Goal: Task Accomplishment & Management: Manage account settings

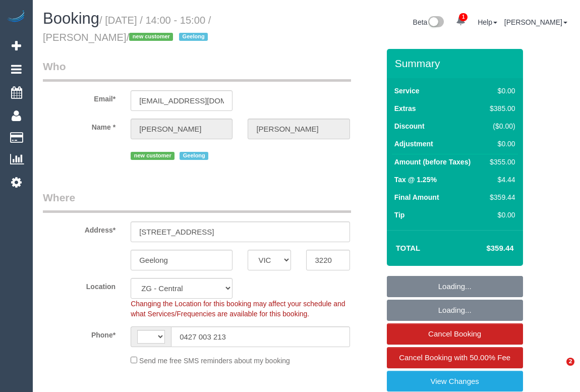
select select "VIC"
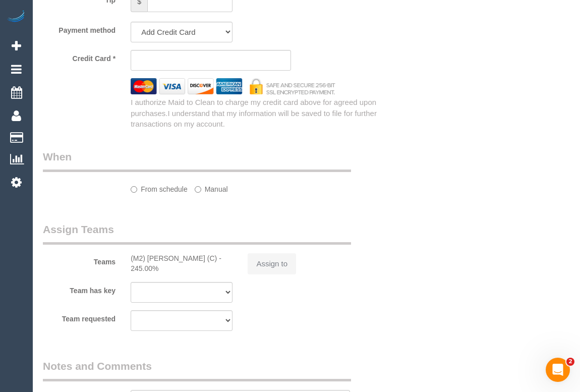
select select "string:AU"
select select "string:stripe-pm_1RxL5Y2GScqysDRVNqRNQ6Vh"
select select "number:28"
select select "number:14"
select select "number:19"
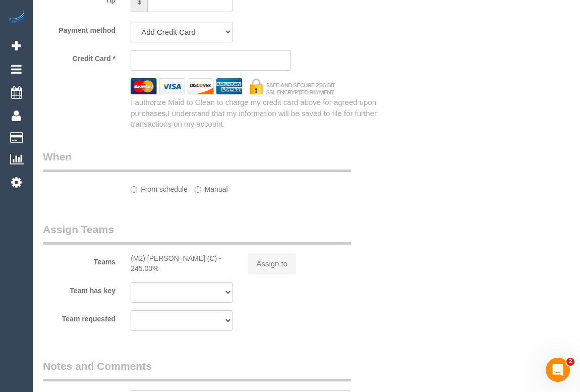
select select "number:36"
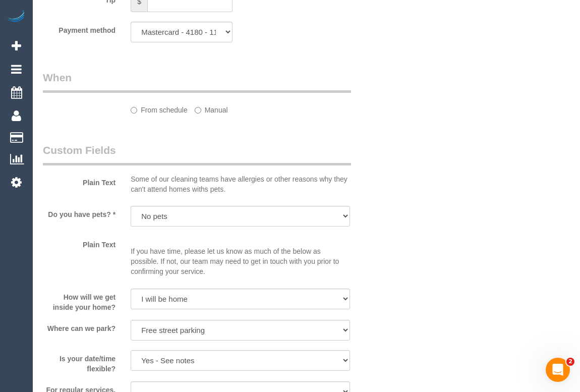
scroll to position [734, 0]
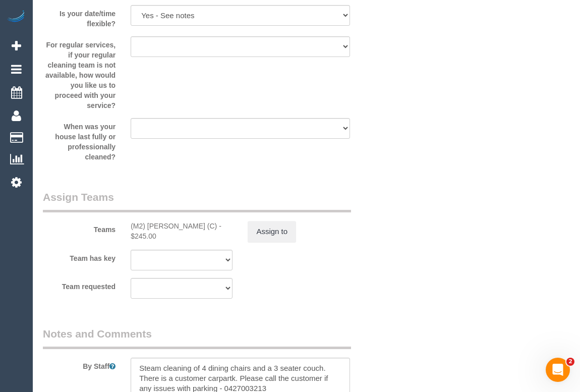
select select "object:818"
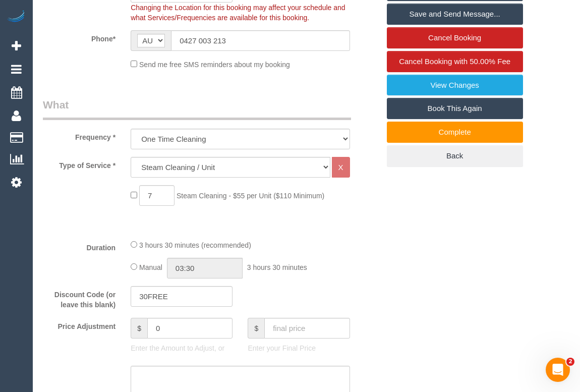
scroll to position [180, 0]
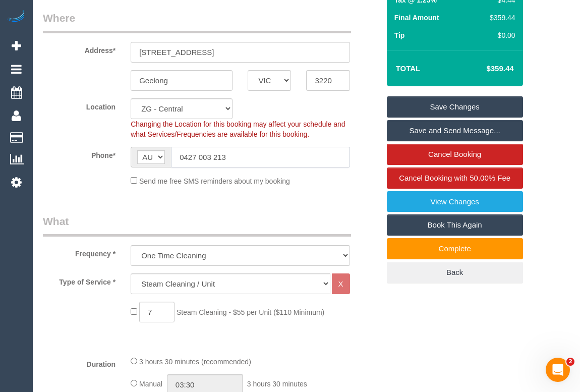
drag, startPoint x: 247, startPoint y: 158, endPoint x: 104, endPoint y: 160, distance: 142.3
click at [104, 160] on div "Phone* AF AL DZ AD AO AI AQ AG AR AM AW AU AT AZ BS BH BD BB BY BE BZ BJ BM BT …" at bounding box center [211, 157] width 352 height 21
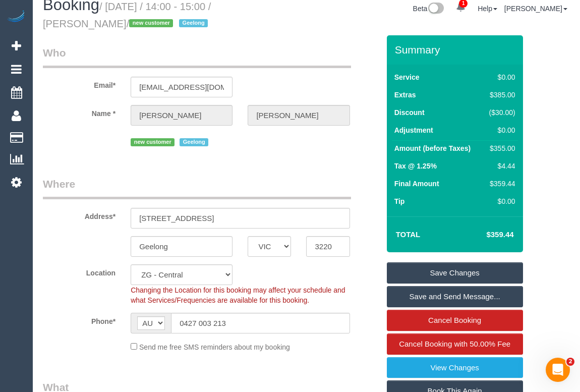
scroll to position [0, 0]
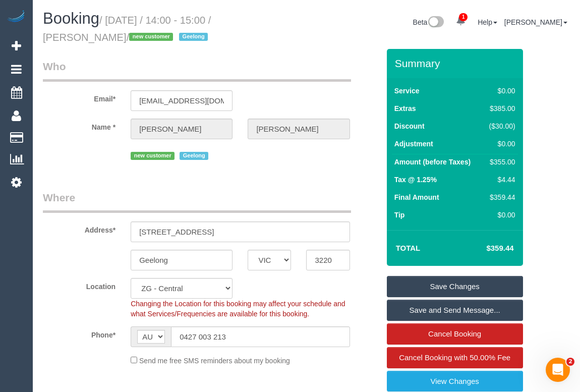
click at [308, 196] on legend "Where" at bounding box center [197, 201] width 308 height 23
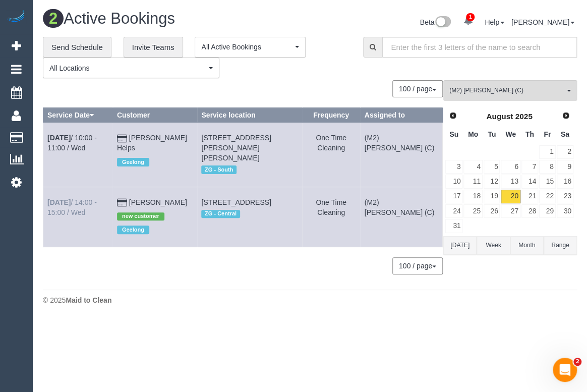
drag, startPoint x: 203, startPoint y: 191, endPoint x: 47, endPoint y: 190, distance: 155.9
click at [47, 190] on tr "[DATE] 14:00 - 15:00 / Wed [PERSON_NAME] new customer [GEOGRAPHIC_DATA] [STREET…" at bounding box center [243, 217] width 400 height 60
copy tr "[DATE] 14:00 - 15:00 / Wed [PERSON_NAME]"
click at [525, 92] on span "(M2) [PERSON_NAME] (C)" at bounding box center [507, 90] width 115 height 9
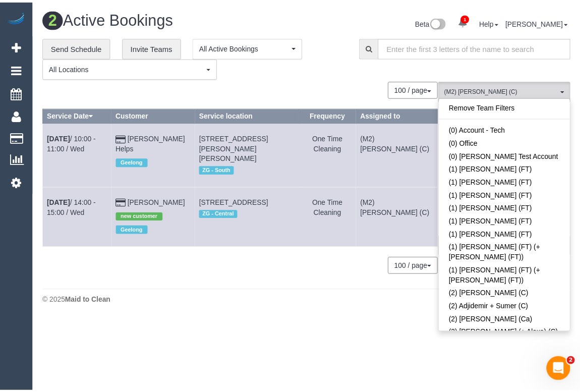
scroll to position [2958, 0]
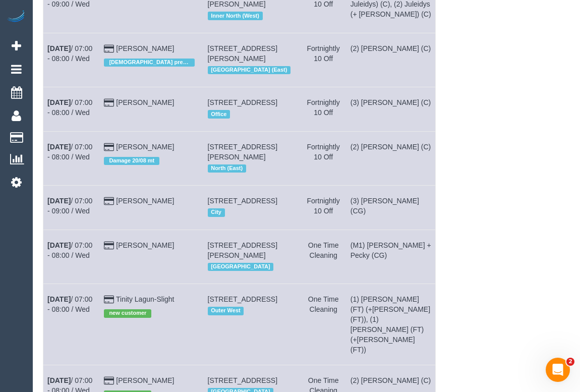
scroll to position [19, 0]
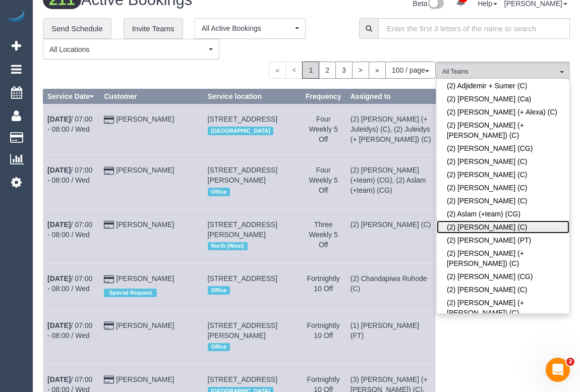
click at [478, 221] on link "(2) Axel Richerand (C)" at bounding box center [503, 227] width 133 height 13
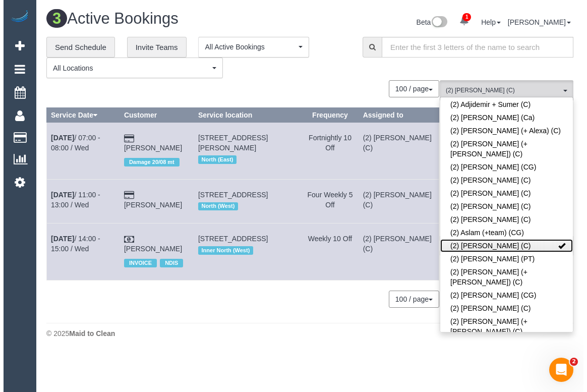
scroll to position [0, 0]
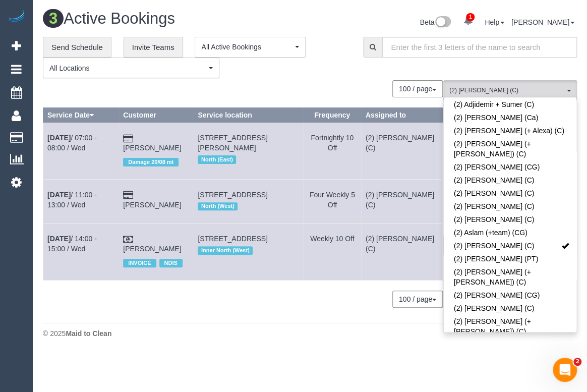
click at [273, 339] on div "© 2025 Maid to Clean" at bounding box center [310, 334] width 534 height 10
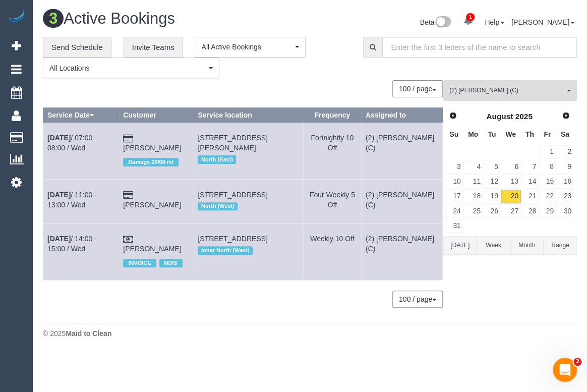
click at [493, 91] on span "(2) Axel Richerand (C)" at bounding box center [507, 90] width 115 height 9
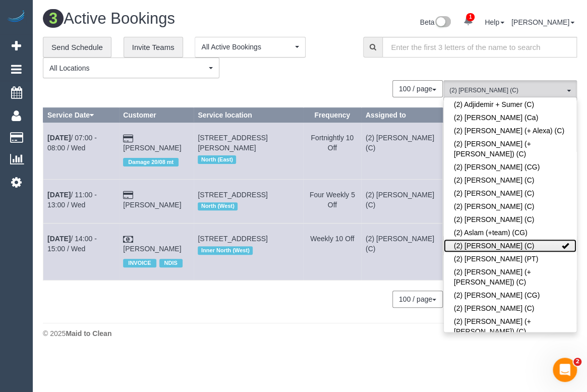
click at [562, 242] on span at bounding box center [565, 245] width 7 height 7
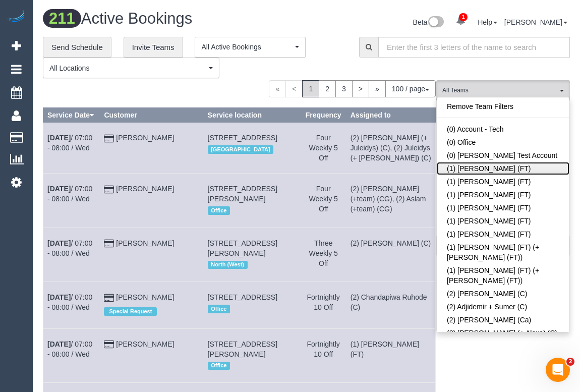
click at [500, 166] on link "(1) Debbie Brodjanac (FT)" at bounding box center [503, 168] width 133 height 13
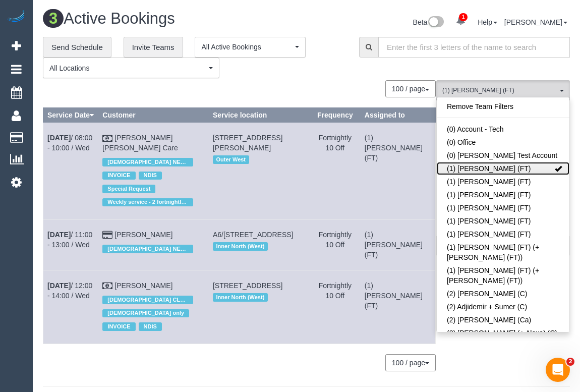
click at [555, 170] on span at bounding box center [558, 168] width 7 height 7
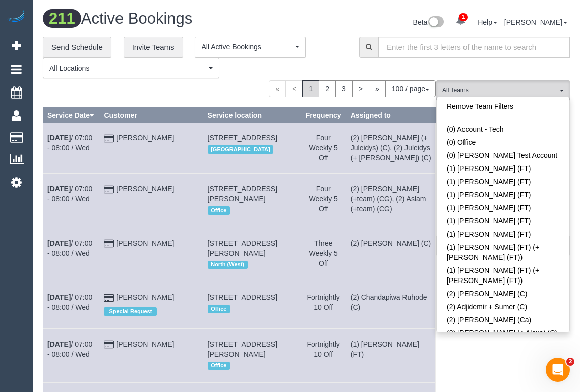
scroll to position [2957, 0]
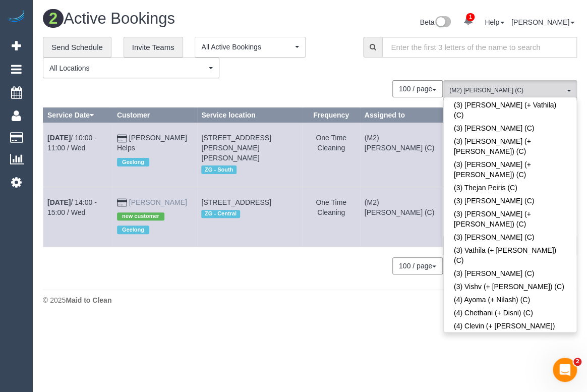
drag, startPoint x: 196, startPoint y: 192, endPoint x: 141, endPoint y: 188, distance: 55.1
click at [141, 188] on td "Stephanie Dodds new customer Geelong" at bounding box center [155, 217] width 85 height 60
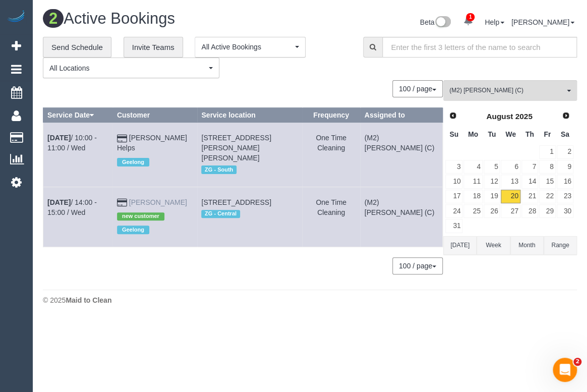
copy link "Stephanie Dodds"
drag, startPoint x: 196, startPoint y: 205, endPoint x: 198, endPoint y: 196, distance: 9.3
click at [193, 207] on div "new customer Geelong" at bounding box center [155, 221] width 76 height 29
drag, startPoint x: 179, startPoint y: 190, endPoint x: 83, endPoint y: 193, distance: 95.9
click at [83, 193] on tr "Aug 20th / 14:00 - 15:00 / Wed Stephanie Dodds new customer Geelong 703/18 Cave…" at bounding box center [243, 217] width 400 height 60
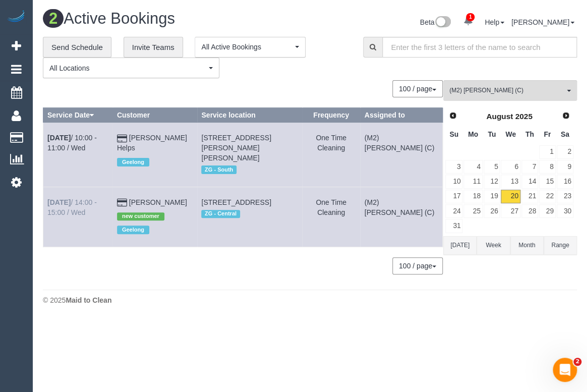
copy tr "14:00 - 15:00 / Wed Stephanie Dodds"
click at [316, 27] on div "Beta 1 Your Notifications You have 0 alerts × You have 2 to charge for 20/08/20…" at bounding box center [447, 23] width 275 height 27
click at [486, 86] on span "(M2) [PERSON_NAME] (C)" at bounding box center [507, 90] width 115 height 9
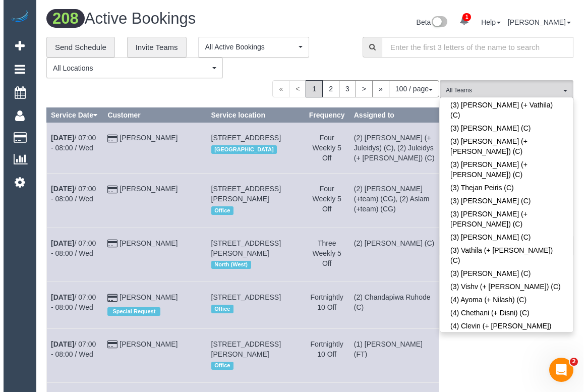
scroll to position [360, 0]
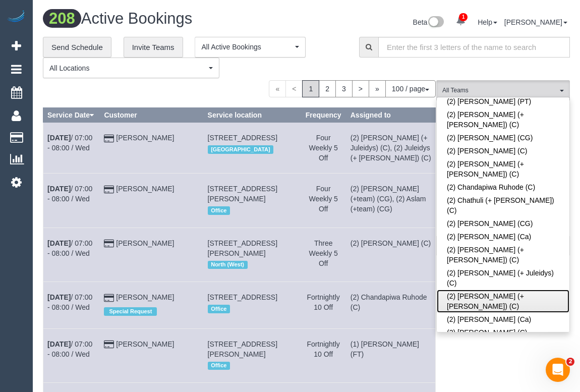
click at [469, 290] on link "(2) Daniela (+ Kevin) (C)" at bounding box center [503, 301] width 133 height 23
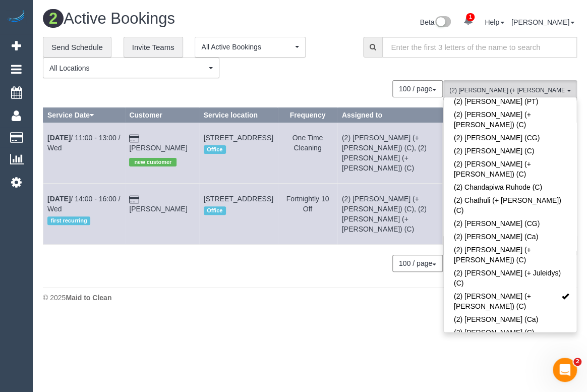
click at [205, 293] on div "© 2025 Maid to Clean" at bounding box center [310, 298] width 534 height 10
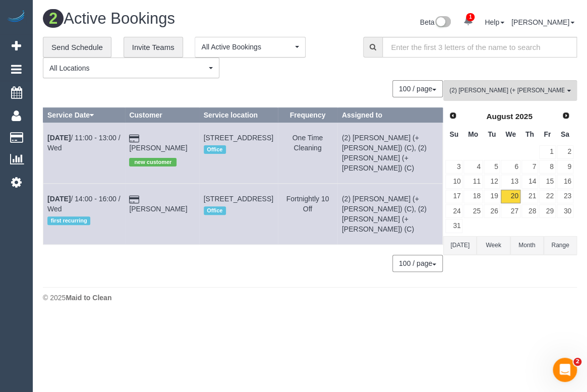
click at [444, 337] on body "1 Beta Your Notifications You have 0 alerts × You have 2 to charge for 20/08/20…" at bounding box center [293, 196] width 587 height 392
click at [327, 322] on body "1 Beta Your Notifications You have 0 alerts × You have 2 to charge for 20/08/20…" at bounding box center [293, 196] width 587 height 392
click at [316, 328] on body "1 Beta Your Notifications You have 0 alerts × You have 2 to charge for 20/08/20…" at bounding box center [293, 196] width 587 height 392
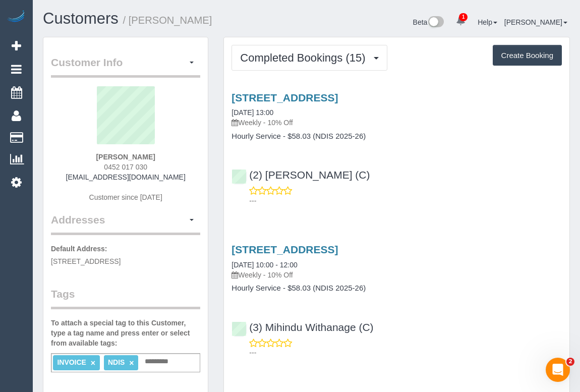
click at [484, 193] on div "---" at bounding box center [397, 196] width 331 height 20
drag, startPoint x: 480, startPoint y: 200, endPoint x: 461, endPoint y: 214, distance: 24.2
click at [480, 200] on p "---" at bounding box center [405, 201] width 313 height 10
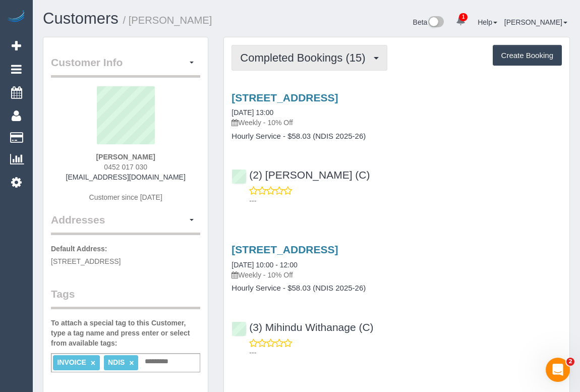
drag, startPoint x: 320, startPoint y: 51, endPoint x: 316, endPoint y: 80, distance: 29.0
click at [319, 51] on span "Completed Bookings (15)" at bounding box center [305, 57] width 130 height 13
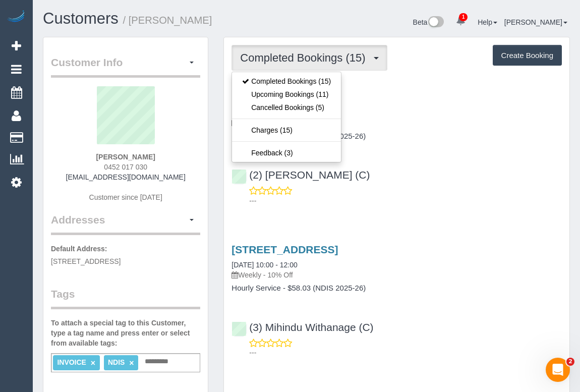
drag, startPoint x: 99, startPoint y: 168, endPoint x: 149, endPoint y: 161, distance: 50.8
click at [149, 161] on div "Amy Clarkson-Holborn 0452 017 030 amyclarksonholborn@gmail.com Customer since 2…" at bounding box center [125, 149] width 149 height 126
copy span "0452 017 030"
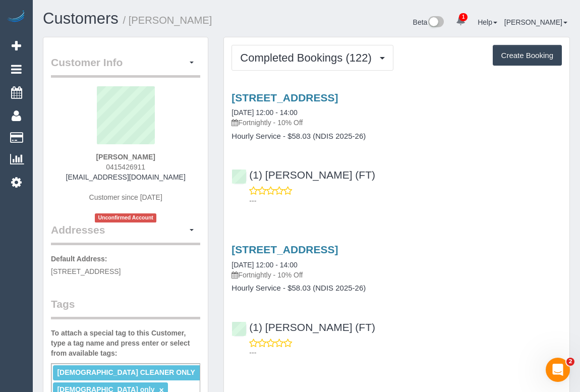
drag, startPoint x: 106, startPoint y: 167, endPoint x: 154, endPoint y: 171, distance: 48.1
click at [154, 171] on div "Carly Wade 0415426911 carlywade89@gmail.com Customer since 2023 Unconfirmed Acc…" at bounding box center [125, 154] width 149 height 136
copy span "0415426911"
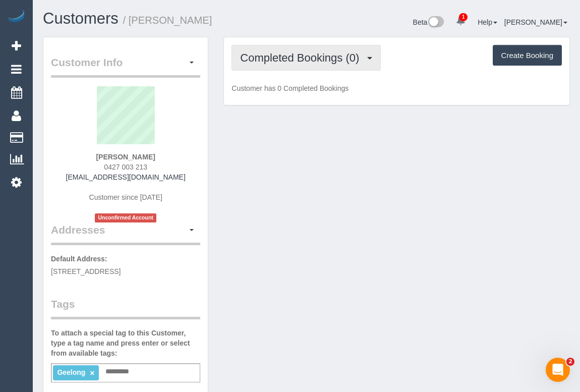
click at [307, 63] on button "Completed Bookings (0)" at bounding box center [306, 58] width 149 height 26
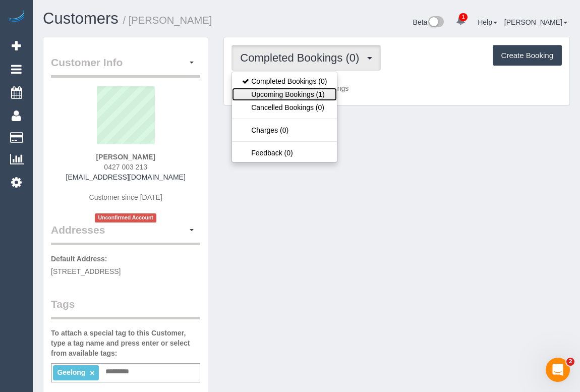
click at [298, 96] on link "Upcoming Bookings (1)" at bounding box center [284, 94] width 105 height 13
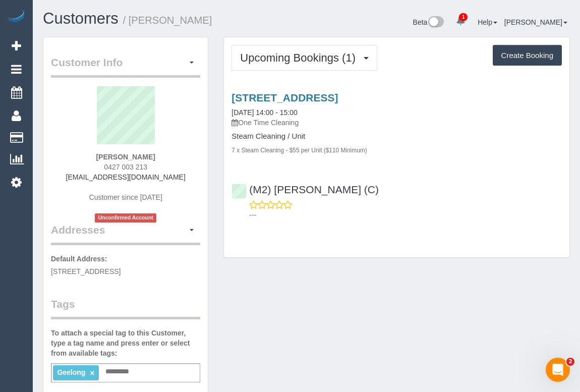
click at [431, 211] on p "---" at bounding box center [405, 215] width 313 height 10
drag, startPoint x: 98, startPoint y: 166, endPoint x: 176, endPoint y: 164, distance: 78.2
click at [176, 164] on div "Stephanie Dodds 0427 003 213 srdodds@hotmail.com Customer since 2025 Unconfirme…" at bounding box center [125, 154] width 149 height 136
copy span "0427 003 213"
drag, startPoint x: 533, startPoint y: 313, endPoint x: 541, endPoint y: 313, distance: 8.1
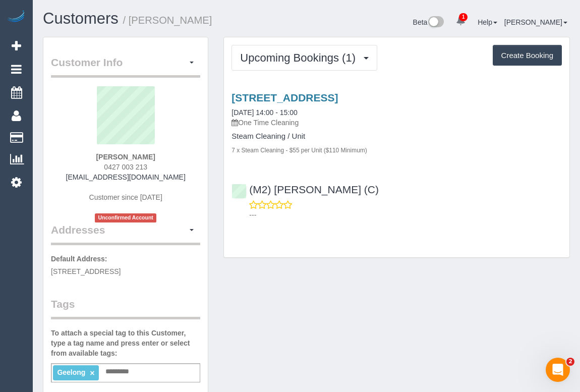
click at [533, 313] on div "Customer Info Edit Contact Info Send Message Email Preferences Special Sales Ta…" at bounding box center [306, 381] width 542 height 688
drag, startPoint x: 92, startPoint y: 164, endPoint x: 156, endPoint y: 165, distance: 64.6
click at [156, 165] on div "Stephanie Dodds 0427 003 213 srdodds@hotmail.com Customer since 2025 Unconfirme…" at bounding box center [125, 154] width 149 height 136
copy span "0427 003 213"
click at [285, 97] on link "703/18 Cavendish Street, Geelong, VIC 3220" at bounding box center [285, 98] width 106 height 12
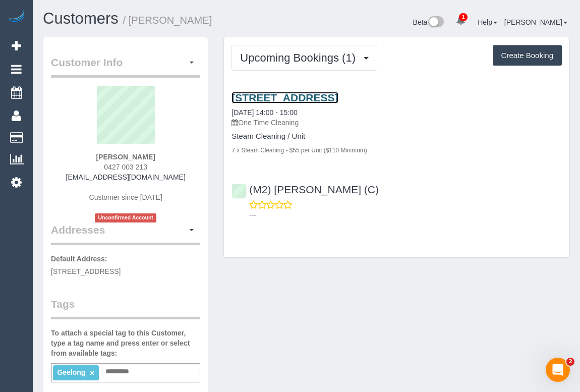
click at [324, 99] on link "703/18 Cavendish Street, Geelong, VIC 3220" at bounding box center [285, 98] width 106 height 12
click at [329, 97] on link "703/18 Cavendish Street, Geelong, VIC 3220" at bounding box center [285, 98] width 106 height 12
click at [379, 258] on div "Upcoming Bookings (1) Completed Bookings (0) Upcoming Bookings (1) Cancelled Bo…" at bounding box center [397, 152] width 362 height 231
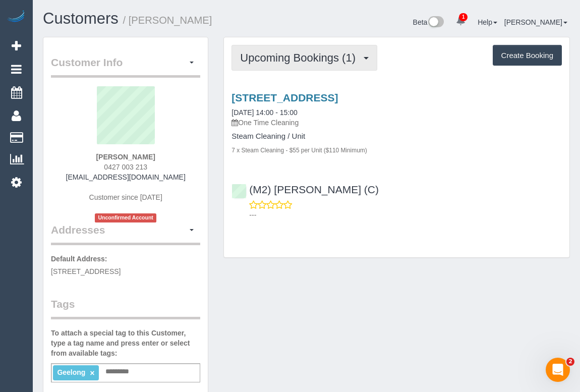
click at [283, 59] on span "Upcoming Bookings (1)" at bounding box center [300, 57] width 121 height 13
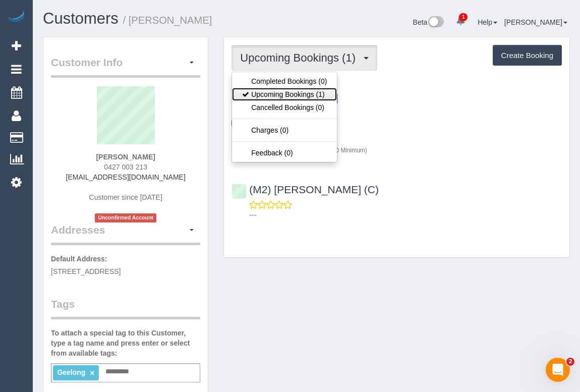
click at [276, 96] on link "Upcoming Bookings (1)" at bounding box center [284, 94] width 105 height 13
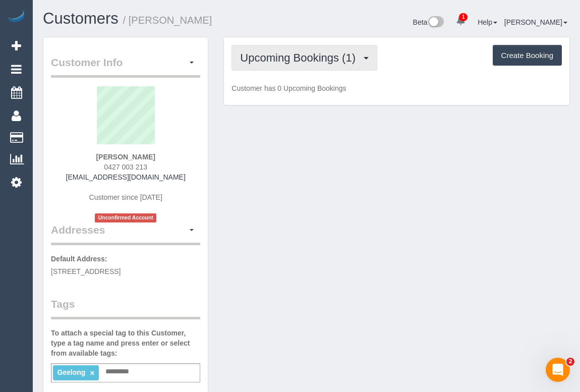
click at [292, 54] on span "Upcoming Bookings (1)" at bounding box center [300, 57] width 121 height 13
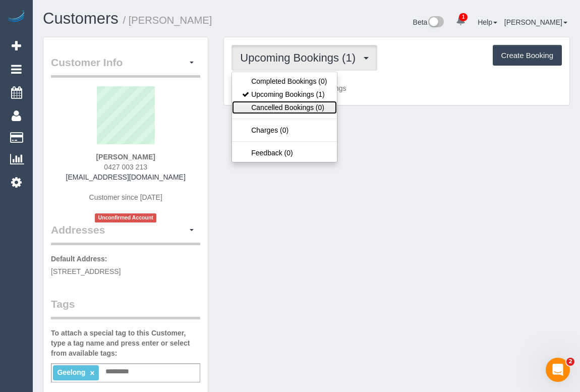
click at [286, 107] on link "Cancelled Bookings (0)" at bounding box center [284, 107] width 105 height 13
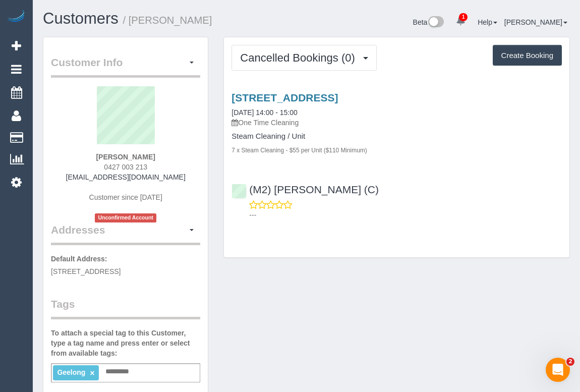
click at [355, 295] on div "Customer Info Edit Contact Info Send Message Email Preferences Special Sales Ta…" at bounding box center [306, 381] width 542 height 688
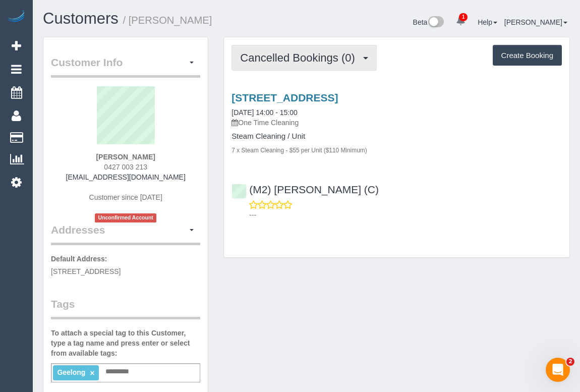
click at [271, 54] on span "Cancelled Bookings (0)" at bounding box center [300, 57] width 120 height 13
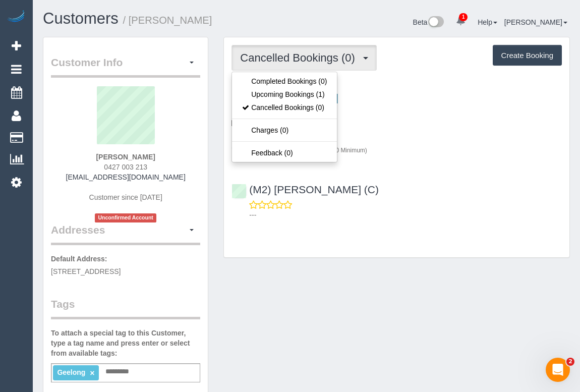
drag, startPoint x: 481, startPoint y: 173, endPoint x: 477, endPoint y: 167, distance: 7.3
click at [481, 172] on div "703/18 Cavendish Street, Geelong, VIC 3220 20/08/2025 14:00 - 15:00 One Time Cl…" at bounding box center [397, 153] width 346 height 141
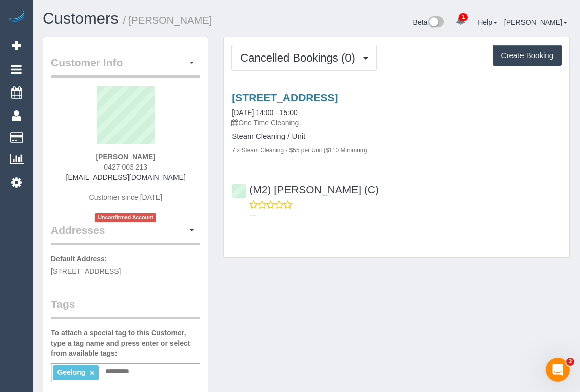
drag, startPoint x: 286, startPoint y: 319, endPoint x: 290, endPoint y: 349, distance: 29.6
click at [285, 319] on div "Customer Info Edit Contact Info Send Message Email Preferences Special Sales Ta…" at bounding box center [306, 381] width 542 height 688
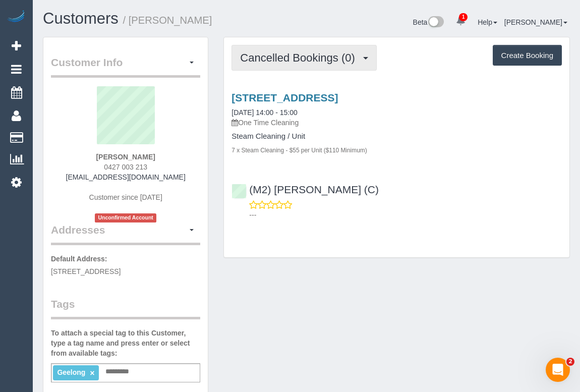
click at [296, 50] on button "Cancelled Bookings (0)" at bounding box center [304, 58] width 145 height 26
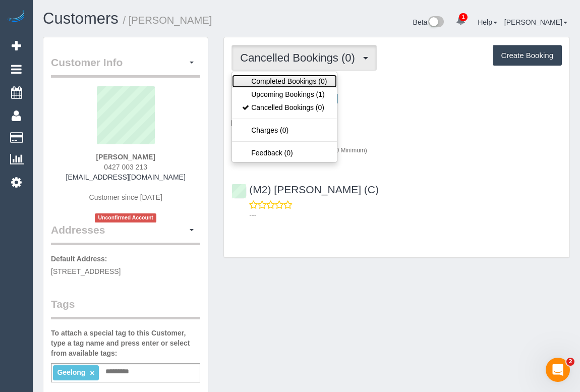
click at [305, 79] on link "Completed Bookings (0)" at bounding box center [284, 81] width 105 height 13
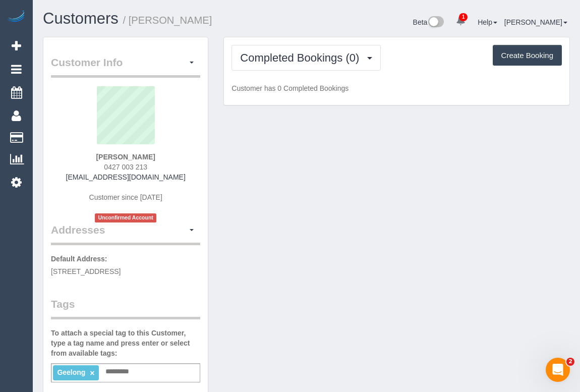
click at [389, 237] on div "Customer Info Edit Contact Info Send Message Email Preferences Special Sales Ta…" at bounding box center [306, 381] width 542 height 688
drag, startPoint x: 466, startPoint y: 247, endPoint x: 484, endPoint y: 257, distance: 20.6
click at [467, 247] on div "Customer Info Edit Contact Info Send Message Email Preferences Special Sales Ta…" at bounding box center [306, 381] width 542 height 688
click at [268, 232] on div "Customer Info Edit Contact Info Send Message Email Preferences Special Sales Ta…" at bounding box center [306, 381] width 542 height 688
drag, startPoint x: 92, startPoint y: 155, endPoint x: 166, endPoint y: 158, distance: 73.2
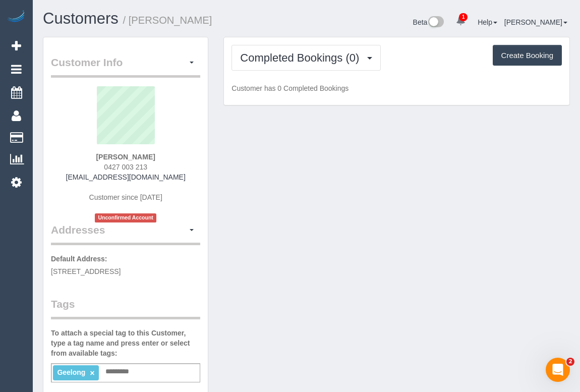
click at [166, 158] on div "Stephanie Dodds 0427 003 213 srdodds@hotmail.com Customer since 2025 Unconfirme…" at bounding box center [125, 154] width 149 height 136
copy strong "Stephanie Dodds"
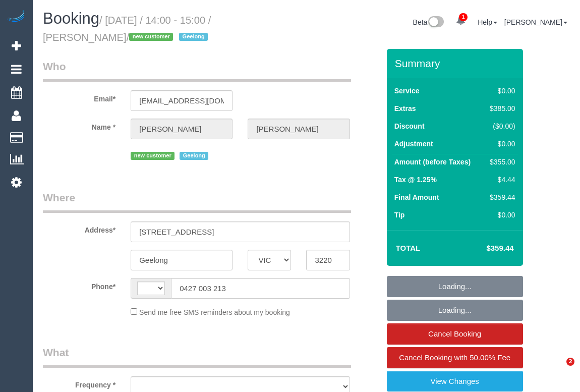
select select "VIC"
select select "string:stripe-pm_1RxL5Y2GScqysDRVNqRNQ6Vh"
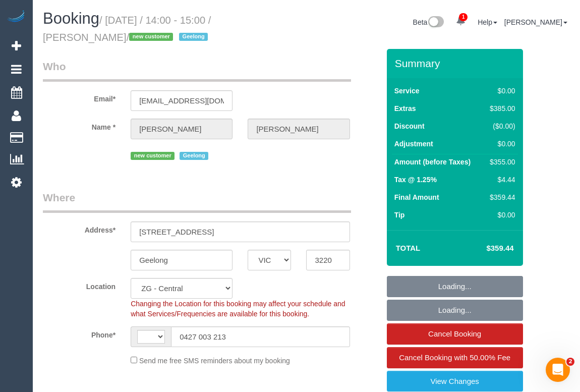
select select "string:AU"
select select "object:781"
select select "number:28"
select select "number:14"
select select "number:19"
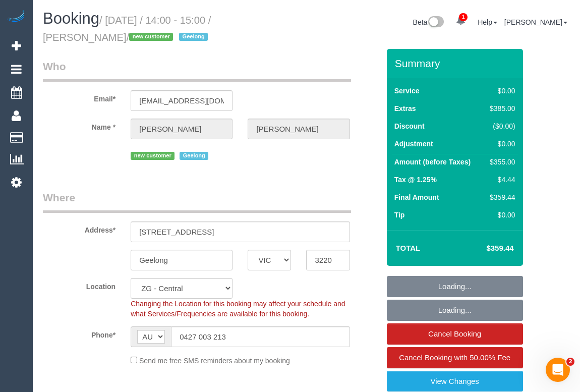
select select "number:36"
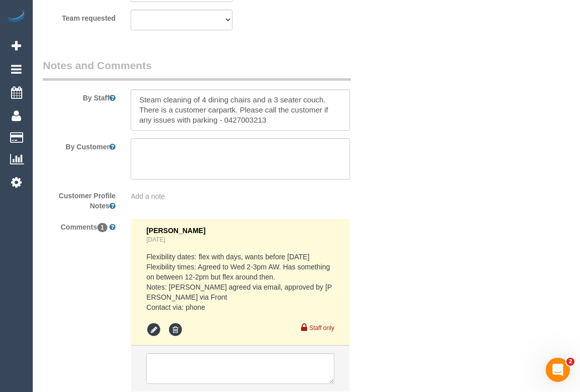
scroll to position [1514, 0]
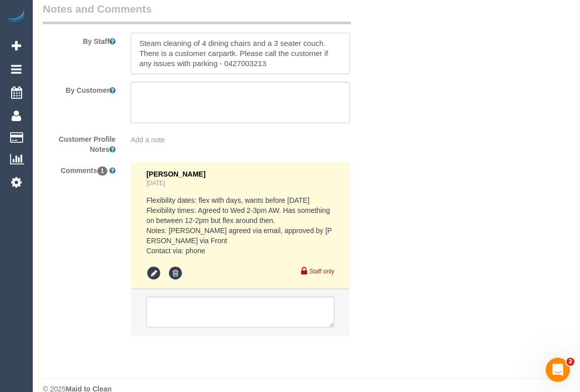
drag, startPoint x: 223, startPoint y: 61, endPoint x: 273, endPoint y: 64, distance: 50.1
click at [273, 64] on textarea at bounding box center [240, 53] width 219 height 41
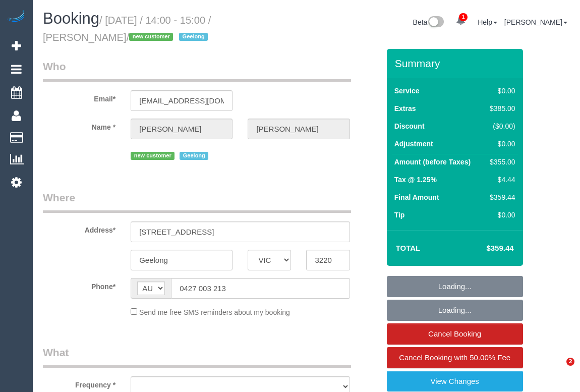
select select "VIC"
select select "object:575"
select select "string:stripe-pm_1RxL5Y2GScqysDRVNqRNQ6Vh"
select select "number:28"
select select "number:14"
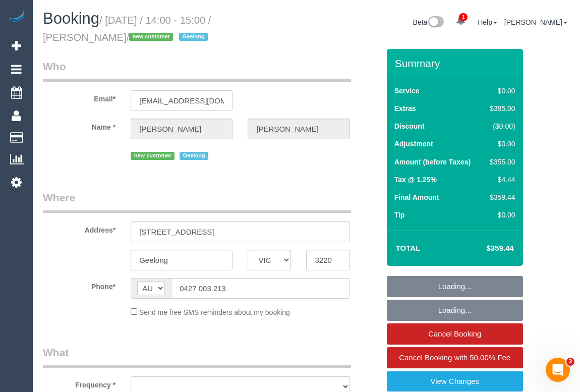
select select "number:19"
select select "number:36"
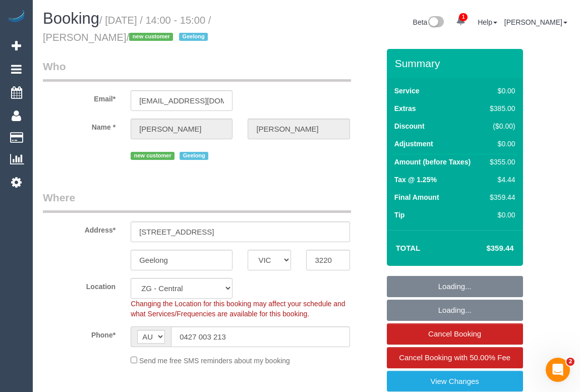
select select "object:728"
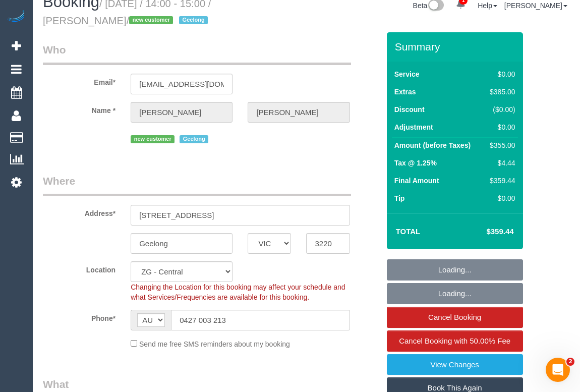
scroll to position [183, 0]
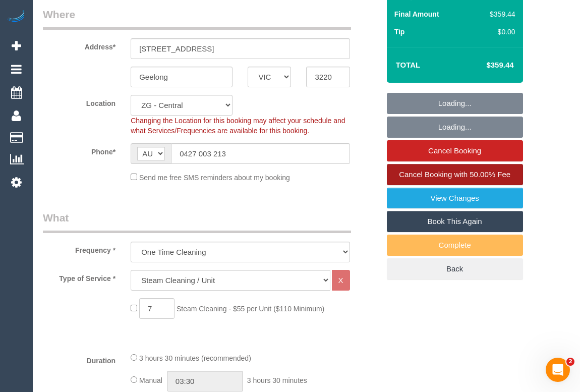
click at [458, 175] on span "Cancel Booking with 50.00% Fee" at bounding box center [455, 174] width 112 height 9
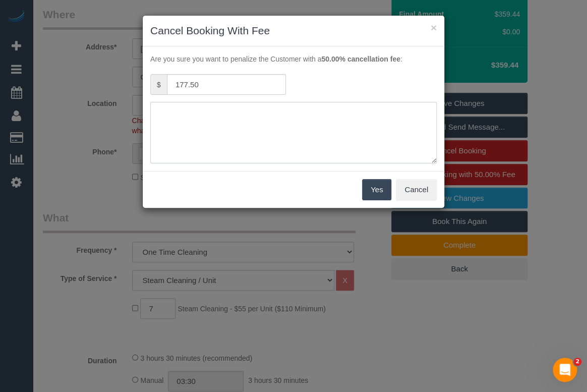
click at [161, 144] on textarea at bounding box center [293, 133] width 287 height 62
type textarea "No access - OM"
click at [369, 189] on button "Yes" at bounding box center [376, 189] width 29 height 21
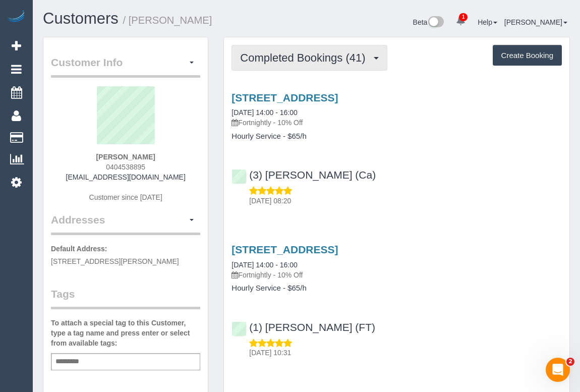
click at [317, 62] on span "Completed Bookings (41)" at bounding box center [305, 57] width 130 height 13
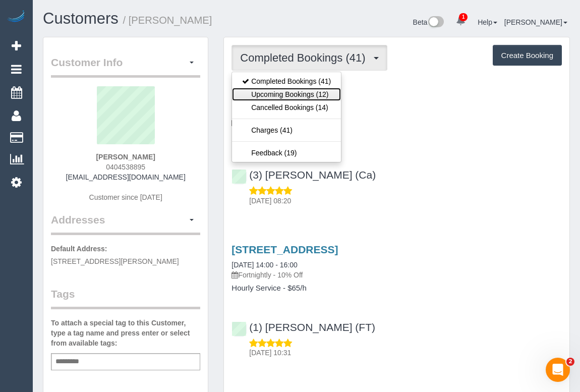
click at [315, 93] on link "Upcoming Bookings (12)" at bounding box center [286, 94] width 109 height 13
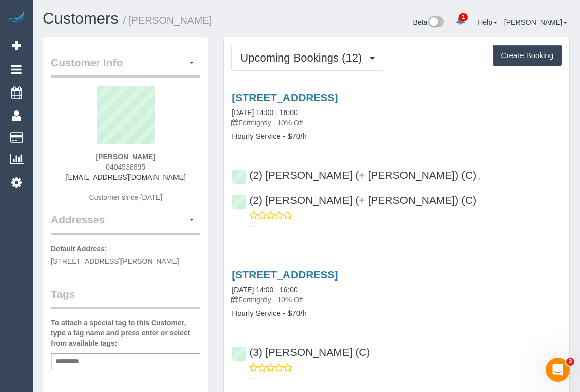
click at [399, 156] on div "[STREET_ADDRESS] [DATE] 14:00 - 16:00 Fortnightly - 10% Off Hourly Service - $7…" at bounding box center [397, 159] width 346 height 152
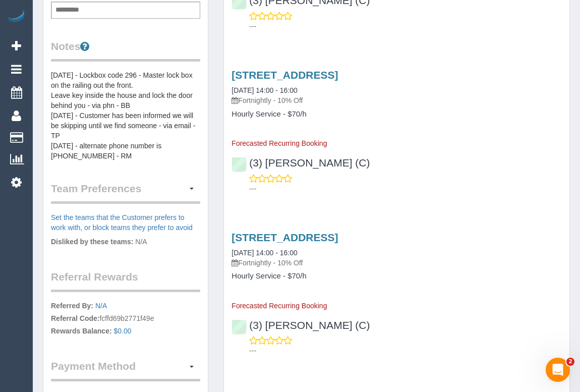
scroll to position [367, 0]
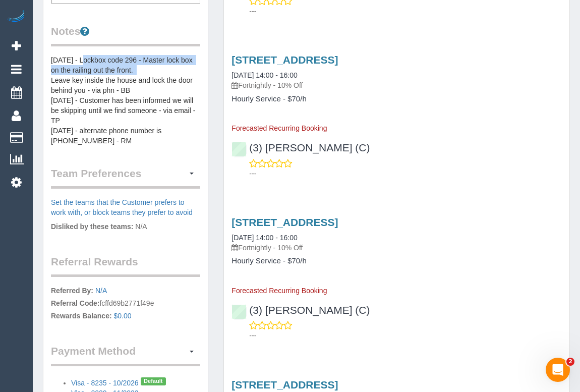
drag, startPoint x: 81, startPoint y: 57, endPoint x: 142, endPoint y: 68, distance: 62.1
click at [142, 68] on pre "[DATE] - Lockbox code 296 - Master lock box on the railing out the front. Leave…" at bounding box center [125, 100] width 149 height 91
copy pre "Lockbox code 296 - Master lock box on the railing out the front."
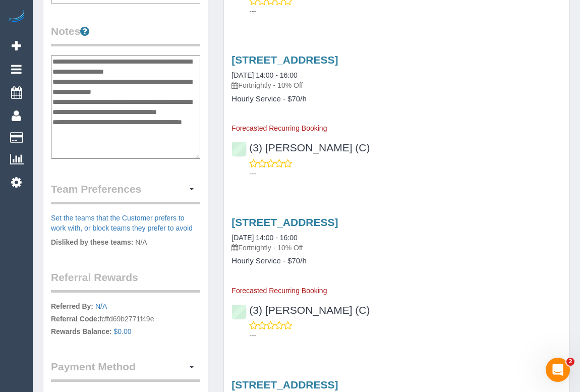
drag, startPoint x: 141, startPoint y: 69, endPoint x: 81, endPoint y: 60, distance: 61.3
click at [81, 60] on textarea "**********" at bounding box center [125, 107] width 149 height 104
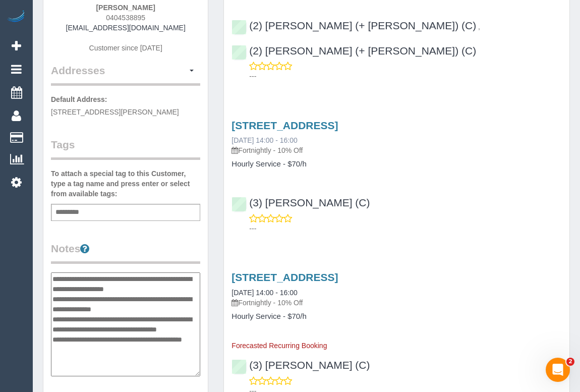
scroll to position [0, 0]
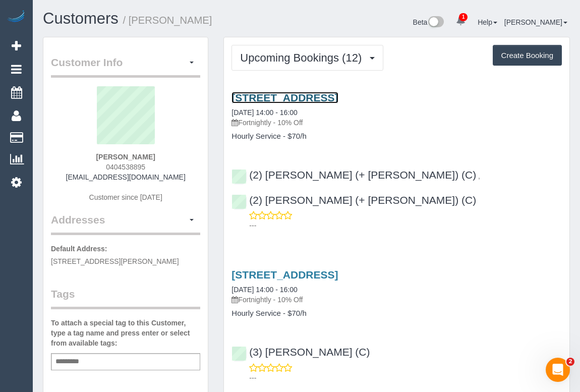
click at [325, 96] on link "254 Pin Oak Crescent, Flemington, VIC 3031" at bounding box center [285, 98] width 106 height 12
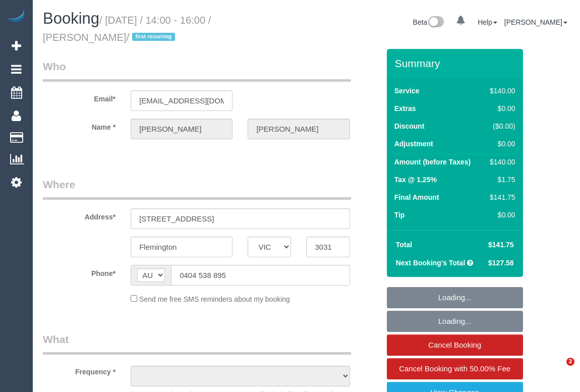
select select "VIC"
select select "object:596"
select select "string:stripe-pm_1N6u5b2GScqysDRVfSAHIeyH"
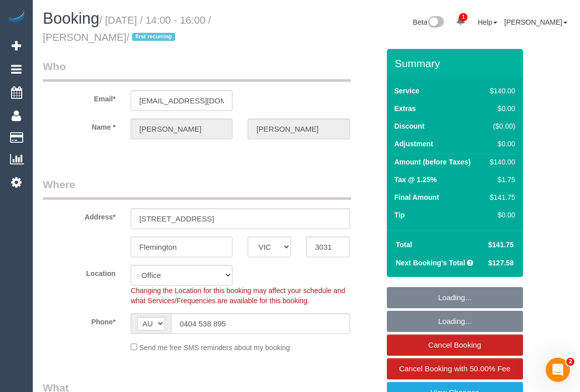
select select "number:29"
select select "number:15"
select select "number:19"
select select "number:22"
select select "number:33"
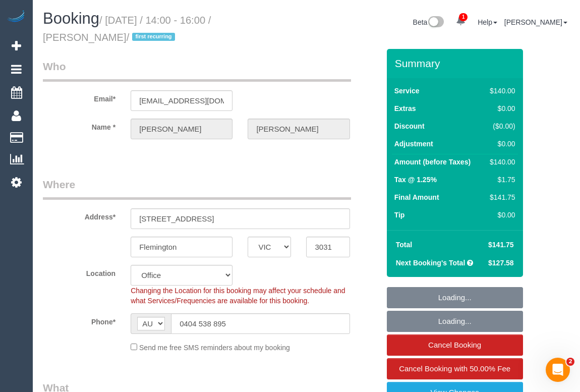
select select "number:26"
select select "object:2220"
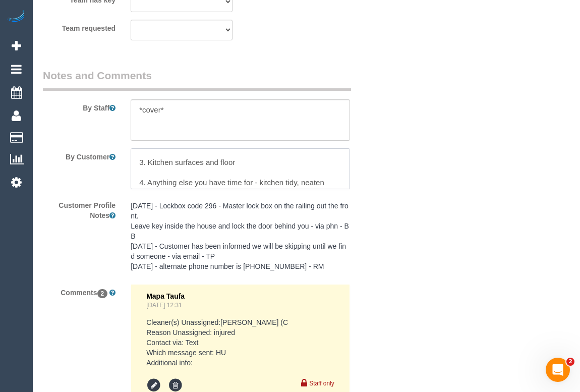
scroll to position [50, 0]
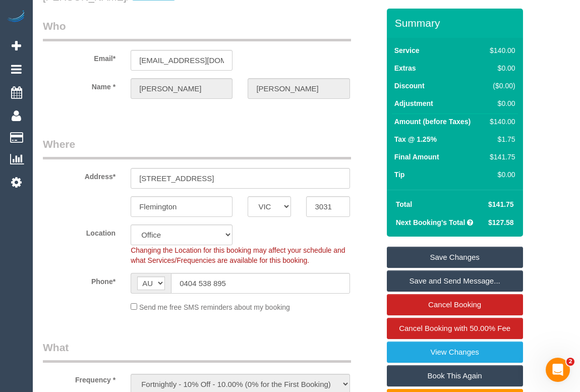
scroll to position [0, 0]
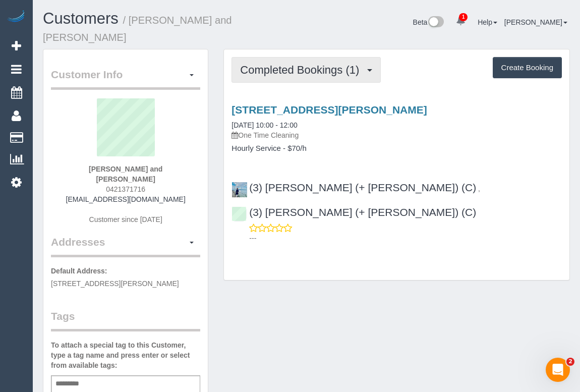
click at [291, 64] on span "Completed Bookings (1)" at bounding box center [302, 70] width 124 height 13
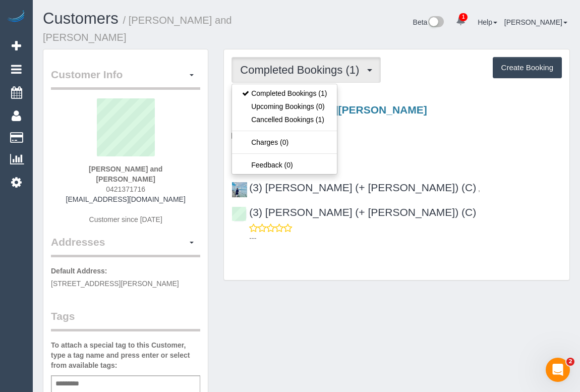
click at [441, 104] on div "7 Admiral Street, Seddon, VIC 3011 19/08/2025 10:00 - 12:00 One Time Cleaning" at bounding box center [397, 122] width 331 height 36
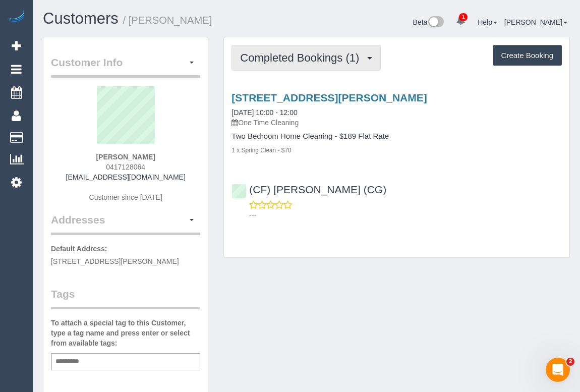
click at [298, 60] on span "Completed Bookings (1)" at bounding box center [302, 57] width 124 height 13
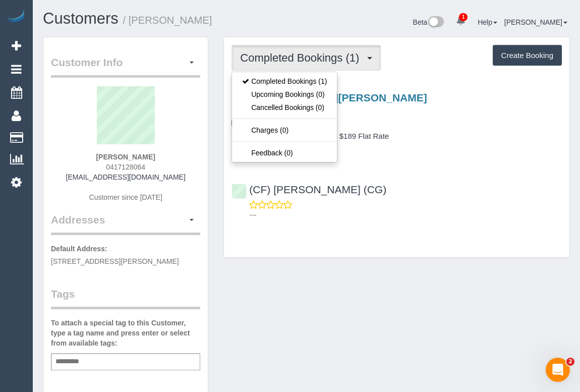
click at [454, 274] on div "Customer Info Edit Contact Info Send Message Email Preferences Special Sales Ta…" at bounding box center [306, 375] width 542 height 676
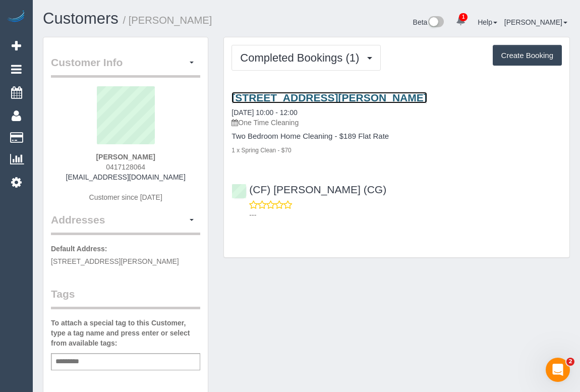
click at [330, 97] on link "94-96 Cavanagh Street, Unit 15, Cheltenham, VIC 3192" at bounding box center [329, 98] width 195 height 12
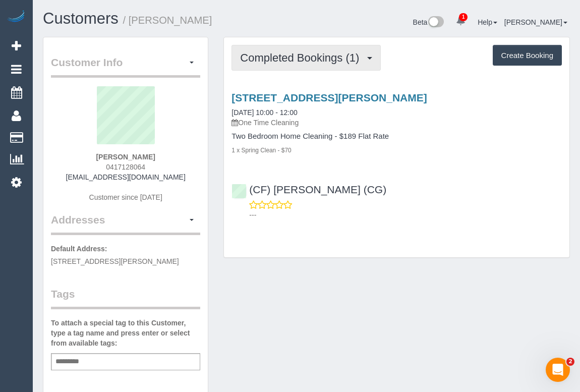
drag, startPoint x: 285, startPoint y: 49, endPoint x: 329, endPoint y: 101, distance: 68.0
click at [286, 49] on button "Completed Bookings (1)" at bounding box center [306, 58] width 149 height 26
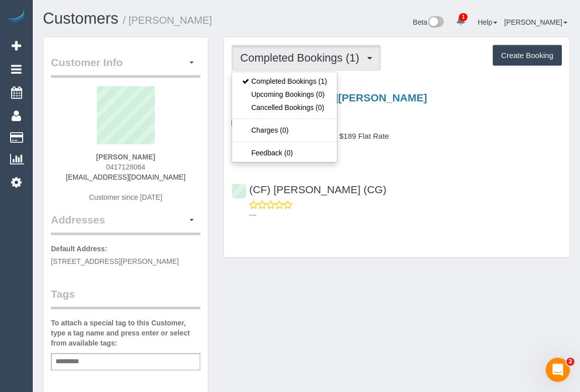
drag, startPoint x: 394, startPoint y: 293, endPoint x: 384, endPoint y: 281, distance: 16.1
click at [394, 293] on div "Customer Info Edit Contact Info Send Message Email Preferences Special Sales Ta…" at bounding box center [306, 375] width 542 height 676
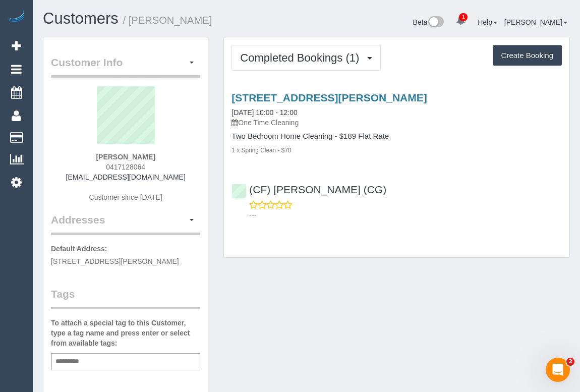
drag, startPoint x: 99, startPoint y: 167, endPoint x: 192, endPoint y: 166, distance: 92.9
click at [192, 166] on div "Danika Farrugia 0417128064 danika.farrugia@gmail.com Customer since 2025" at bounding box center [125, 149] width 149 height 126
copy span "0417128064"
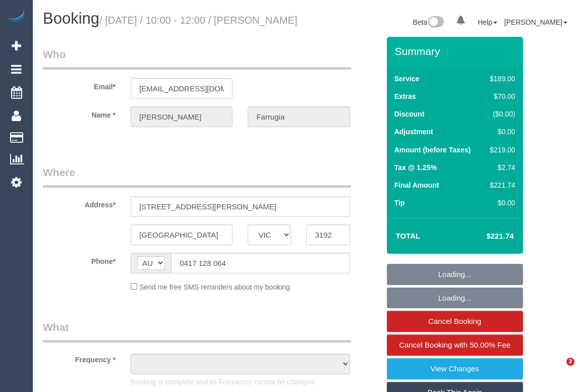
select select "VIC"
select select "string:stripe-pm_1RugOy2GScqysDRVYvlVpa6A"
select select "number:27"
select select "number:14"
select select "number:18"
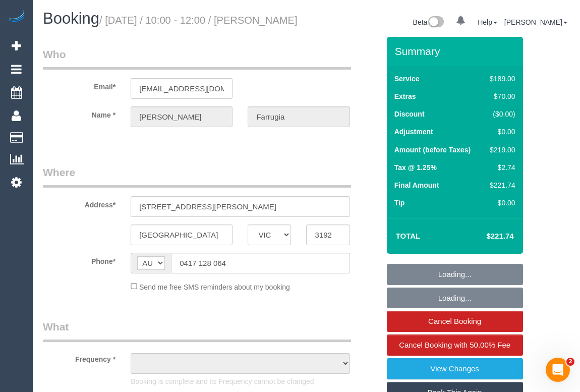
select select "number:22"
select select "number:26"
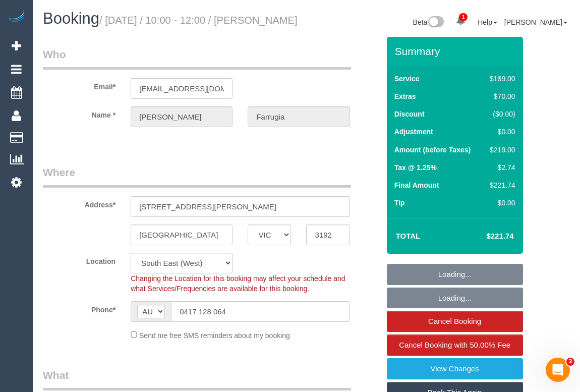
select select "object:819"
select select "spot1"
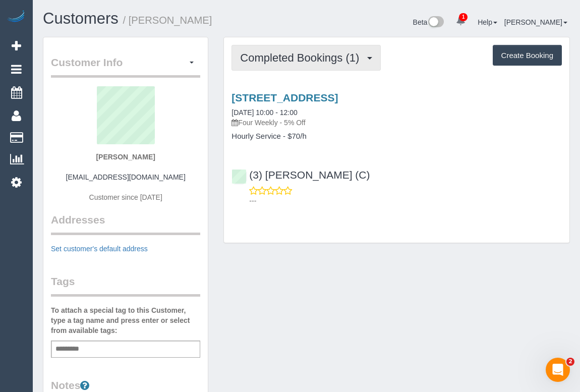
click at [302, 52] on span "Completed Bookings (1)" at bounding box center [302, 57] width 124 height 13
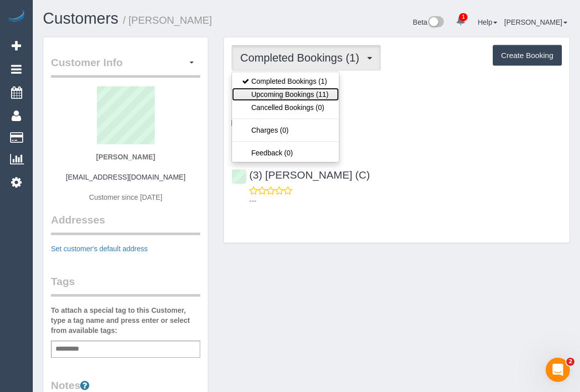
click at [286, 91] on link "Upcoming Bookings (11)" at bounding box center [285, 94] width 106 height 13
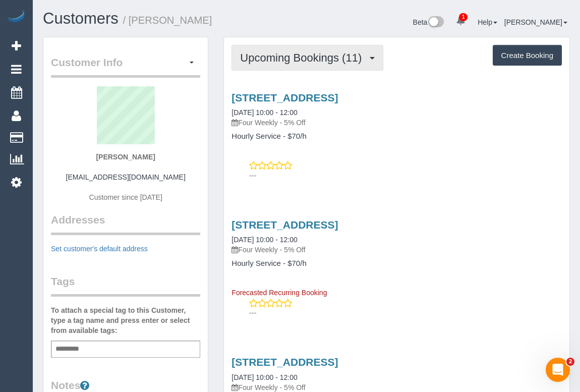
click at [274, 60] on span "Upcoming Bookings (11)" at bounding box center [303, 57] width 127 height 13
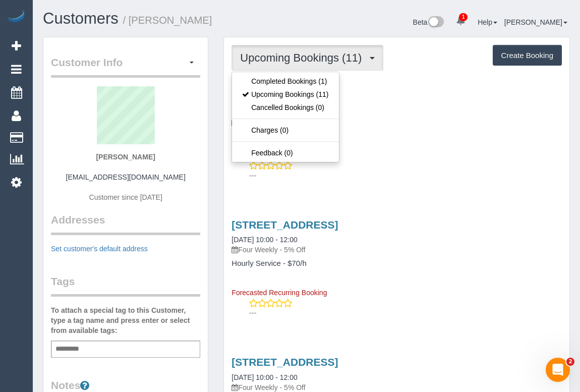
click at [459, 156] on div "[STREET_ADDRESS] [DATE] 10:00 - 12:00 Four Weekly - 5% Off Hourly Service - $70…" at bounding box center [397, 134] width 346 height 102
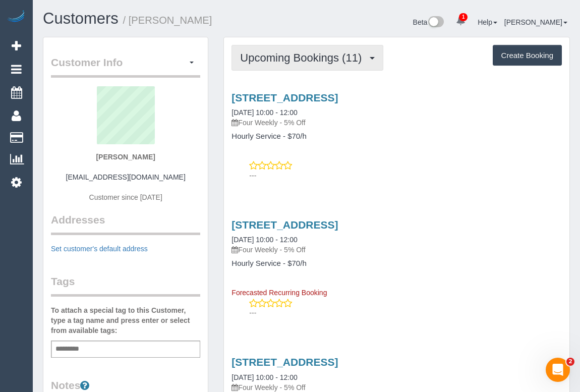
click at [338, 64] on button "Upcoming Bookings (11)" at bounding box center [308, 58] width 152 height 26
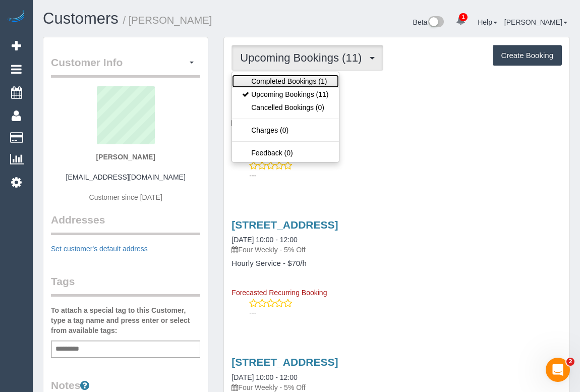
click at [326, 78] on link "Completed Bookings (1)" at bounding box center [285, 81] width 106 height 13
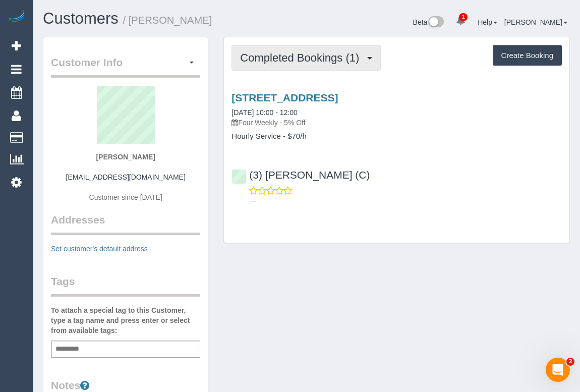
click at [307, 63] on span "Completed Bookings (1)" at bounding box center [302, 57] width 124 height 13
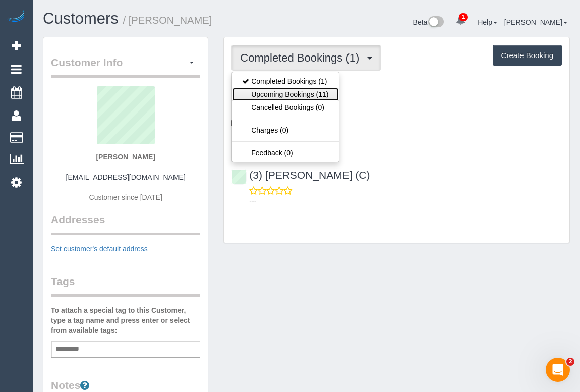
click at [301, 90] on link "Upcoming Bookings (11)" at bounding box center [285, 94] width 106 height 13
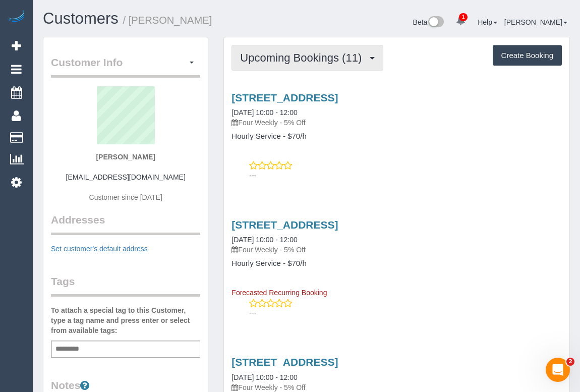
click at [282, 57] on span "Upcoming Bookings (11)" at bounding box center [303, 57] width 127 height 13
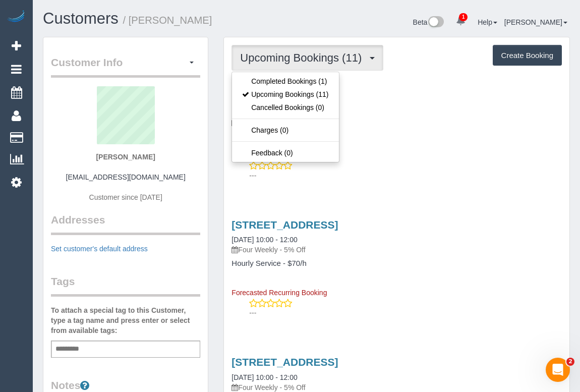
drag, startPoint x: 499, startPoint y: 187, endPoint x: 498, endPoint y: 196, distance: 9.7
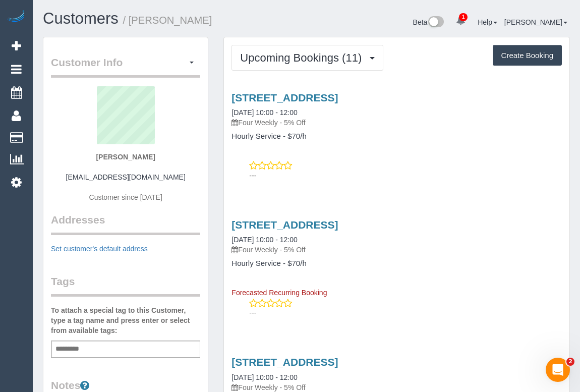
click at [307, 97] on link "26 Ellerslie Place, Toorak, VIC 3142" at bounding box center [285, 98] width 106 height 12
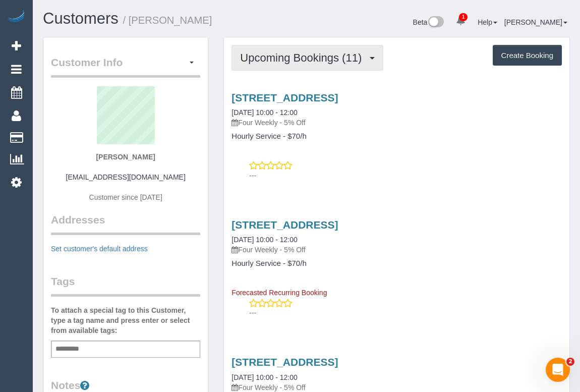
drag, startPoint x: 314, startPoint y: 59, endPoint x: 311, endPoint y: 70, distance: 11.2
click at [314, 59] on span "Upcoming Bookings (11)" at bounding box center [303, 57] width 127 height 13
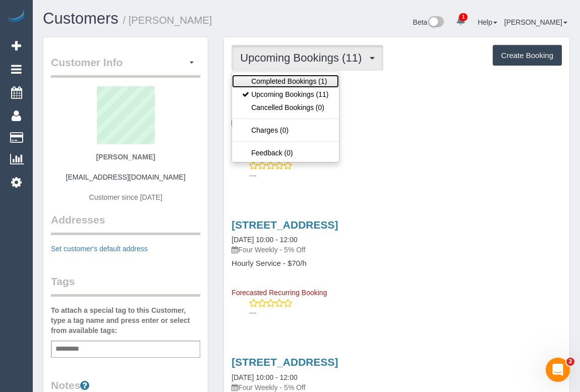
click at [302, 79] on link "Completed Bookings (1)" at bounding box center [285, 81] width 106 height 13
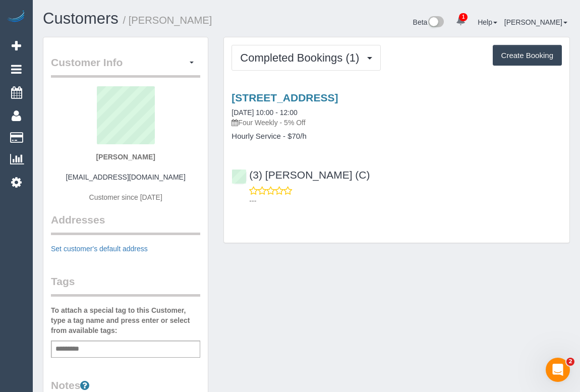
click at [396, 235] on div "Completed Bookings (1) Completed Bookings (1) Upcoming Bookings (11) Cancelled …" at bounding box center [397, 140] width 346 height 206
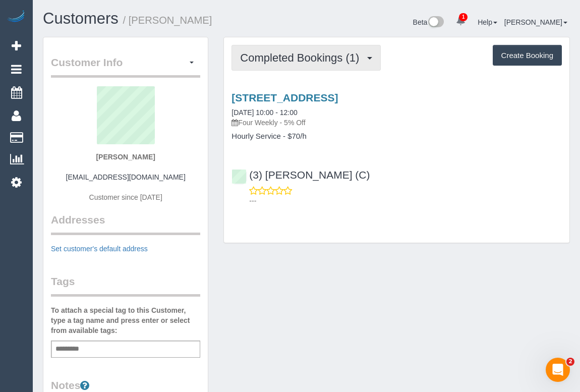
click at [299, 61] on span "Completed Bookings (1)" at bounding box center [302, 57] width 124 height 13
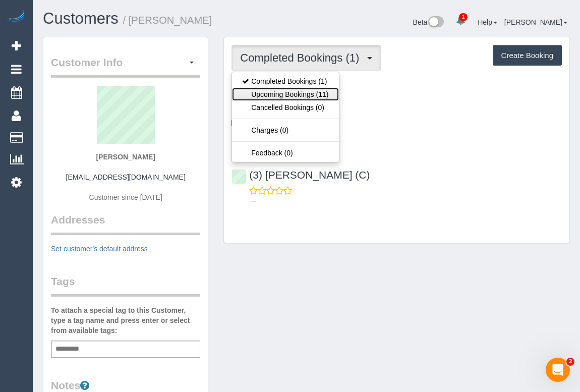
click at [289, 93] on link "Upcoming Bookings (11)" at bounding box center [285, 94] width 106 height 13
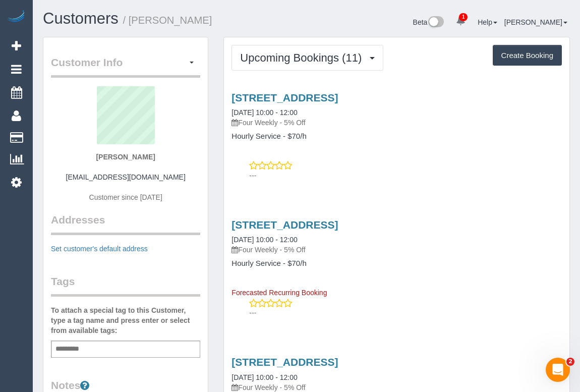
click at [465, 212] on div "26 Ellerslie Place, Toorak, VIC 3142 14/10/2025 10:00 - 12:00 Four Weekly - 5% …" at bounding box center [397, 266] width 346 height 112
click at [424, 299] on div "---" at bounding box center [397, 308] width 331 height 20
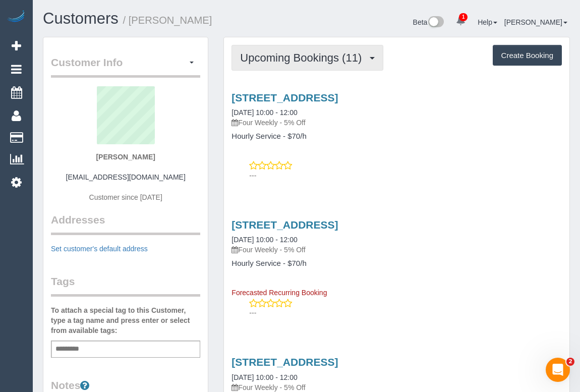
click at [293, 59] on span "Upcoming Bookings (11)" at bounding box center [303, 57] width 127 height 13
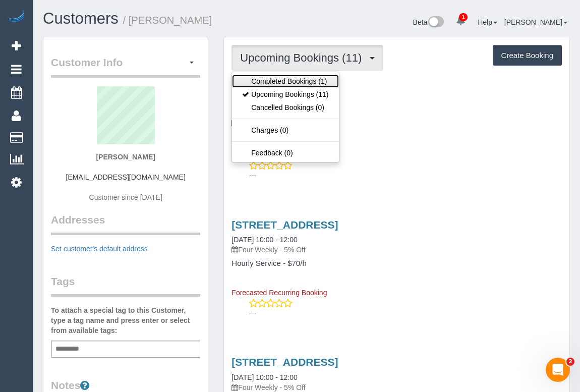
click at [289, 80] on link "Completed Bookings (1)" at bounding box center [285, 81] width 106 height 13
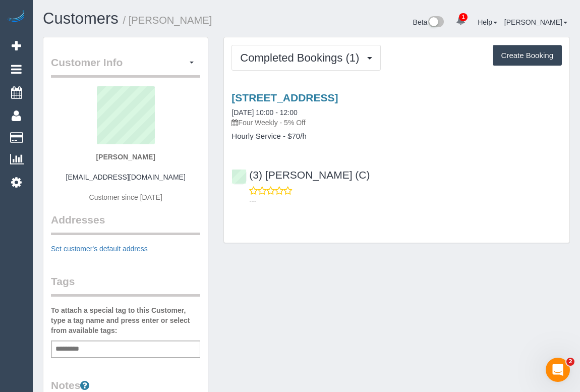
click at [93, 353] on div "Add a tag" at bounding box center [125, 349] width 149 height 17
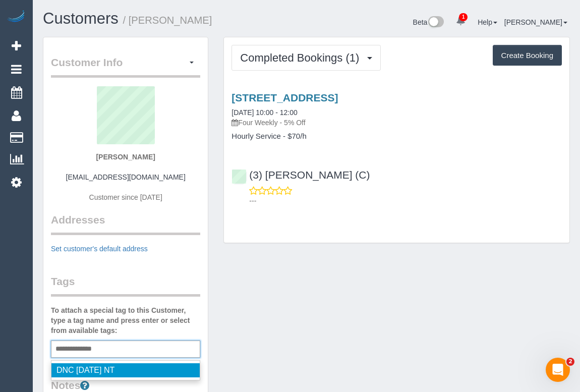
type input "**********"
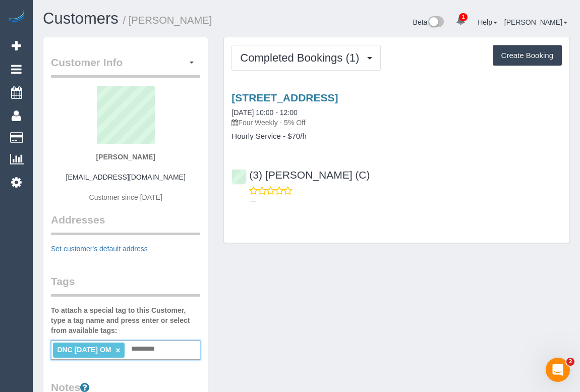
drag, startPoint x: 354, startPoint y: 329, endPoint x: 418, endPoint y: 335, distance: 63.9
click at [358, 326] on div "Customer Info Edit Contact Info Send Message Email Preferences Special Sales Ta…" at bounding box center [306, 370] width 542 height 666
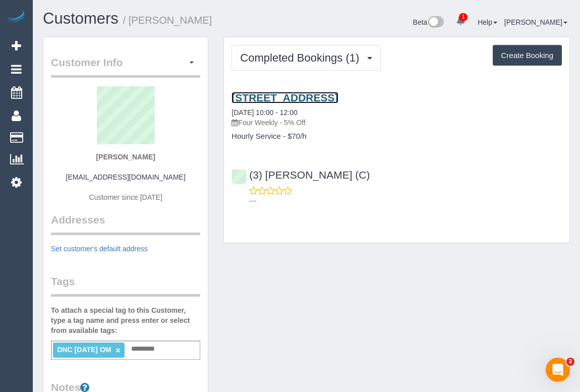
click at [338, 97] on link "[STREET_ADDRESS]" at bounding box center [285, 98] width 106 height 12
click at [371, 302] on div "Customer Info Edit Contact Info Send Message Email Preferences Special Sales Ta…" at bounding box center [306, 370] width 542 height 666
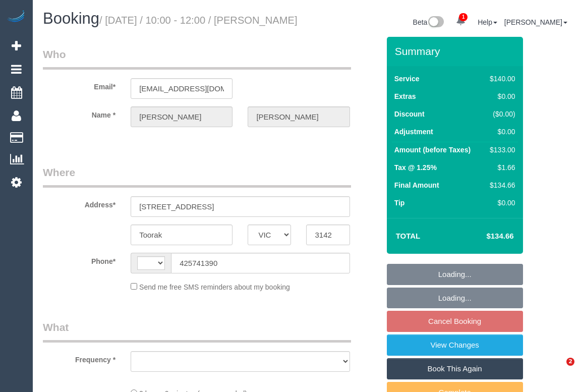
select select "VIC"
select select "string:AU"
select select "object:284"
select select "number:27"
select select "number:14"
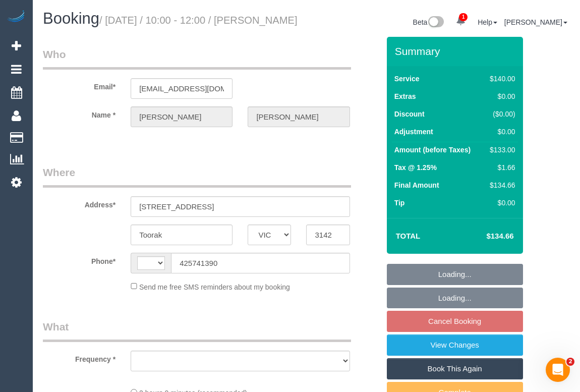
select select "number:19"
select select "number:22"
select select "number:34"
select select "number:13"
select select "string:stripe-pm_1RulWF2GScqysDRVp4WPV6ll"
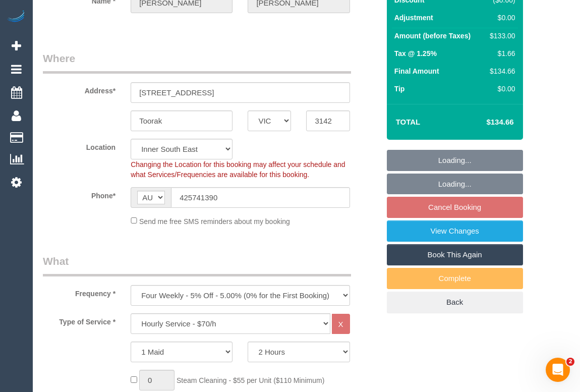
select select "object:1409"
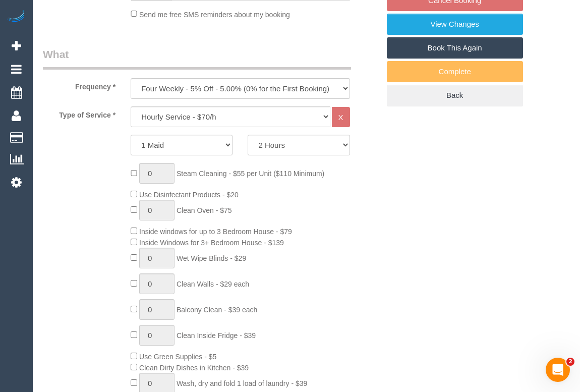
select select "spot3"
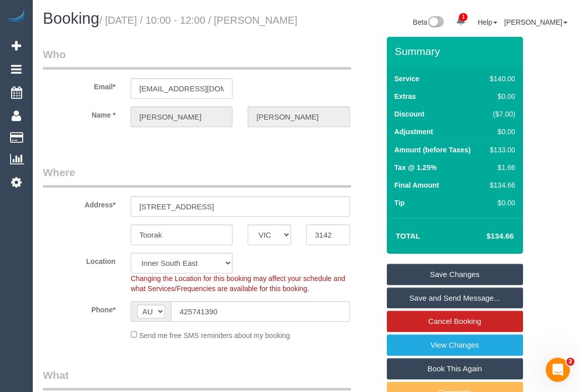
drag, startPoint x: 303, startPoint y: 168, endPoint x: 284, endPoint y: 158, distance: 21.0
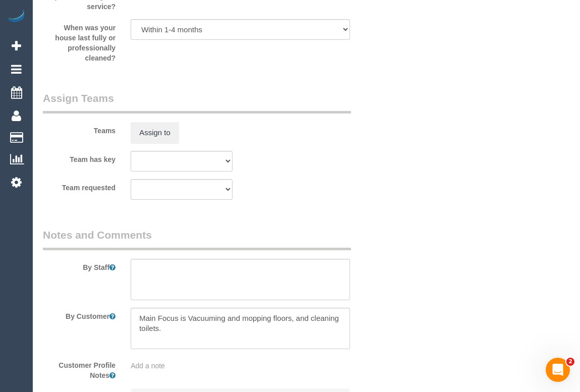
scroll to position [1514, 0]
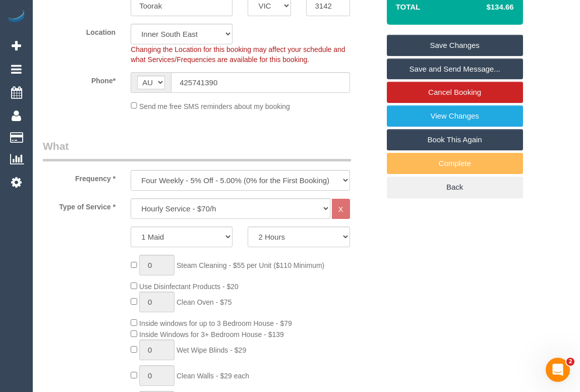
scroll to position [0, 0]
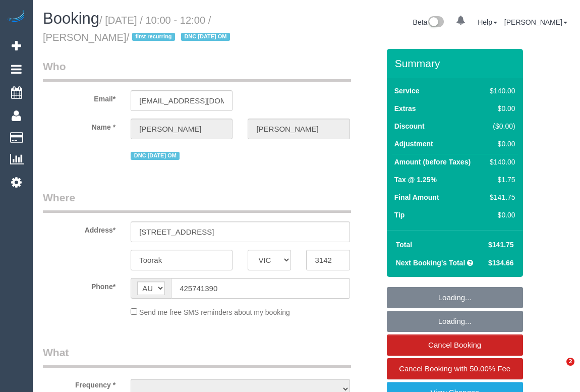
select select "VIC"
select select "string:stripe-pm_1RulWF2GScqysDRVp4WPV6ll"
select select "number:27"
select select "number:14"
select select "number:19"
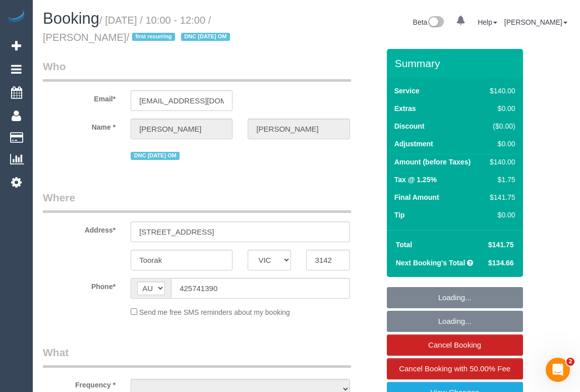
select select "number:22"
select select "number:34"
select select "number:13"
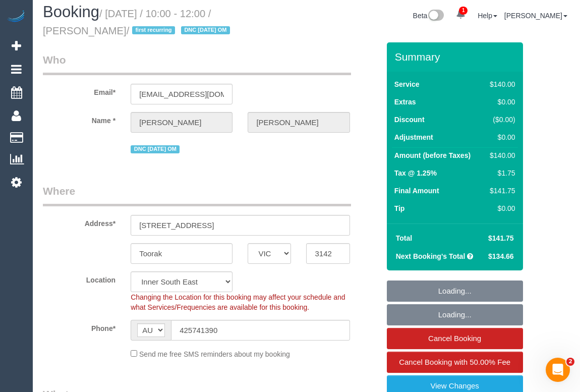
select select "object:1452"
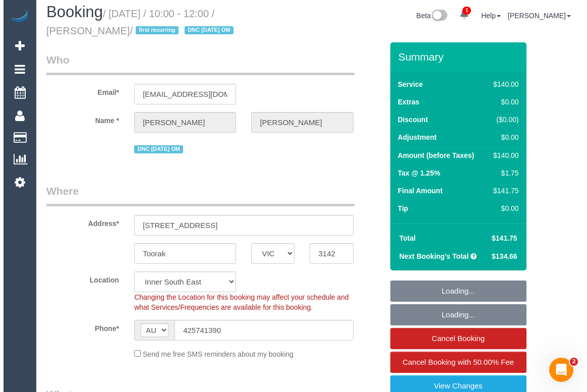
scroll to position [321, 0]
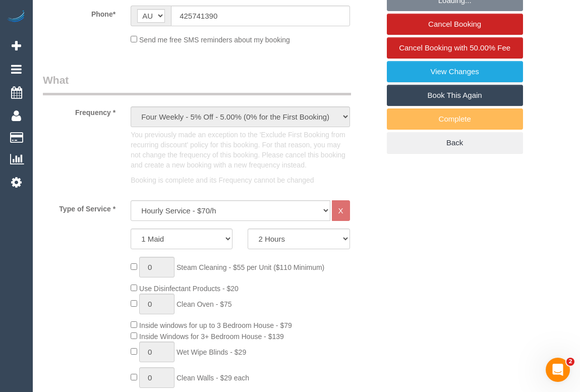
select select "spot1"
click at [450, 74] on link "View Changes" at bounding box center [455, 71] width 136 height 21
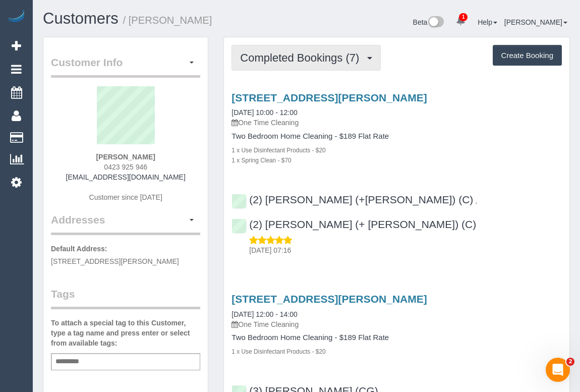
click at [326, 58] on span "Completed Bookings (7)" at bounding box center [302, 57] width 124 height 13
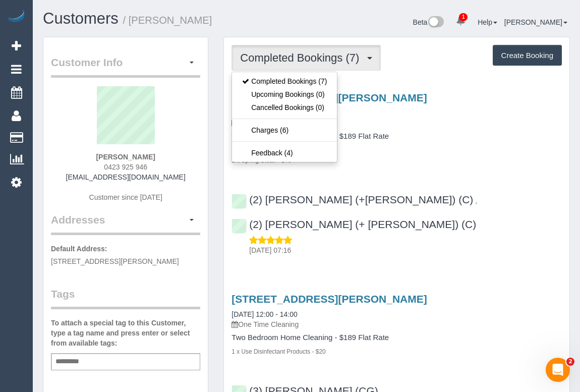
click at [451, 132] on h4 "Two Bedroom Home Cleaning - $189 Flat Rate" at bounding box center [397, 136] width 331 height 9
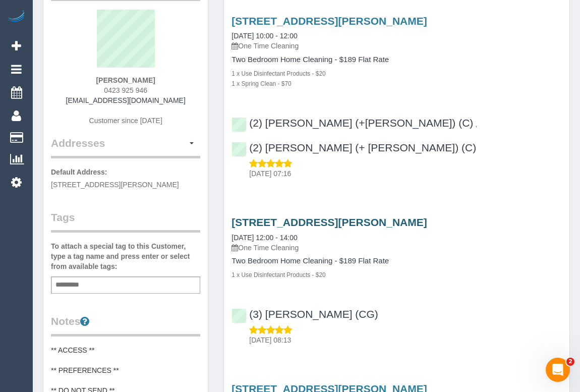
scroll to position [137, 0]
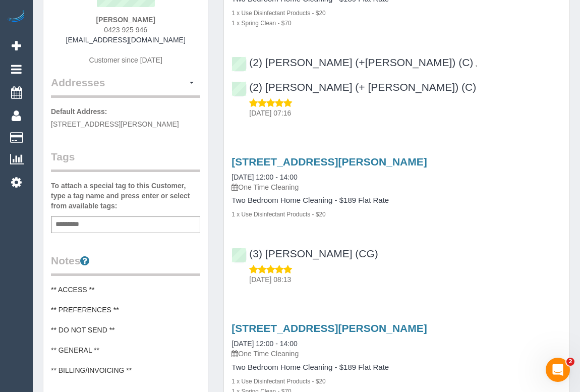
click at [403, 239] on div "(3) Chris Eddy (CG) 27/05/2025 08:13" at bounding box center [397, 261] width 346 height 45
drag, startPoint x: 92, startPoint y: 38, endPoint x: 198, endPoint y: 35, distance: 106.5
click at [198, 35] on div "Freddie Mack 0423 925 946 writetofreddie@gmail.com Customer since 2023" at bounding box center [125, 12] width 149 height 126
copy link "writetofreddie@gmail.com"
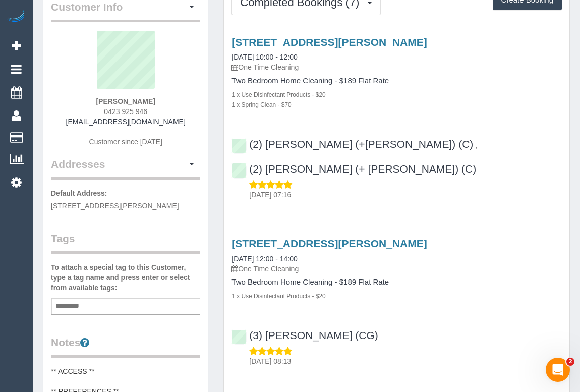
scroll to position [0, 0]
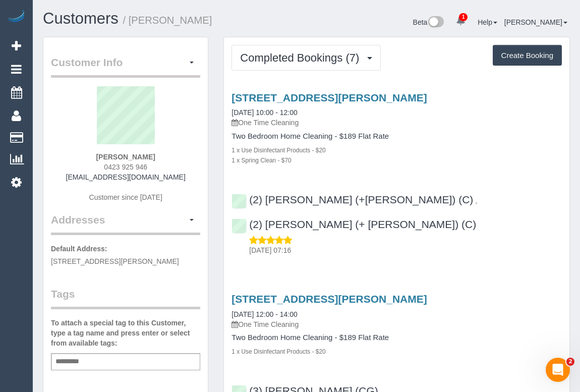
drag, startPoint x: 100, startPoint y: 165, endPoint x: 161, endPoint y: 166, distance: 60.6
click at [161, 166] on div "Freddie Mack 0423 925 946 writetofreddie@gmail.com Customer since 2023" at bounding box center [125, 149] width 149 height 126
copy span "0423 925 946"
drag, startPoint x: 97, startPoint y: 153, endPoint x: 163, endPoint y: 152, distance: 66.6
click at [163, 152] on div "Freddie Mack 0423 925 946 writetofreddie@gmail.com Customer since 2023" at bounding box center [125, 149] width 149 height 126
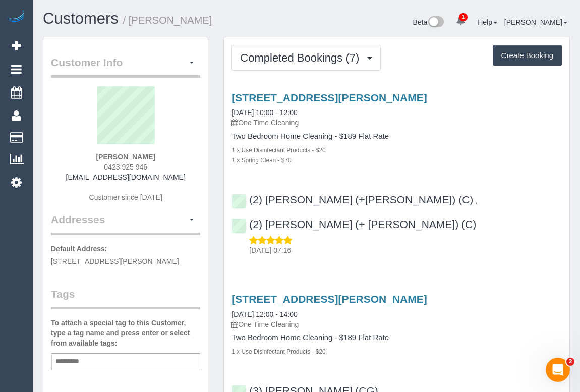
copy strong "Freddie Mack"
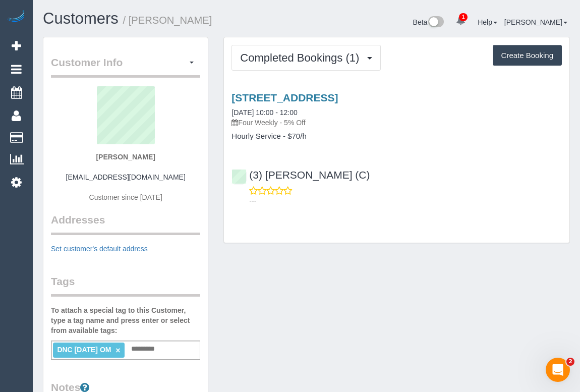
drag, startPoint x: 84, startPoint y: 160, endPoint x: 181, endPoint y: 159, distance: 96.4
click at [181, 159] on div "[PERSON_NAME] [EMAIL_ADDRESS][DOMAIN_NAME] Customer since [DATE]" at bounding box center [125, 149] width 149 height 126
copy strong "[PERSON_NAME]"
drag, startPoint x: 64, startPoint y: 178, endPoint x: 188, endPoint y: 178, distance: 124.1
click at [188, 178] on div "[PERSON_NAME] [EMAIL_ADDRESS][DOMAIN_NAME] Customer since [DATE]" at bounding box center [125, 149] width 149 height 126
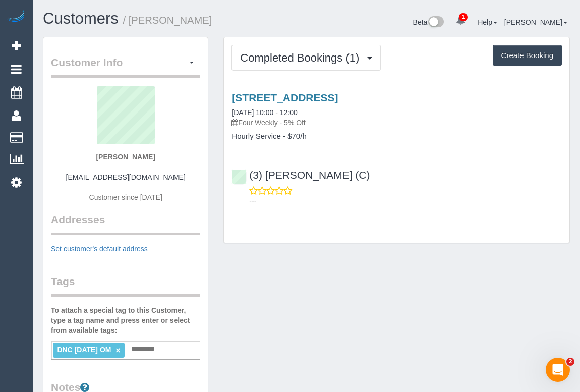
copy link "[EMAIL_ADDRESS][DOMAIN_NAME]"
click at [353, 270] on div "Customer Info Edit Contact Info Send Message Email Preferences Special Sales Ta…" at bounding box center [306, 370] width 542 height 666
click at [317, 258] on div "Customer Info Edit Contact Info Send Message Email Preferences Special Sales Ta…" at bounding box center [306, 370] width 542 height 666
click at [296, 95] on link "[STREET_ADDRESS]" at bounding box center [285, 98] width 106 height 12
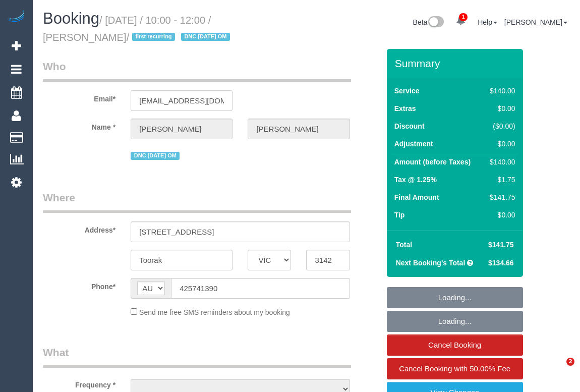
select select "VIC"
select select "object:564"
select select "string:stripe-pm_1RulWF2GScqysDRVp4WPV6ll"
select select "number:27"
select select "number:14"
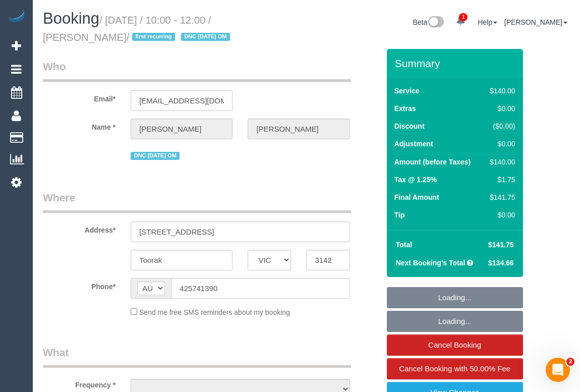
select select "number:19"
select select "number:22"
select select "number:34"
select select "number:13"
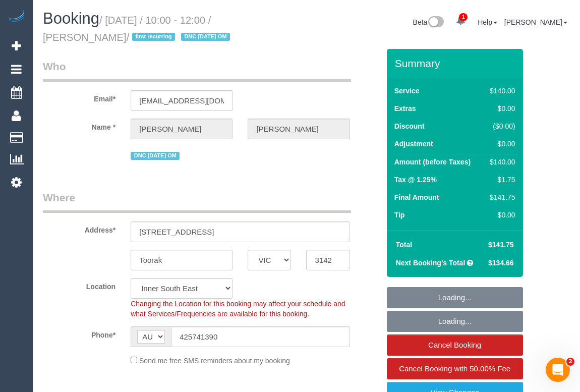
select select "object:715"
select select "spot1"
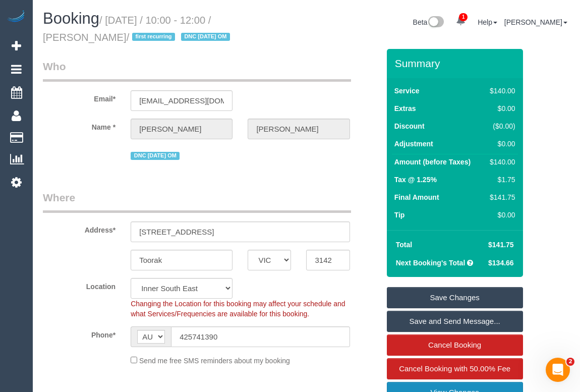
click at [458, 384] on link "View Changes" at bounding box center [455, 392] width 136 height 21
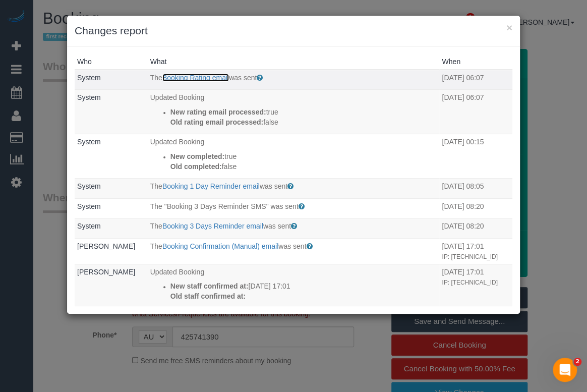
click at [205, 77] on link "Booking Rating email" at bounding box center [195, 78] width 67 height 8
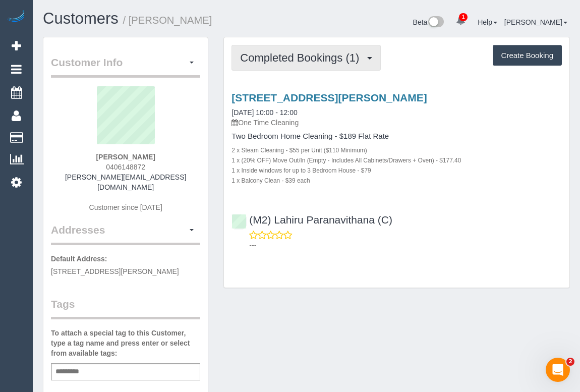
click at [309, 57] on span "Completed Bookings (1)" at bounding box center [302, 57] width 124 height 13
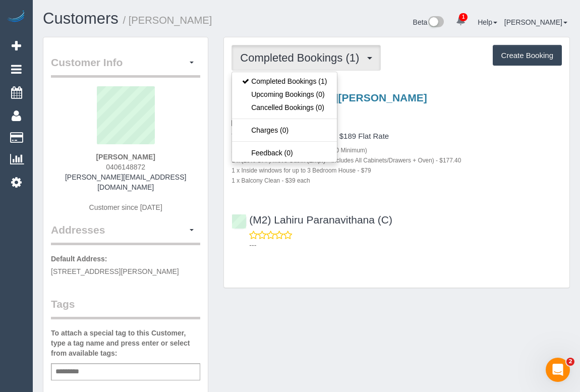
click at [484, 202] on div "103/277 Raglan Street, Preston, VIC 3072 19/08/2025 10:00 - 12:00 One Time Clea…" at bounding box center [397, 169] width 346 height 172
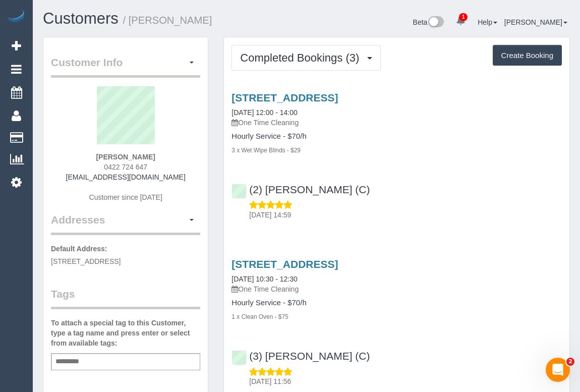
drag, startPoint x: 487, startPoint y: 209, endPoint x: 453, endPoint y: 265, distance: 66.4
click at [487, 210] on p "[DATE] 14:59" at bounding box center [405, 215] width 313 height 10
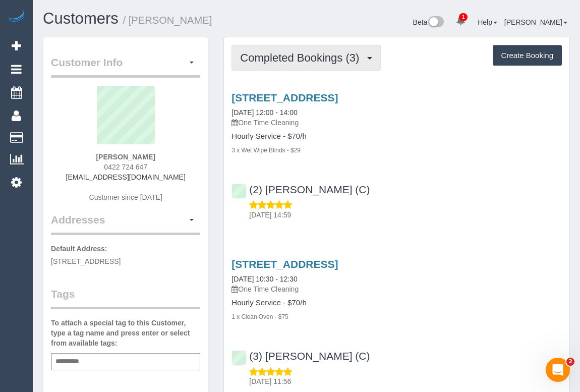
click at [281, 62] on span "Completed Bookings (3)" at bounding box center [302, 57] width 124 height 13
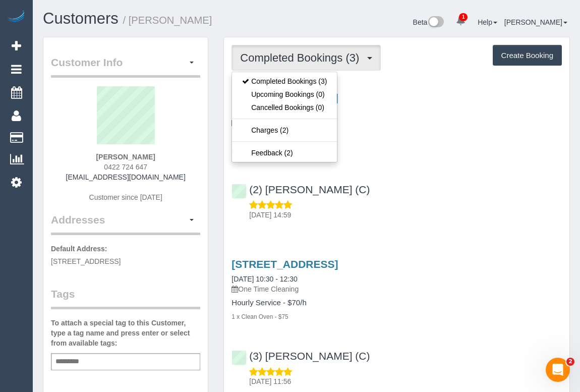
click at [448, 190] on div "(2) [PERSON_NAME] (C) [DATE] 14:59" at bounding box center [397, 197] width 346 height 45
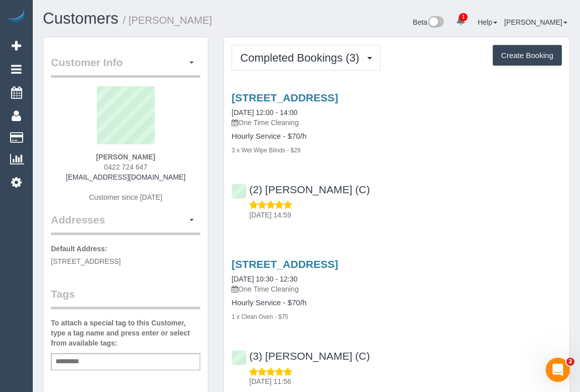
drag, startPoint x: 426, startPoint y: 207, endPoint x: 435, endPoint y: 232, distance: 26.2
click at [427, 209] on div "20/08/2025 14:59" at bounding box center [397, 210] width 331 height 20
drag, startPoint x: 78, startPoint y: 180, endPoint x: 183, endPoint y: 182, distance: 104.5
click at [183, 182] on div "Natalie Piscopo 0422 724 647 nataliejelincic@hotmail.com Customer since 2025" at bounding box center [125, 149] width 149 height 126
copy div "nataliejelincic@hotmail.com"
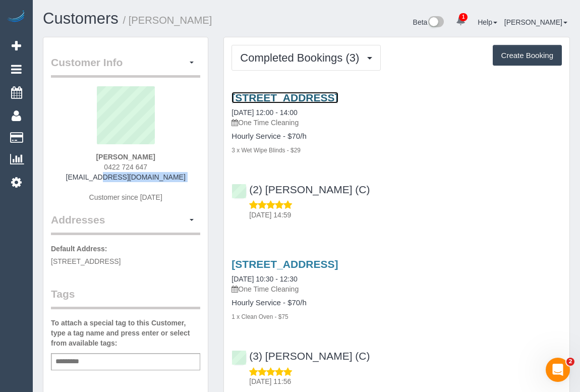
click at [338, 97] on link "22 Legacy Drive, Truganina, VIC 3029" at bounding box center [285, 98] width 106 height 12
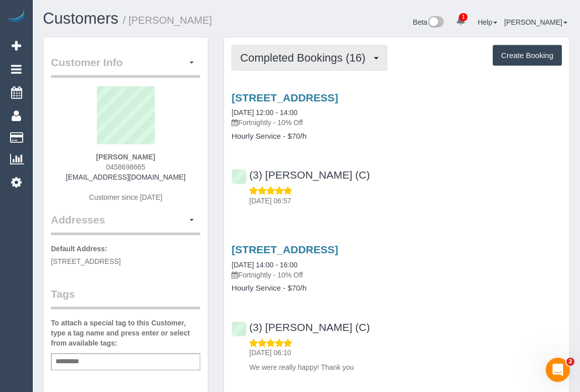
click at [292, 60] on span "Completed Bookings (16)" at bounding box center [305, 57] width 130 height 13
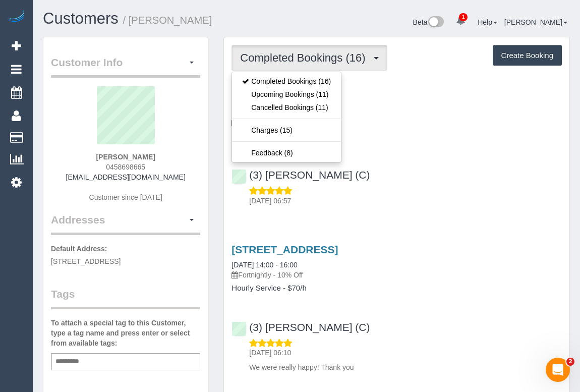
click at [422, 151] on div "13 Crimea Street, Burnley, VIC 3121 19/08/2025 12:00 - 14:00 Fortnightly - 10% …" at bounding box center [397, 146] width 346 height 127
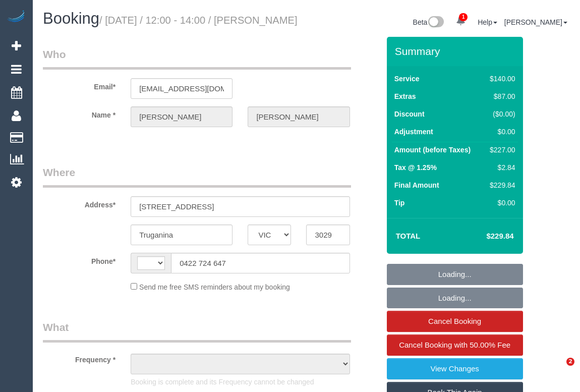
select select "VIC"
select select "object:317"
select select "string:stripe-pm_1RU47W2GScqysDRVKF78pedb"
select select "string:AU"
select select "number:29"
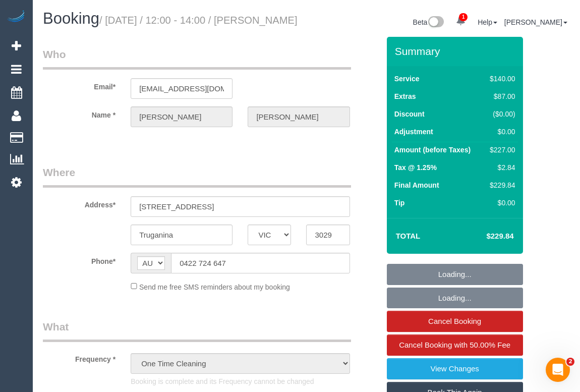
select select "number:14"
select select "number:19"
select select "number:22"
select select "number:13"
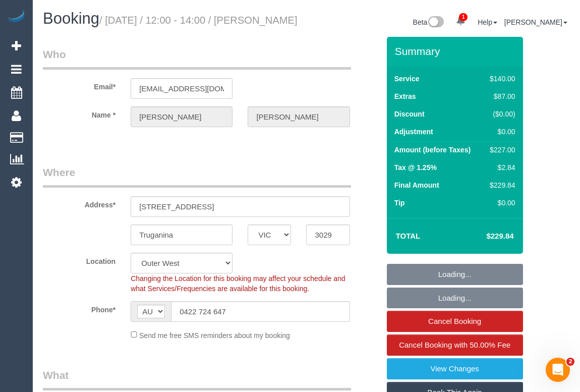
select select "object:1282"
select select "spot1"
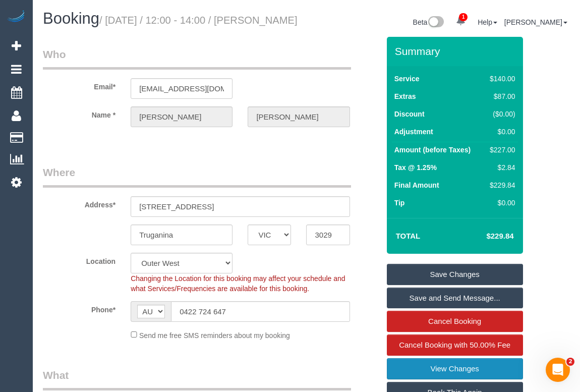
click at [439, 379] on link "View Changes" at bounding box center [455, 368] width 136 height 21
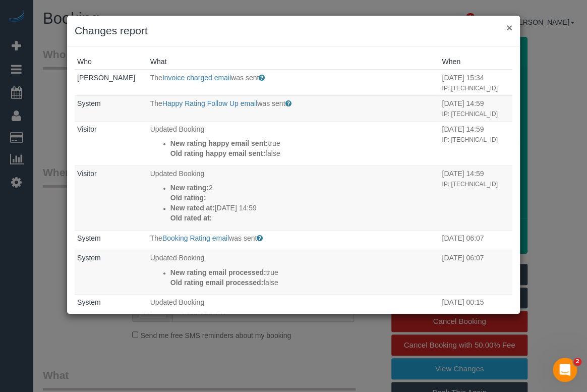
click at [508, 26] on button "×" at bounding box center [510, 27] width 6 height 11
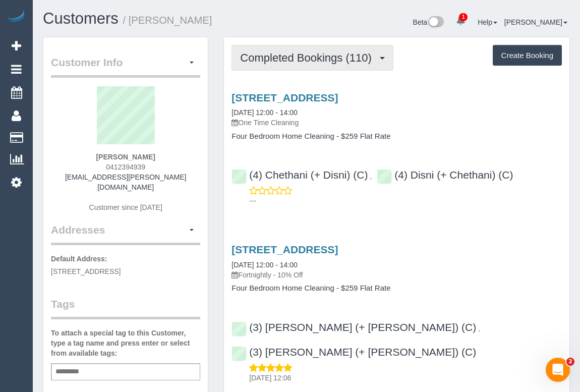
click at [325, 60] on span "Completed Bookings (110)" at bounding box center [308, 57] width 136 height 13
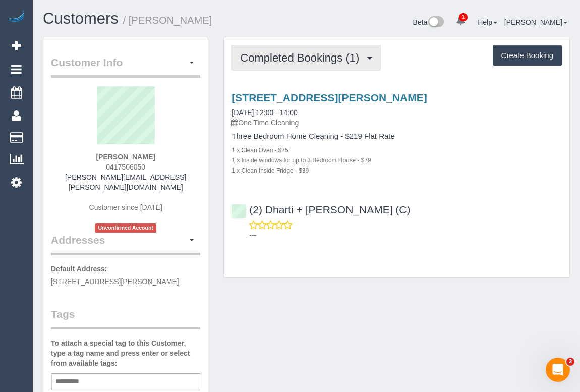
click at [309, 62] on span "Completed Bookings (1)" at bounding box center [302, 57] width 124 height 13
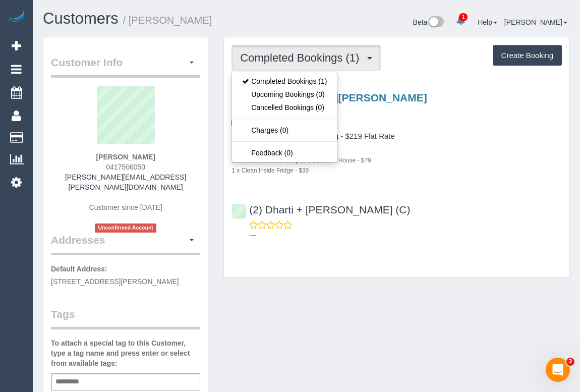
click at [388, 326] on div "Customer Info Edit Contact Info Send Message Email Preferences Special Sales Ta…" at bounding box center [306, 385] width 542 height 696
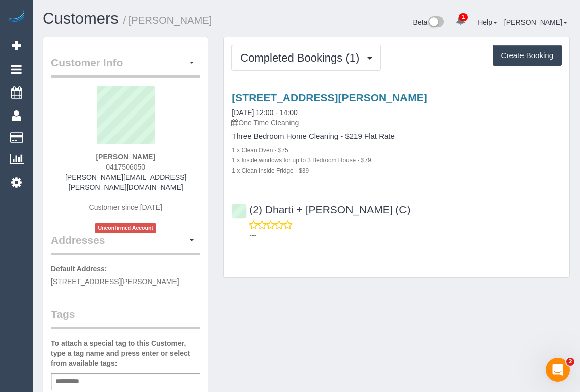
drag, startPoint x: 101, startPoint y: 166, endPoint x: 165, endPoint y: 166, distance: 64.1
click at [165, 166] on div "Melissa Bellis 0417506050 melissa.bellis@gmail.com Customer since 2025 Unconfir…" at bounding box center [125, 159] width 149 height 146
copy span "0417506050"
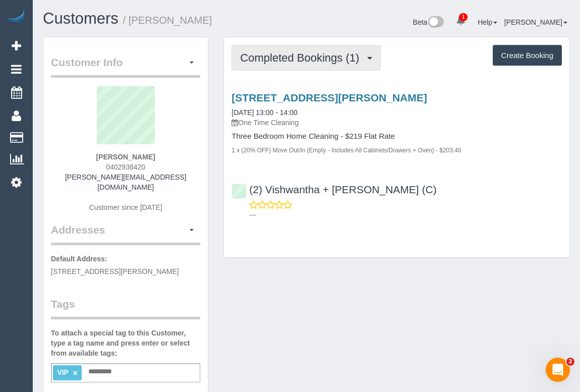
click at [296, 63] on button "Completed Bookings (1)" at bounding box center [306, 58] width 149 height 26
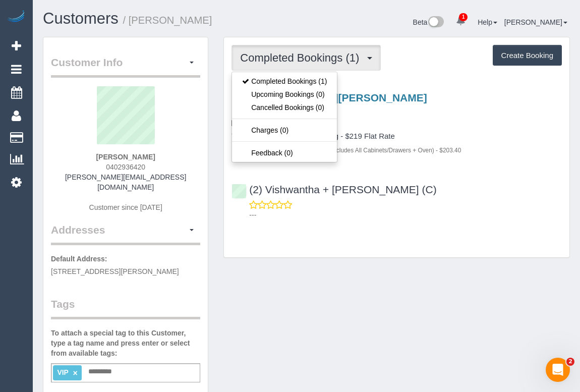
click at [352, 282] on div "Customer Info Edit Contact Info Send Message Email Preferences Special Sales Ta…" at bounding box center [306, 396] width 542 height 719
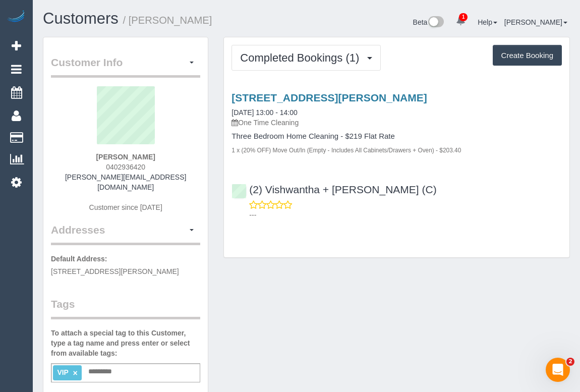
drag, startPoint x: 100, startPoint y: 164, endPoint x: 161, endPoint y: 164, distance: 61.1
click at [161, 164] on div "[PERSON_NAME] 0402936420 [PERSON_NAME][EMAIL_ADDRESS][DOMAIN_NAME] Customer sin…" at bounding box center [125, 154] width 149 height 136
copy span "0402936420"
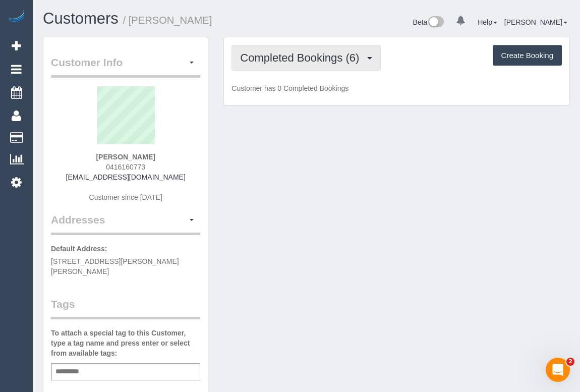
click at [321, 64] on button "Completed Bookings (6)" at bounding box center [306, 58] width 149 height 26
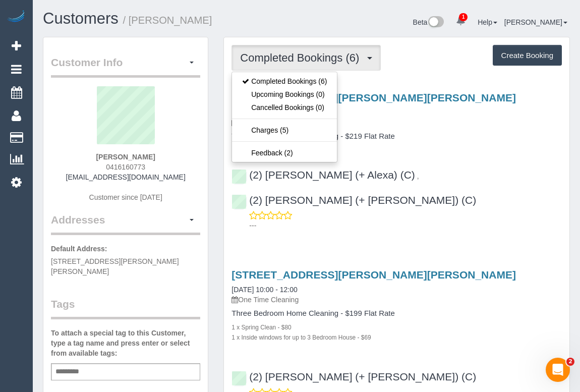
click at [454, 143] on div "12 Brockenshire Street, Clifton Hill, VIC 3068 19/08/2025 14:00 - 16:00 One Tim…" at bounding box center [397, 159] width 346 height 152
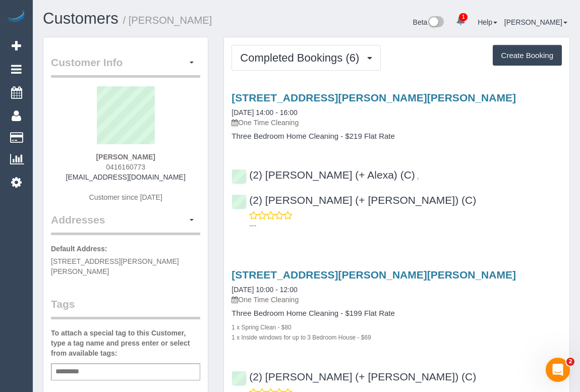
click at [498, 114] on div "12 Brockenshire Street, Clifton Hill, VIC 3068 19/08/2025 14:00 - 16:00 One Tim…" at bounding box center [397, 110] width 331 height 36
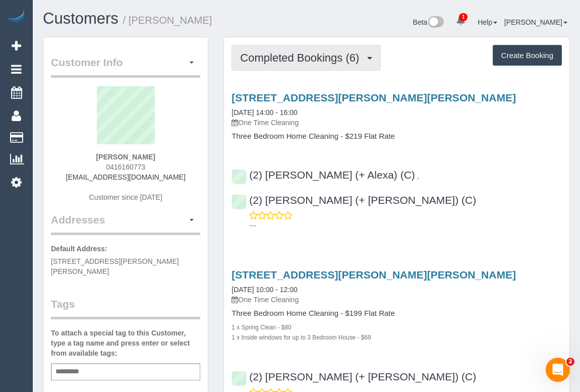
click at [317, 53] on span "Completed Bookings (6)" at bounding box center [302, 57] width 124 height 13
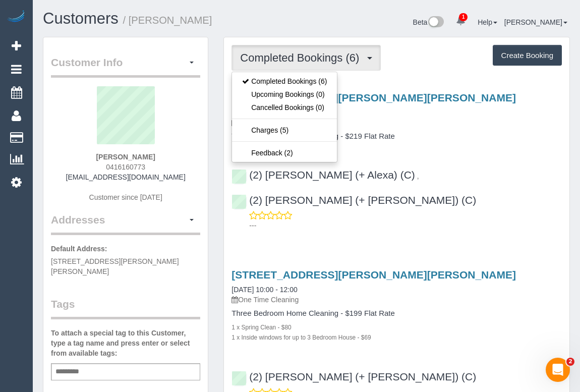
click at [423, 123] on p "One Time Cleaning" at bounding box center [397, 123] width 331 height 10
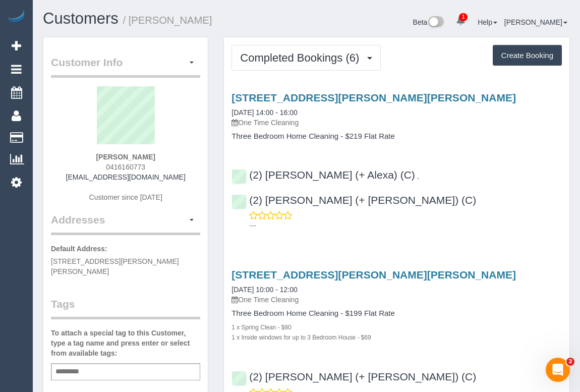
drag, startPoint x: 73, startPoint y: 175, endPoint x: 190, endPoint y: 177, distance: 116.6
click at [190, 177] on div "Alison Dean 0416160773 alisondeanemail@gmail.com Customer since 2018" at bounding box center [125, 149] width 149 height 126
copy link "alisondeanemail@gmail.com"
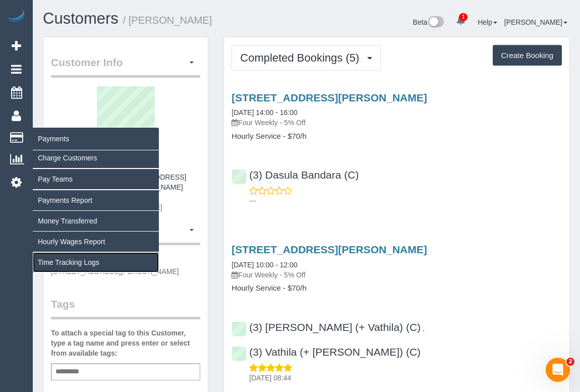
click at [61, 258] on link "Time Tracking Logs" at bounding box center [96, 262] width 126 height 20
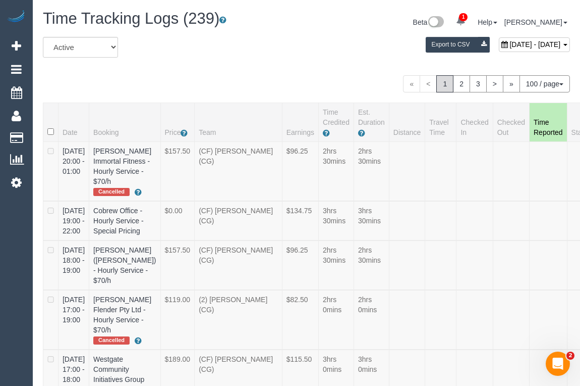
click at [286, 53] on div "August 20, 2025 - August 20, 2025 Export to CSV" at bounding box center [397, 47] width 362 height 20
click at [296, 60] on div "All Active Archived August 20, 2025 - August 20, 2025 Export to CSV" at bounding box center [306, 51] width 542 height 28
click at [279, 60] on div "All Active Archived August 20, 2025 - August 20, 2025 Export to CSV" at bounding box center [306, 51] width 542 height 28
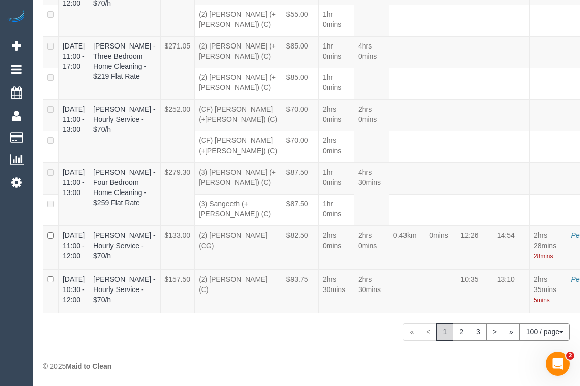
select select "draft"
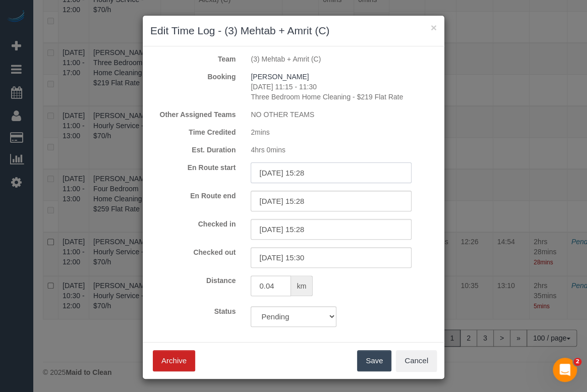
click at [319, 175] on input "20/08/2025 15:28" at bounding box center [331, 172] width 161 height 21
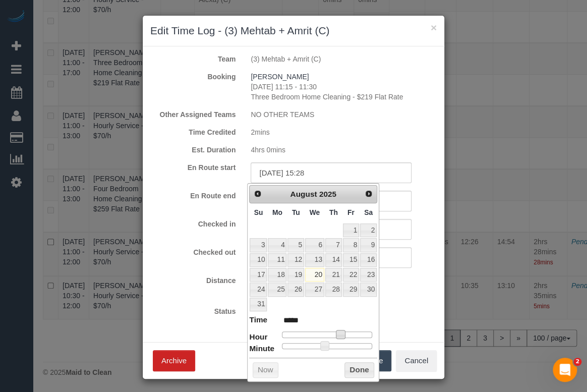
type input "20/08/2025 08:28"
type input "*****"
type input "20/08/2025 07:28"
type input "*****"
type input "20/08/2025 10:28"
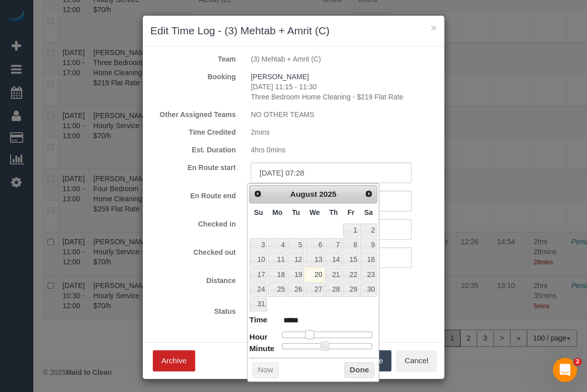
type input "*****"
type input "20/08/2025 11:28"
type input "*****"
drag, startPoint x: 341, startPoint y: 333, endPoint x: 326, endPoint y: 336, distance: 14.8
click at [326, 336] on span at bounding box center [325, 334] width 9 height 9
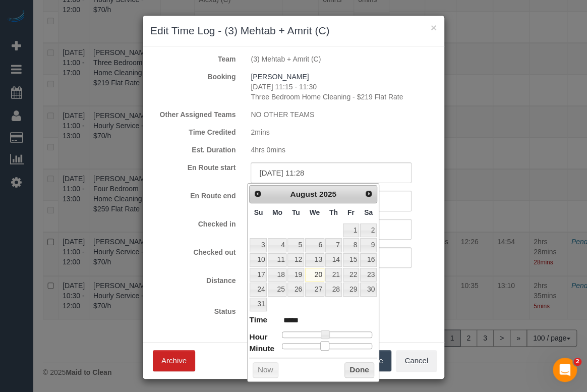
type input "20/08/2025 11:31"
type input "*****"
type input "20/08/2025 11:30"
type input "*****"
type input "20/08/2025 11:29"
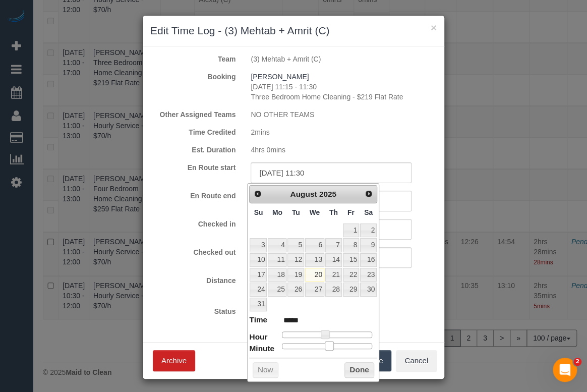
type input "*****"
type input "20/08/2025 11:30"
type input "*****"
click at [330, 345] on span at bounding box center [327, 345] width 9 height 9
click at [354, 368] on button "Done" at bounding box center [360, 370] width 30 height 16
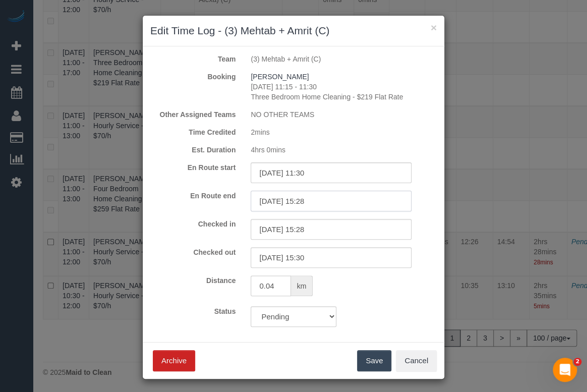
click at [311, 198] on input "20/08/2025 15:28" at bounding box center [331, 201] width 161 height 21
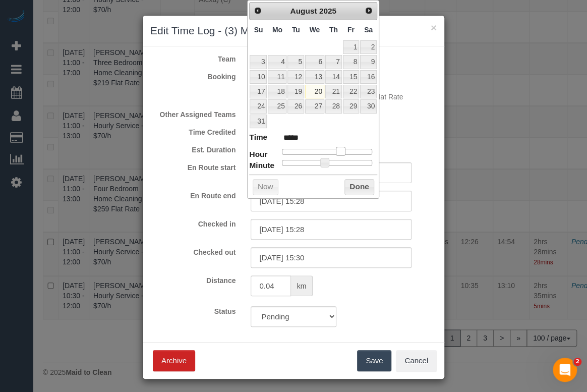
type input "20/08/2025 11:28"
type input "*****"
type input "20/08/2025 08:28"
type input "*****"
type input "20/08/2025 09:28"
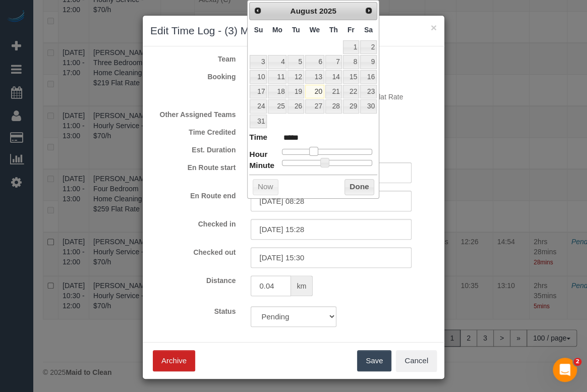
type input "*****"
type input "20/08/2025 10:28"
type input "*****"
type input "20/08/2025 11:28"
type input "*****"
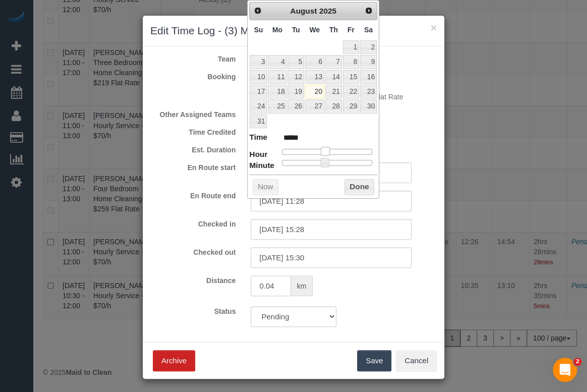
drag, startPoint x: 342, startPoint y: 149, endPoint x: 326, endPoint y: 148, distance: 15.7
click at [326, 148] on span at bounding box center [325, 151] width 9 height 9
type input "20/08/2025 11:29"
type input "*****"
type input "20/08/2025 11:33"
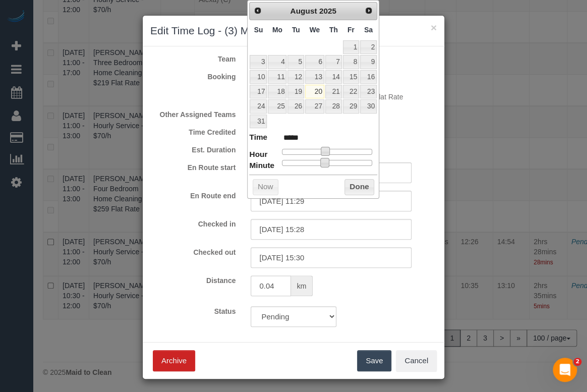
type input "*****"
type input "20/08/2025 11:35"
type input "*****"
type input "20/08/2025 11:34"
type input "*****"
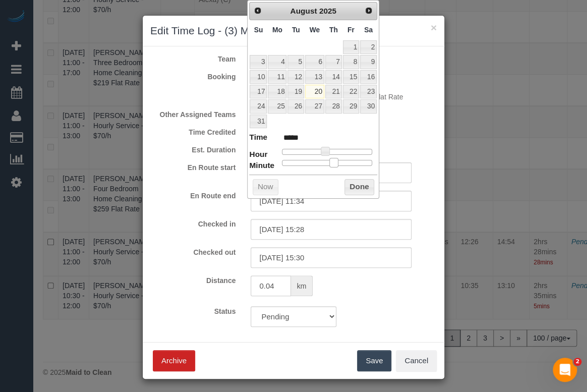
type input "20/08/2025 11:33"
type input "*****"
type input "20/08/2025 11:32"
type input "*****"
type input "20/08/2025 11:31"
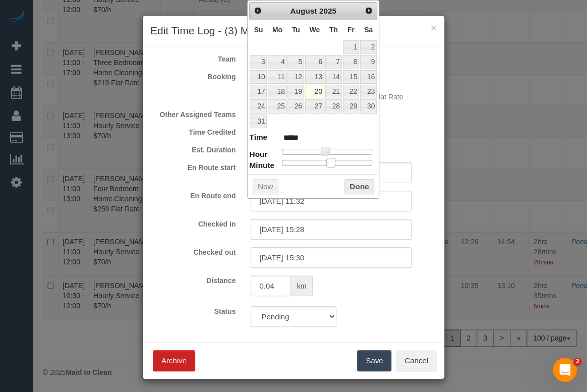
type input "*****"
type input "20/08/2025 11:30"
type input "*****"
click at [328, 161] on span at bounding box center [327, 162] width 9 height 9
click at [348, 182] on button "Done" at bounding box center [360, 187] width 30 height 16
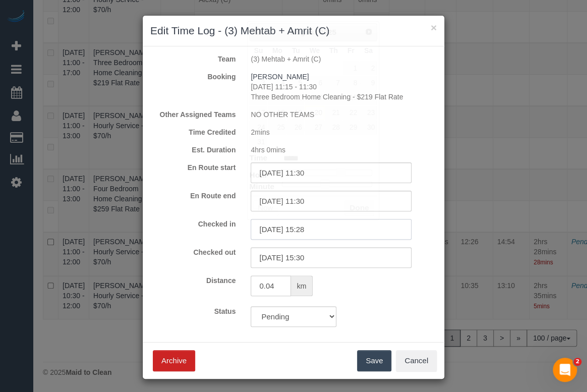
click at [310, 230] on input "20/08/2025 15:28" at bounding box center [331, 229] width 161 height 21
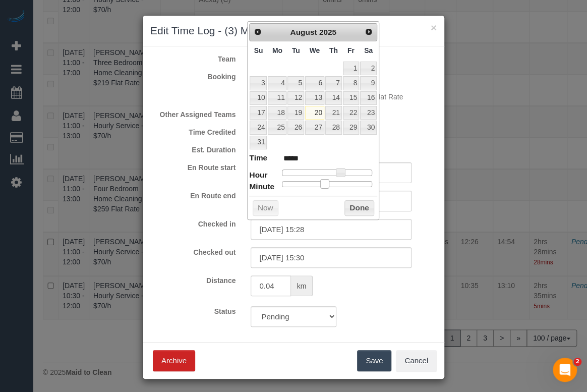
type input "20/08/2025 15:36"
type input "*****"
type input "20/08/2025 15:37"
type input "*****"
type input "20/08/2025 15:36"
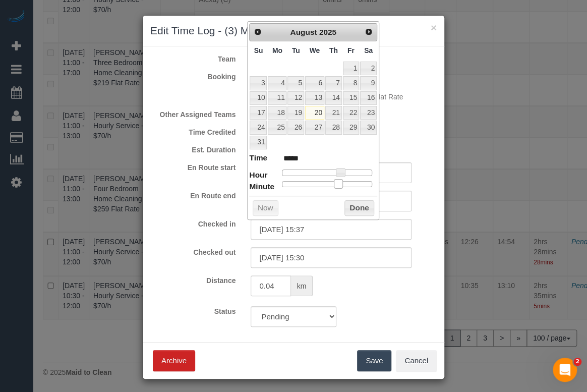
type input "*****"
type input "20/08/2025 15:35"
type input "*****"
type input "20/08/2025 15:33"
type input "*****"
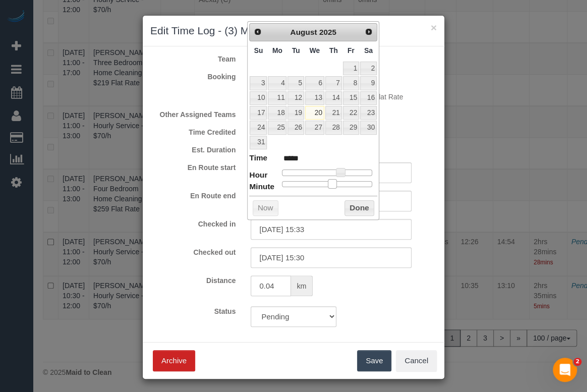
type input "20/08/2025 15:32"
type input "*****"
type input "20/08/2025 15:30"
type input "*****"
type input "20/08/2025 15:29"
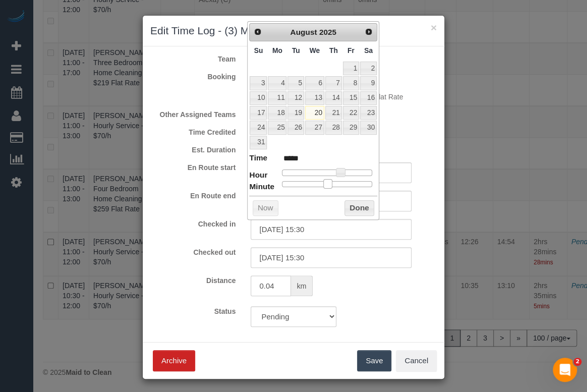
type input "*****"
type input "20/08/2025 15:30"
type input "*****"
click at [330, 182] on span at bounding box center [327, 183] width 9 height 9
click at [363, 209] on button "Done" at bounding box center [360, 208] width 30 height 16
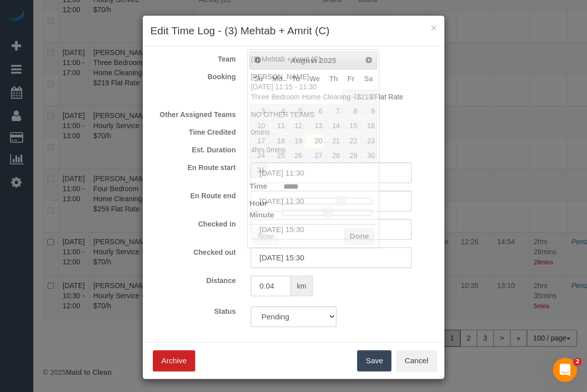
click at [317, 257] on input "20/08/2025 15:30" at bounding box center [331, 257] width 161 height 21
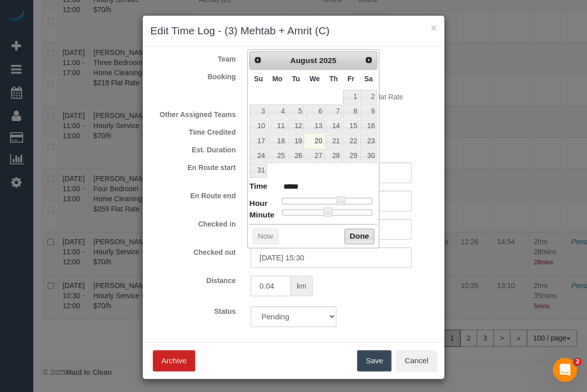
click at [353, 232] on button "Done" at bounding box center [360, 237] width 30 height 16
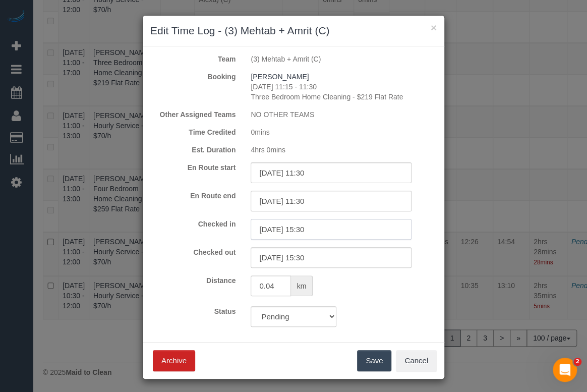
click at [313, 230] on input "20/08/2025 15:30" at bounding box center [331, 229] width 161 height 21
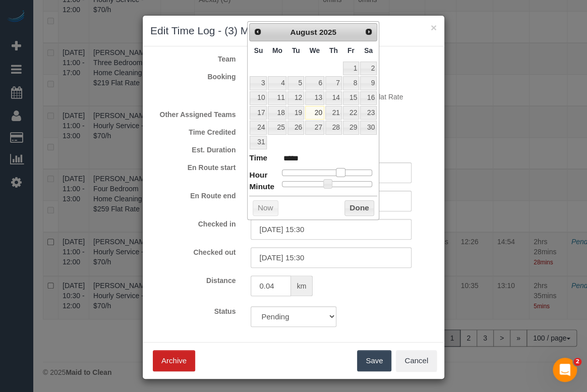
type input "20/08/2025 12:30"
type input "*****"
type input "20/08/2025 07:30"
type input "*****"
type input "20/08/2025 06:30"
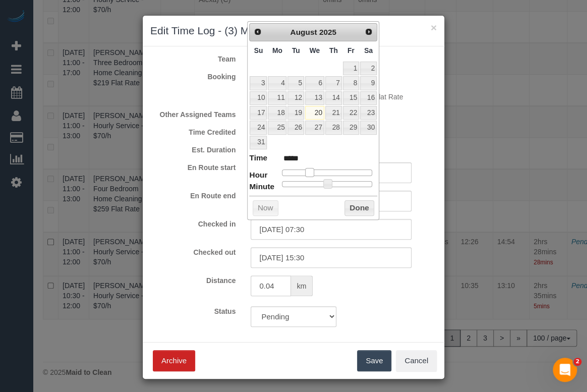
type input "*****"
type input "20/08/2025 07:30"
type input "*****"
type input "20/08/2025 09:30"
type input "*****"
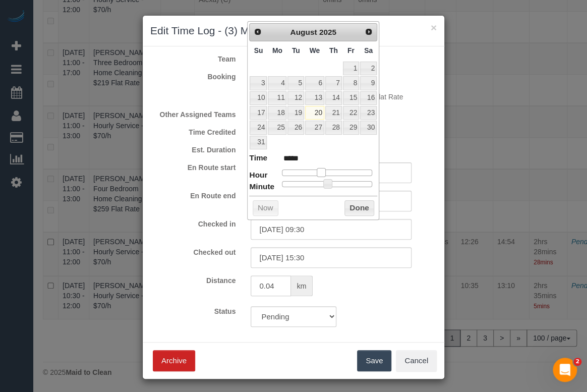
type input "20/08/2025 10:30"
type input "*****"
type input "20/08/2025 11:30"
type input "*****"
drag, startPoint x: 338, startPoint y: 171, endPoint x: 323, endPoint y: 172, distance: 15.1
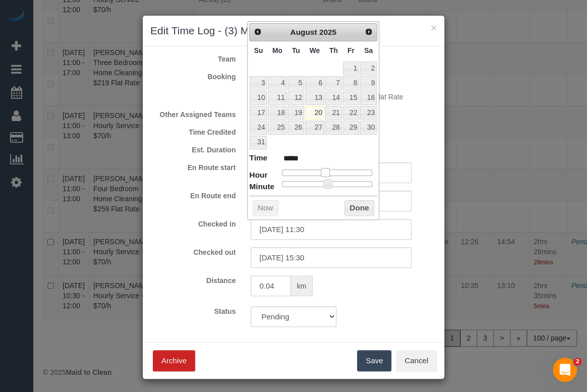
click at [323, 172] on span at bounding box center [325, 172] width 9 height 9
click at [357, 205] on button "Done" at bounding box center [360, 208] width 30 height 16
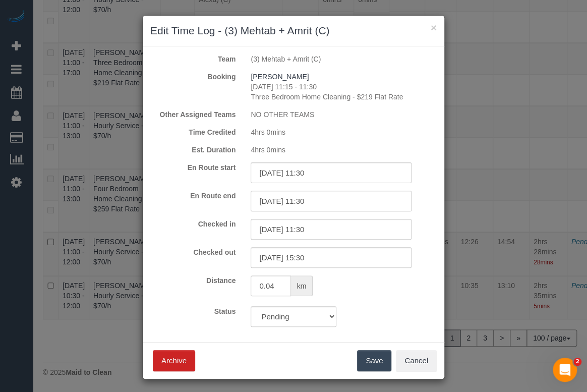
click at [372, 298] on div "0.04 km" at bounding box center [343, 287] width 201 height 23
click at [374, 361] on button "Save" at bounding box center [374, 360] width 34 height 21
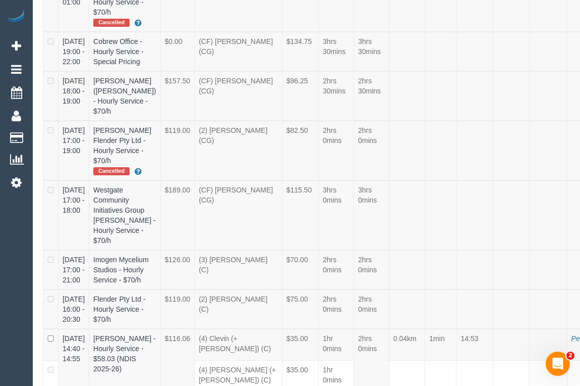
scroll to position [0, 0]
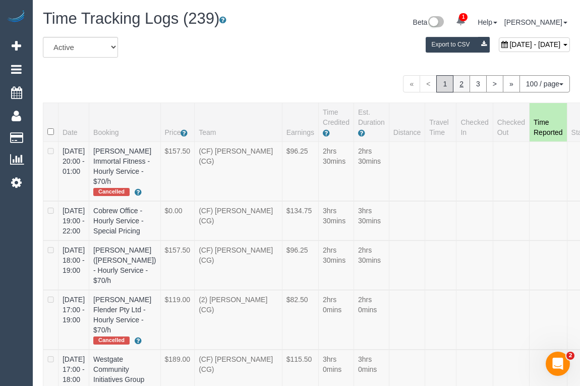
click at [462, 84] on link "2" at bounding box center [461, 83] width 17 height 17
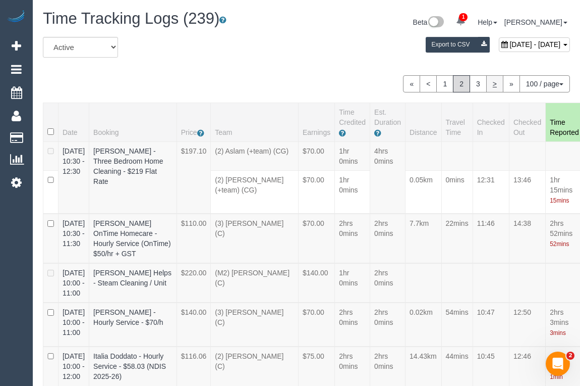
click at [478, 84] on link "3" at bounding box center [478, 83] width 17 height 17
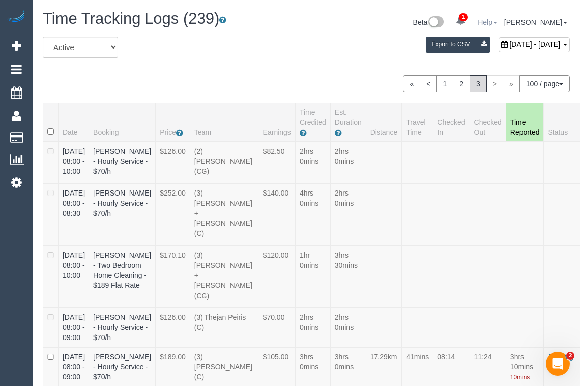
scroll to position [519, 0]
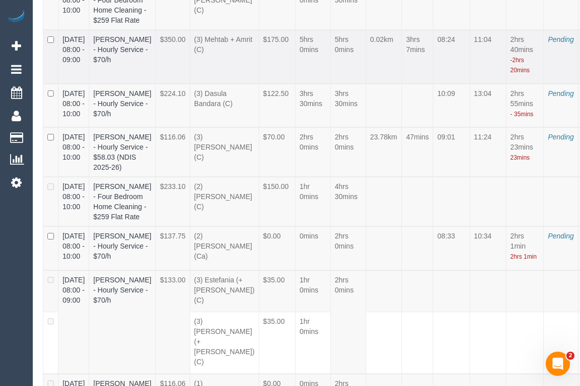
click at [534, 67] on link "Edit" at bounding box center [574, 60] width 80 height 13
select select "draft"
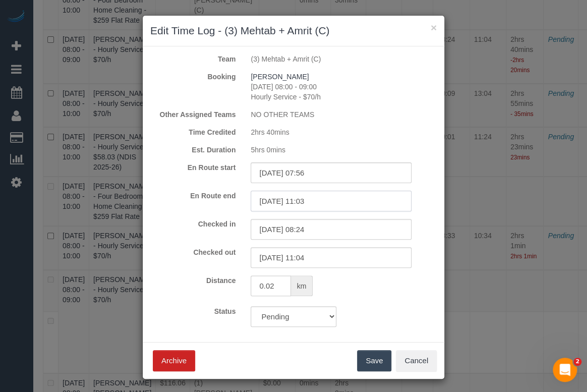
click at [316, 199] on input "20/08/2025 11:03" at bounding box center [331, 201] width 161 height 21
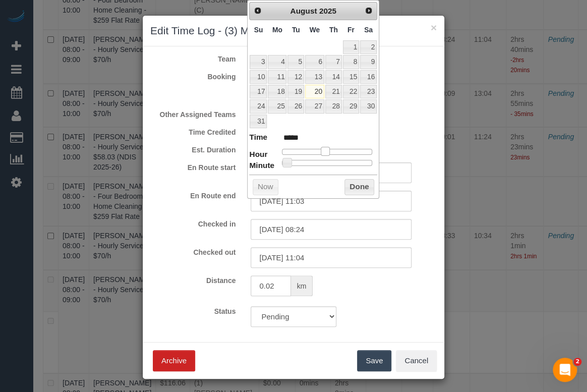
type input "20/08/2025 10:03"
type input "*****"
type input "20/08/2025 09:03"
type input "*****"
type input "20/08/2025 08:03"
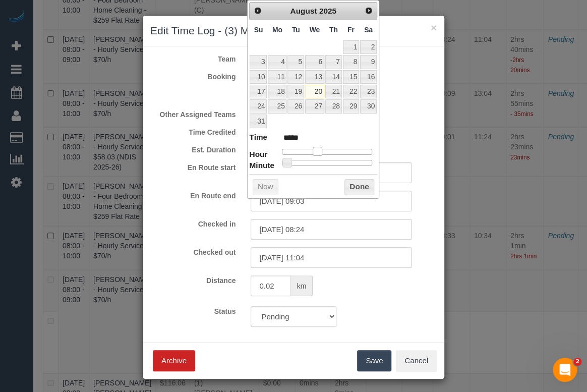
type input "*****"
type input "20/08/2025 07:03"
type input "*****"
type input "20/08/2025 08:03"
type input "*****"
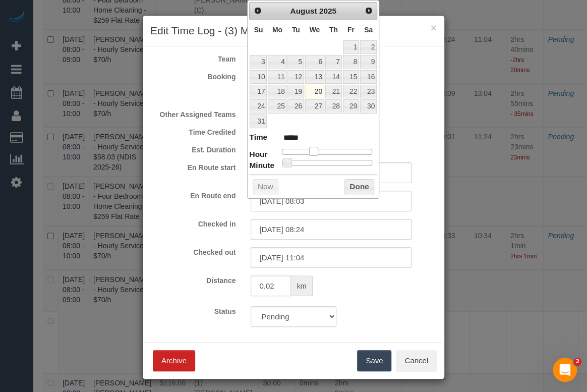
drag, startPoint x: 325, startPoint y: 150, endPoint x: 313, endPoint y: 148, distance: 12.3
click at [313, 148] on span at bounding box center [313, 151] width 9 height 9
type input "20/08/2025 08:09"
type input "*****"
type input "20/08/2025 08:27"
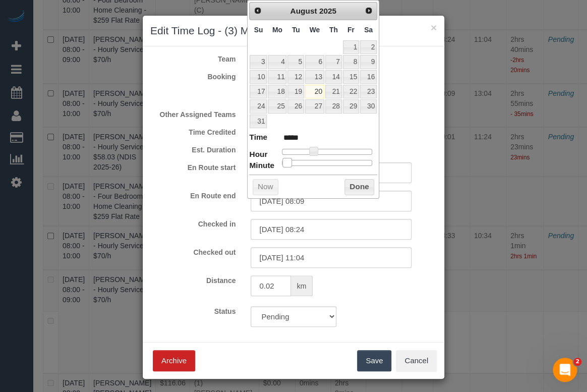
type input "*****"
type input "20/08/2025 08:29"
type input "*****"
type input "20/08/2025 08:28"
type input "*****"
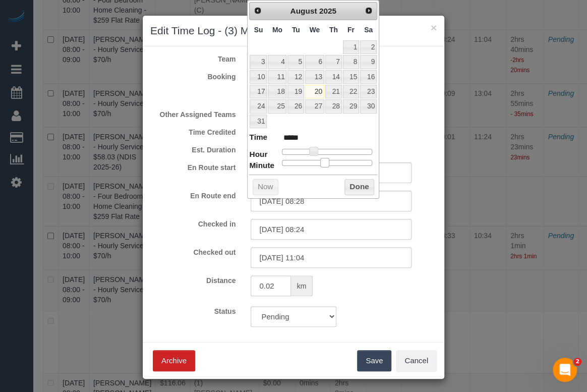
type input "20/08/2025 08:24"
type input "*****"
type input "20/08/2025 08:22"
type input "*****"
type input "20/08/2025 08:21"
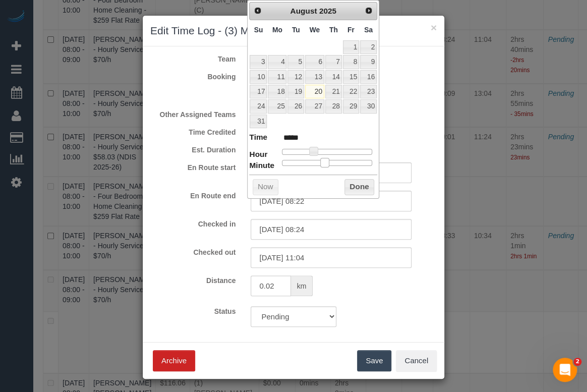
type input "*****"
type input "20/08/2025 08:20"
type input "*****"
type input "20/08/2025 08:19"
type input "*****"
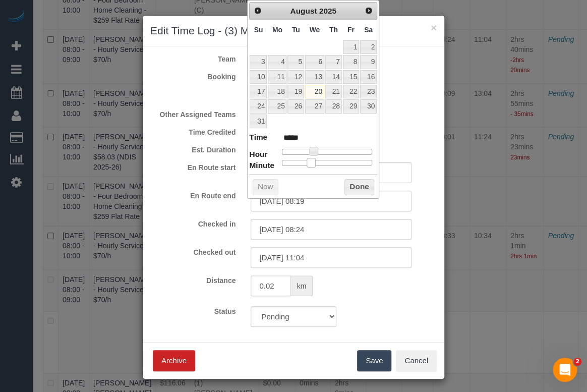
type input "20/08/2025 08:18"
type input "*****"
type input "20/08/2025 08:17"
type input "*****"
type input "20/08/2025 08:16"
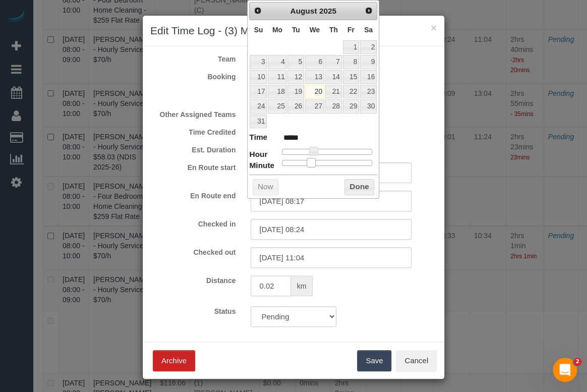
type input "*****"
type input "20/08/2025 08:15"
type input "*****"
type input "20/08/2025 08:14"
type input "*****"
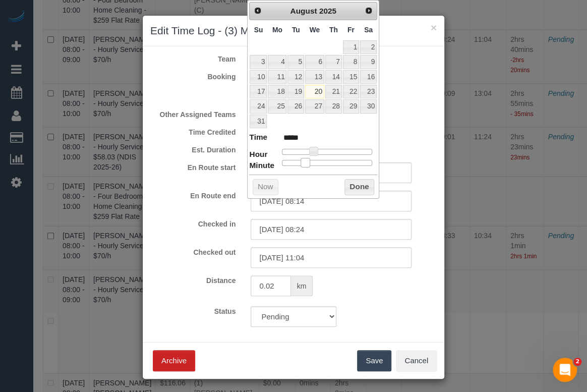
type input "20/08/2025 08:12"
type input "*****"
type input "20/08/2025 08:13"
type input "*****"
type input "20/08/2025 08:14"
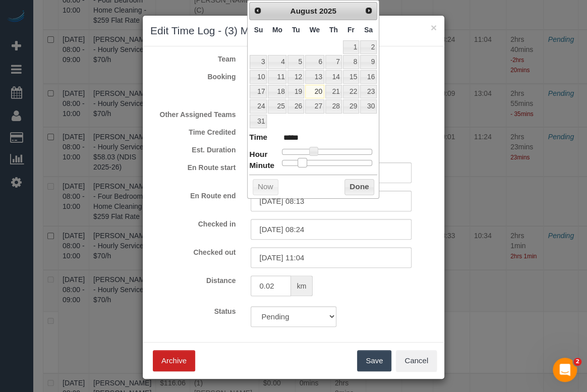
type input "*****"
type input "20/08/2025 08:15"
type input "*****"
drag, startPoint x: 288, startPoint y: 162, endPoint x: 306, endPoint y: 162, distance: 18.7
click at [306, 162] on span at bounding box center [305, 162] width 9 height 9
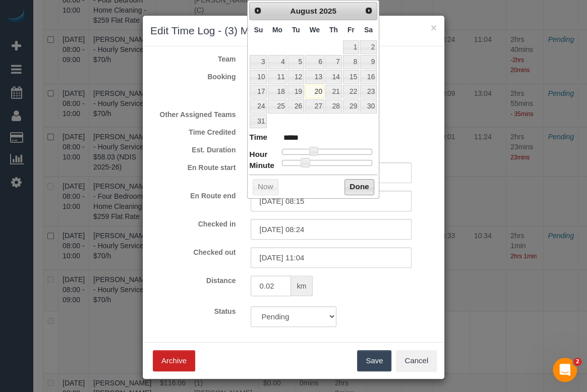
click at [358, 183] on button "Done" at bounding box center [360, 187] width 30 height 16
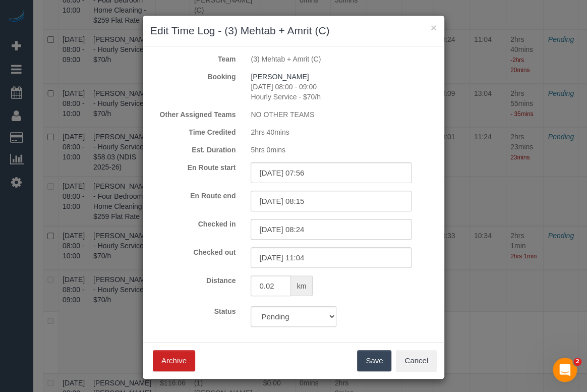
drag, startPoint x: 297, startPoint y: 213, endPoint x: 292, endPoint y: 217, distance: 6.4
click at [292, 216] on form "Team (3) Mehtab + Amrit (C) Booking Suzanne Tassone 20/08/2025 08:00 - 09:00 Ho…" at bounding box center [293, 190] width 287 height 273
click at [291, 231] on input "20/08/2025 08:24" at bounding box center [331, 229] width 161 height 21
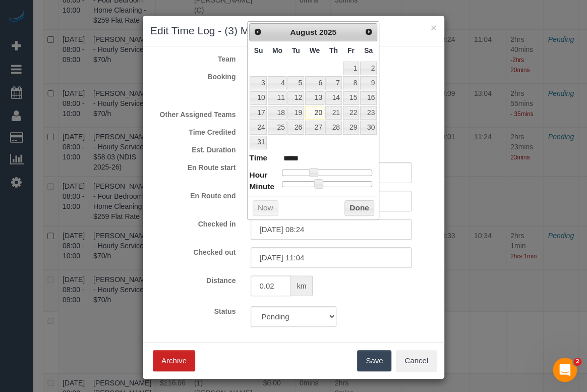
click at [375, 285] on div "0.02 km" at bounding box center [343, 287] width 201 height 23
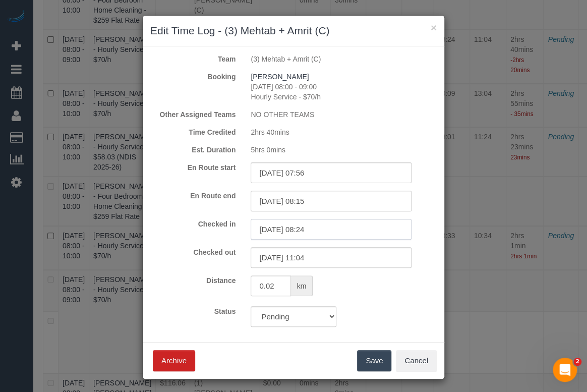
click at [308, 229] on input "20/08/2025 08:24" at bounding box center [331, 229] width 161 height 21
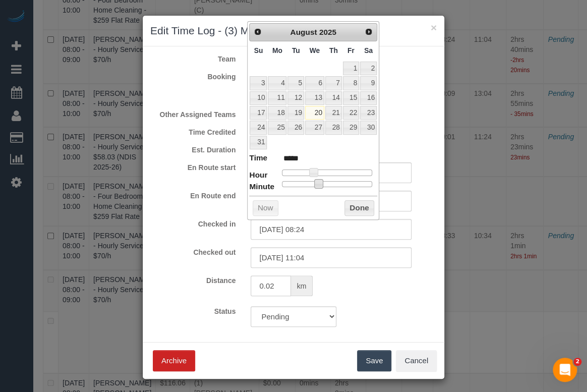
type input "20/08/2025 08:23"
type input "*****"
type input "20/08/2025 08:22"
type input "*****"
type input "20/08/2025 08:20"
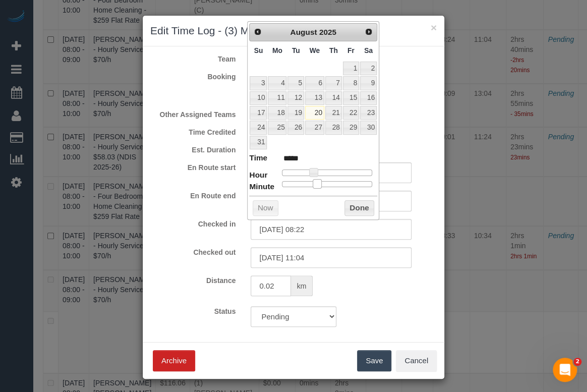
type input "*****"
type input "20/08/2025 08:19"
type input "*****"
type input "20/08/2025 08:18"
type input "*****"
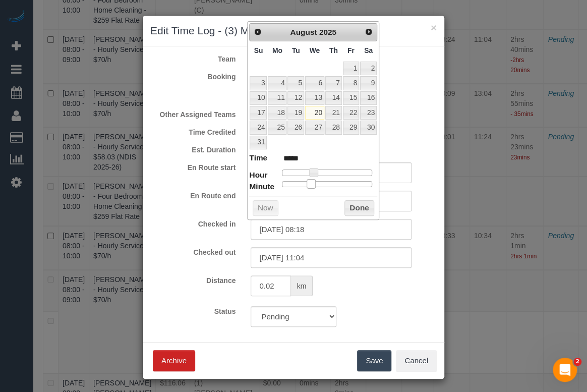
type input "20/08/2025 08:17"
type input "*****"
type input "20/08/2025 08:16"
type input "*****"
type input "20/08/2025 08:15"
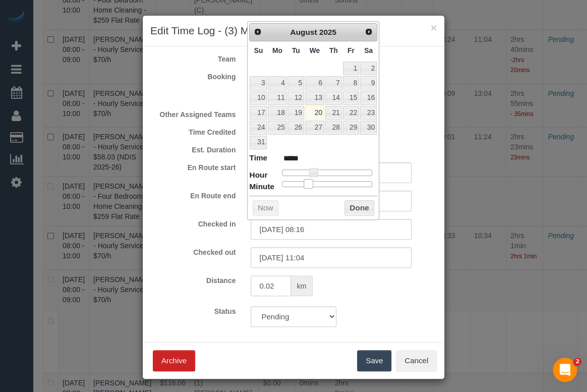
type input "*****"
type input "20/08/2025 08:14"
type input "*****"
type input "20/08/2025 08:15"
type input "*****"
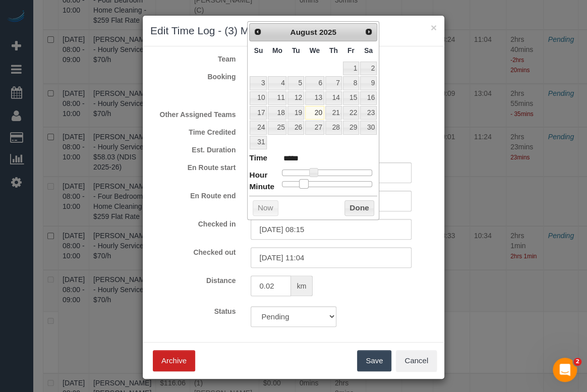
type input "20/08/2025 08:16"
type input "*****"
type input "20/08/2025 08:15"
type input "*****"
drag, startPoint x: 320, startPoint y: 184, endPoint x: 307, endPoint y: 183, distance: 13.1
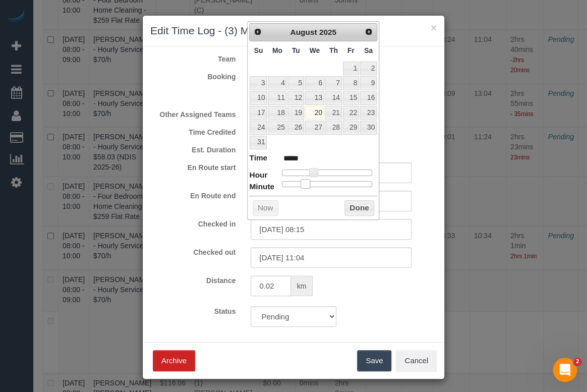
click at [307, 183] on span at bounding box center [305, 183] width 9 height 9
click at [352, 203] on button "Done" at bounding box center [360, 208] width 30 height 16
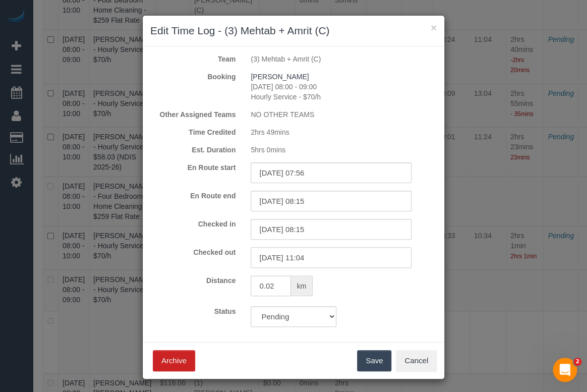
click at [303, 260] on input "20/08/2025 11:04" at bounding box center [331, 257] width 161 height 21
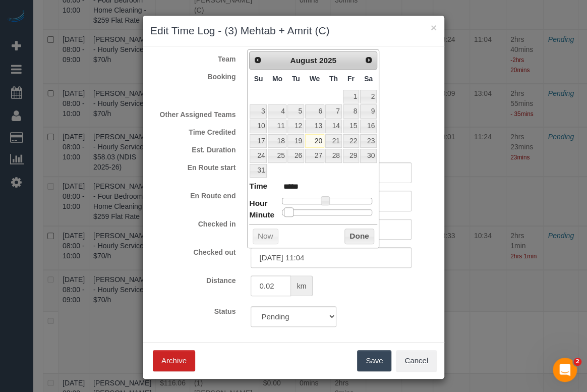
type input "20/08/2025 11:05"
type input "*****"
click at [291, 213] on span at bounding box center [290, 211] width 9 height 9
click at [363, 233] on button "Done" at bounding box center [360, 237] width 30 height 16
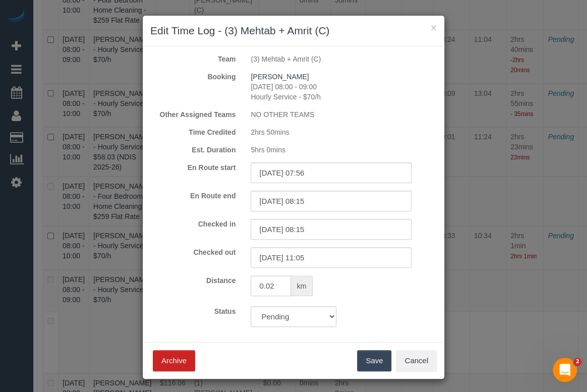
click at [372, 300] on form "Team (3) Mehtab + Amrit (C) Booking Suzanne Tassone 20/08/2025 08:00 - 09:00 Ho…" at bounding box center [293, 190] width 287 height 273
click at [371, 361] on button "Save" at bounding box center [374, 360] width 34 height 21
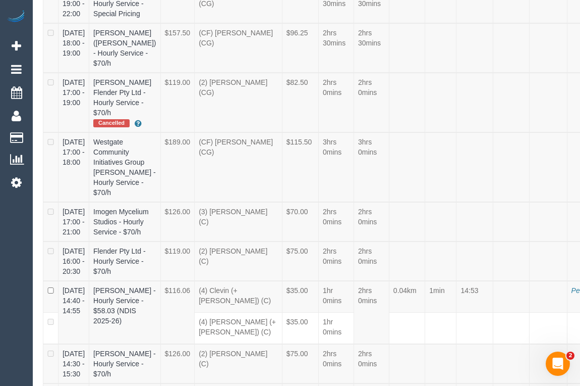
scroll to position [0, 0]
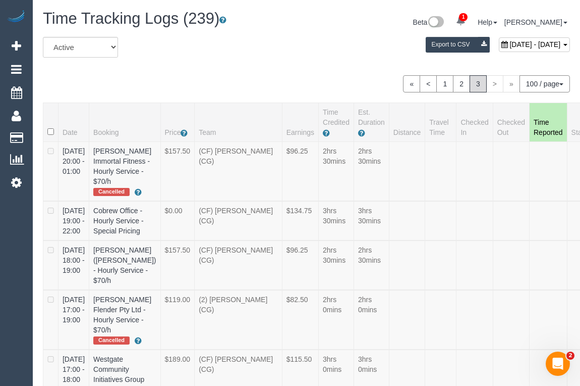
click at [475, 53] on div "August 20, 2025 - August 20, 2025 Export to CSV" at bounding box center [397, 47] width 362 height 20
click at [499, 48] on div "August 20, 2025 - August 20, 2025" at bounding box center [534, 44] width 71 height 15
type input "**********"
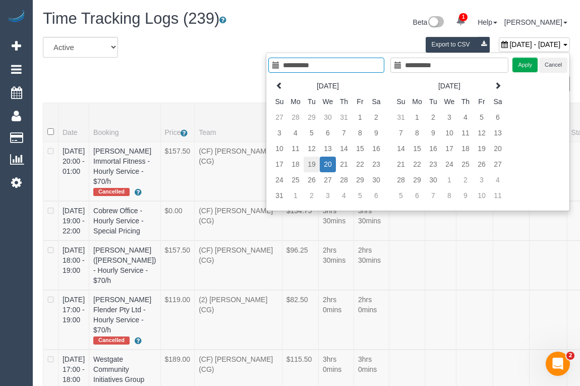
type input "**********"
click at [317, 165] on td "19" at bounding box center [312, 164] width 16 height 16
type input "**********"
click at [528, 65] on button "Apply" at bounding box center [525, 65] width 25 height 15
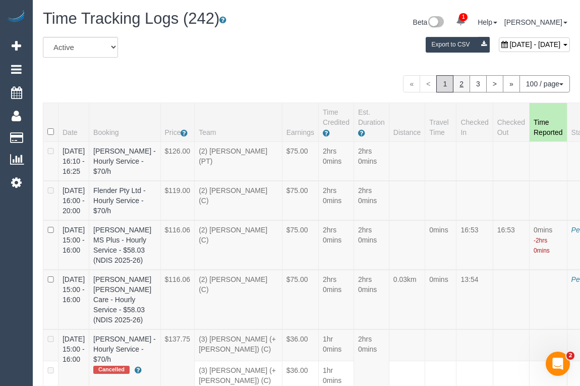
click at [460, 86] on link "2" at bounding box center [461, 83] width 17 height 17
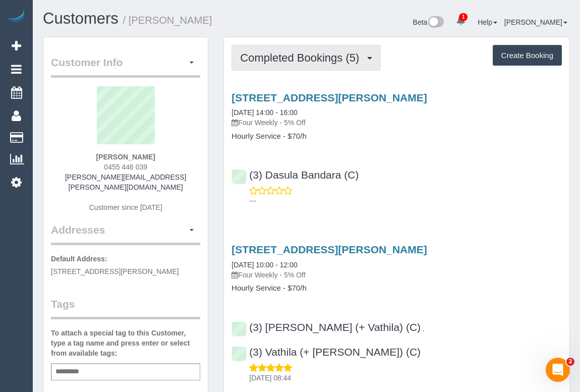
click at [287, 57] on span "Completed Bookings (5)" at bounding box center [302, 57] width 124 height 13
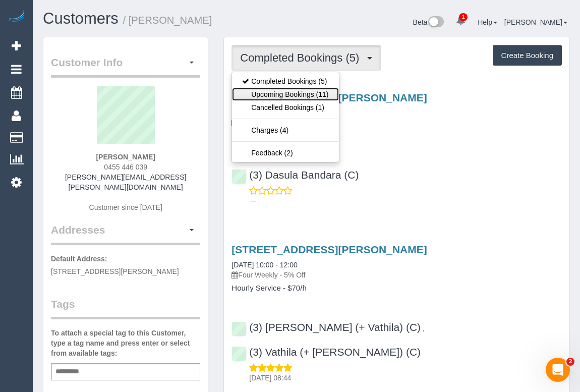
click at [304, 94] on link "Upcoming Bookings (11)" at bounding box center [285, 94] width 106 height 13
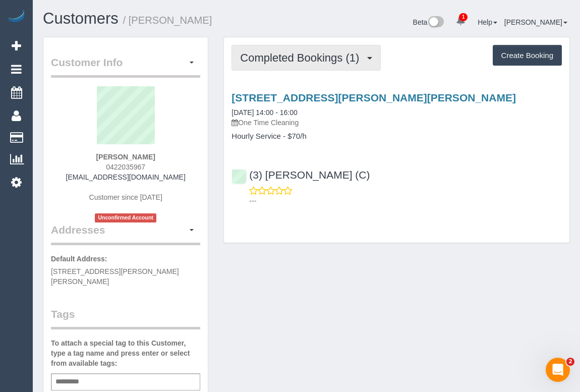
click at [286, 53] on span "Completed Bookings (1)" at bounding box center [302, 57] width 124 height 13
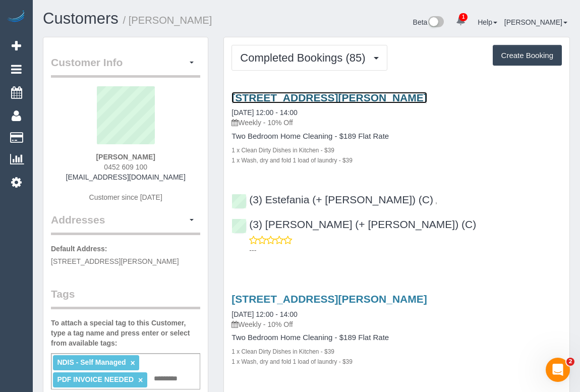
click at [304, 97] on link "198 Albert Street, Brunswick, VIC 3056" at bounding box center [329, 98] width 195 height 12
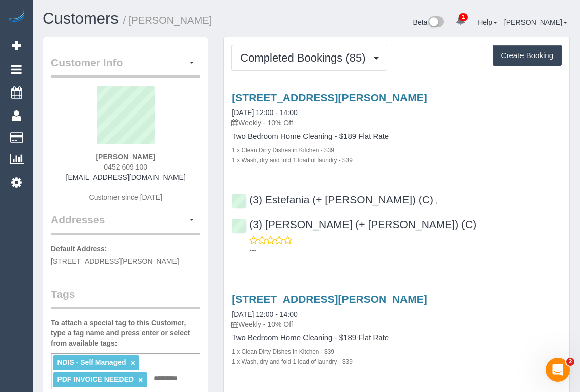
drag, startPoint x: 242, startPoint y: 122, endPoint x: 265, endPoint y: 124, distance: 22.8
click at [265, 124] on p "Weekly - 10% Off" at bounding box center [397, 123] width 331 height 10
copy p "Weekly"
drag, startPoint x: 232, startPoint y: 134, endPoint x: 333, endPoint y: 137, distance: 101.0
click at [333, 137] on h4 "Two Bedroom Home Cleaning - $189 Flat Rate" at bounding box center [397, 136] width 331 height 9
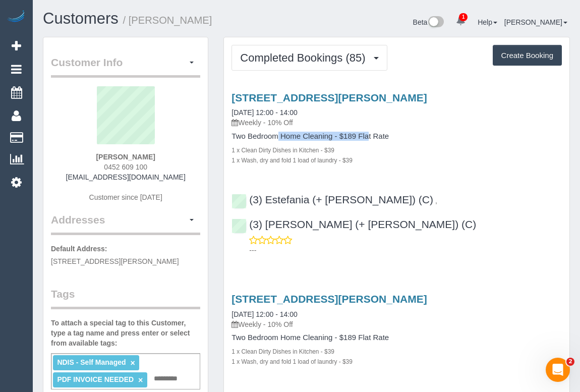
copy h4 "Two Bedroom Home Cleaning"
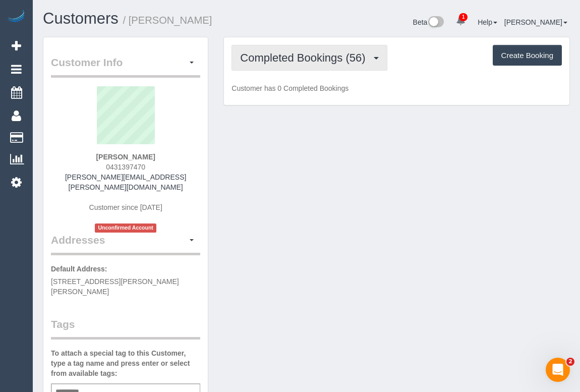
click at [310, 59] on span "Completed Bookings (56)" at bounding box center [305, 57] width 130 height 13
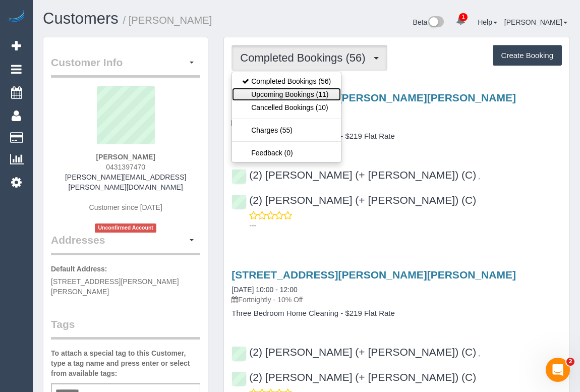
click at [310, 93] on link "Upcoming Bookings (11)" at bounding box center [286, 94] width 109 height 13
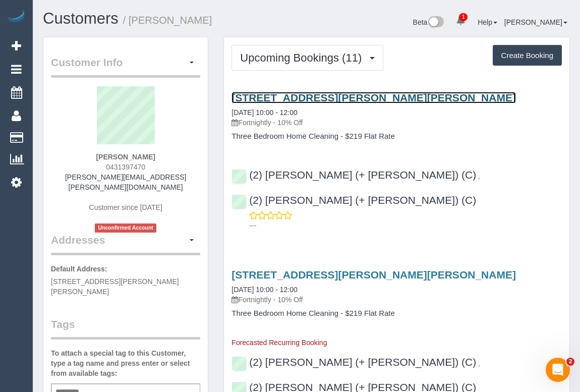
click at [306, 96] on link "[STREET_ADDRESS][PERSON_NAME][PERSON_NAME]" at bounding box center [374, 98] width 285 height 12
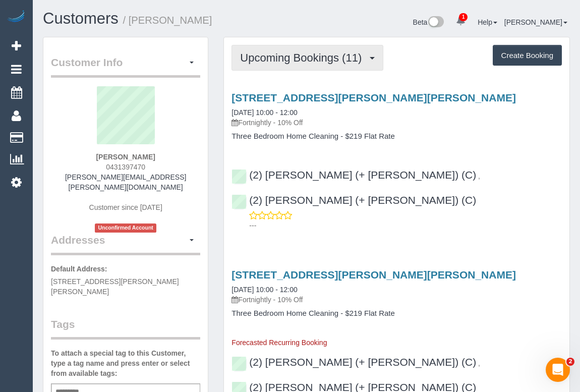
drag, startPoint x: 287, startPoint y: 60, endPoint x: 284, endPoint y: 69, distance: 9.7
click at [287, 60] on span "Upcoming Bookings (11)" at bounding box center [303, 57] width 127 height 13
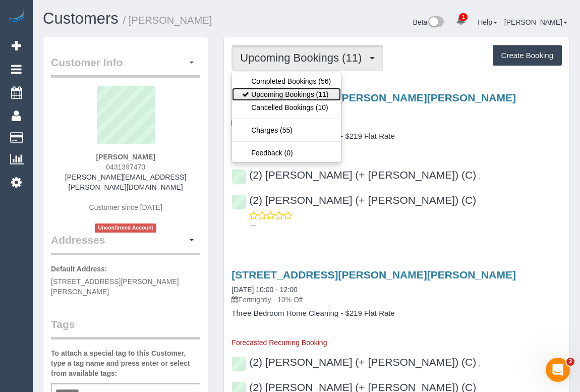
click at [278, 97] on link "Upcoming Bookings (11)" at bounding box center [286, 94] width 109 height 13
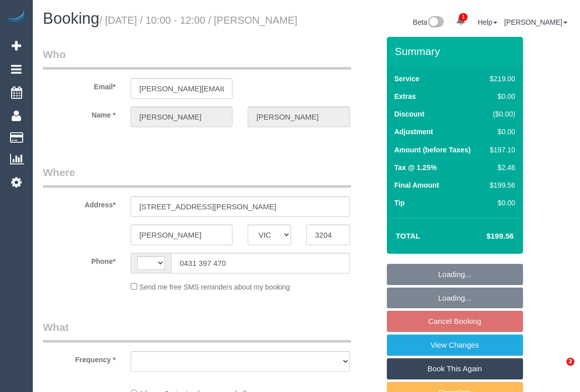
select select "VIC"
select select "string:AU"
select select "object:541"
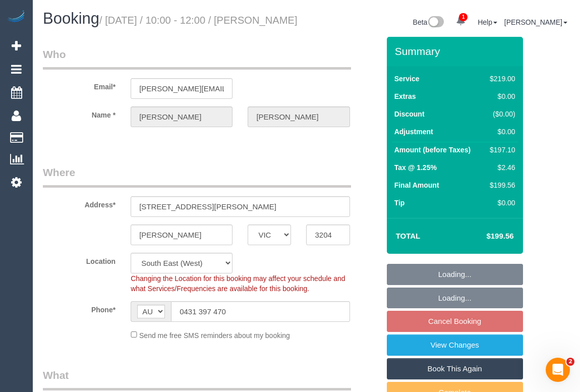
select select "number:29"
select select "number:14"
select select "number:19"
select select "number:22"
select select "number:34"
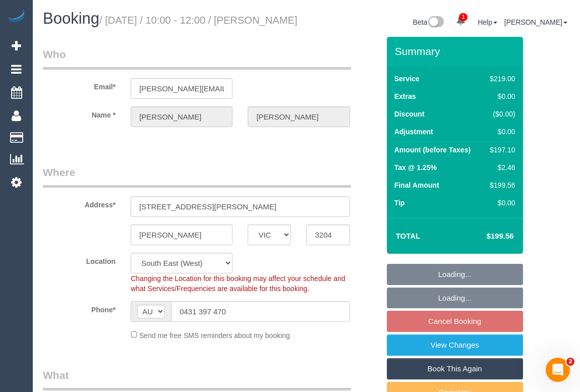
select select "number:13"
select select "object:790"
select select "string:stripe-pm_1MU5OA2GScqysDRV42SJ4BMW"
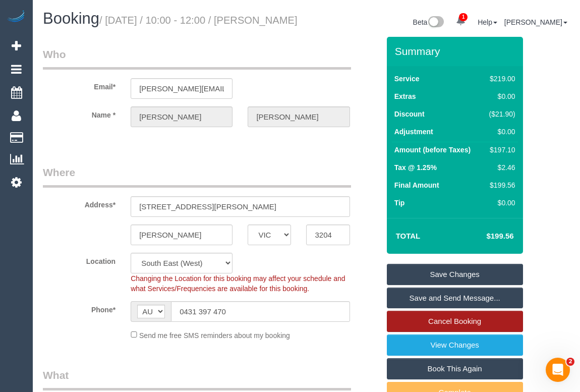
click at [449, 332] on link "Cancel Booking" at bounding box center [455, 321] width 136 height 21
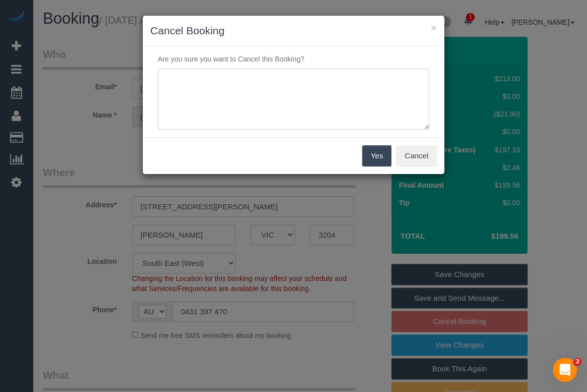
click at [255, 97] on textarea at bounding box center [293, 100] width 271 height 62
paste textarea "having renovations at home"
type textarea "having renovations at home - sms - OM"
click at [380, 153] on button "Yes" at bounding box center [376, 155] width 29 height 21
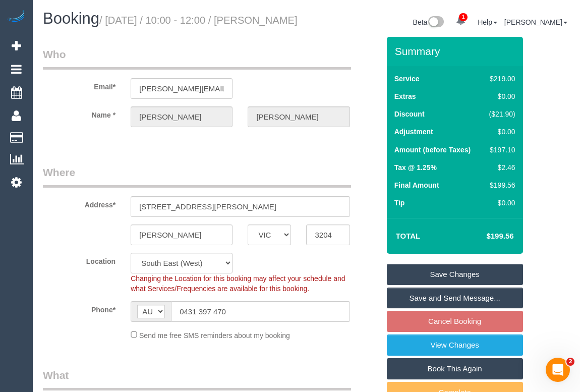
click at [478, 285] on link "Save Changes" at bounding box center [455, 274] width 136 height 21
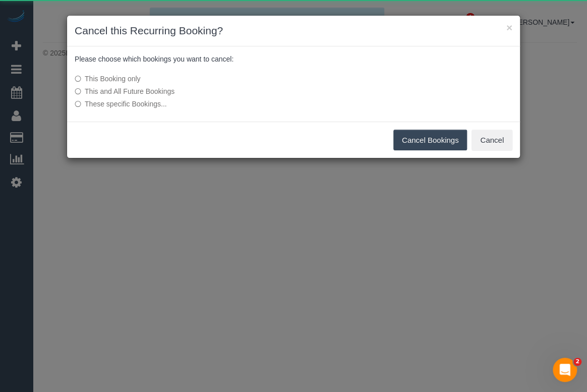
click at [415, 136] on button "Cancel Bookings" at bounding box center [431, 140] width 74 height 21
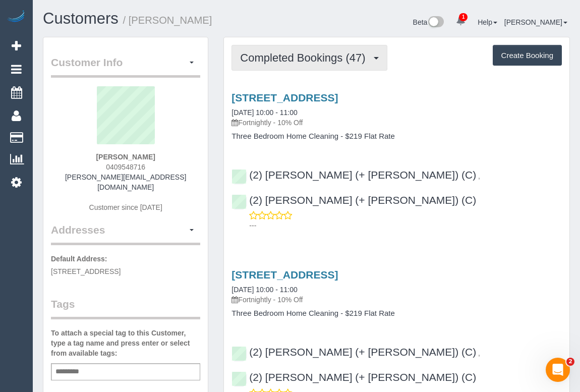
drag, startPoint x: 270, startPoint y: 54, endPoint x: 276, endPoint y: 90, distance: 36.7
click at [270, 53] on span "Completed Bookings (47)" at bounding box center [305, 57] width 130 height 13
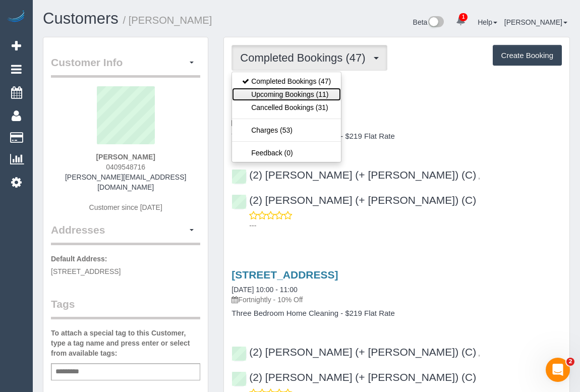
click at [279, 94] on link "Upcoming Bookings (11)" at bounding box center [286, 94] width 109 height 13
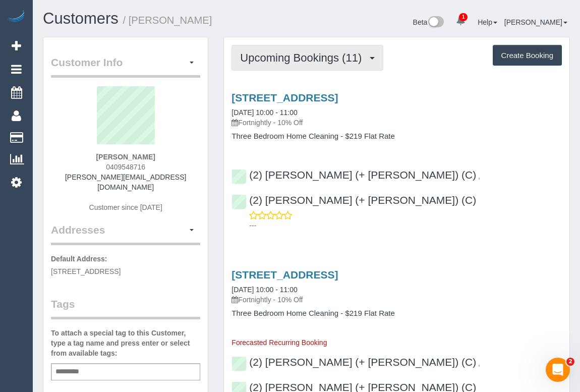
drag, startPoint x: 285, startPoint y: 61, endPoint x: 288, endPoint y: 93, distance: 32.4
click at [285, 61] on span "Upcoming Bookings (11)" at bounding box center [303, 57] width 127 height 13
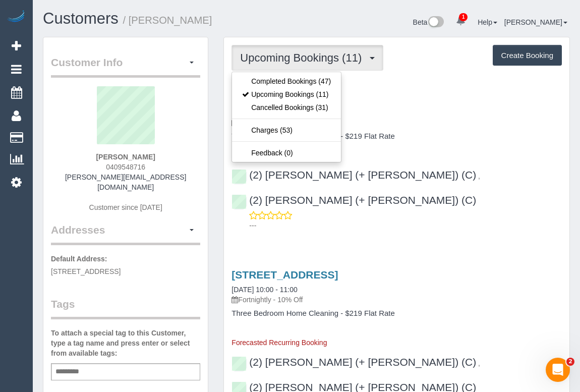
drag, startPoint x: 478, startPoint y: 106, endPoint x: 467, endPoint y: 105, distance: 11.2
click at [478, 106] on div "[STREET_ADDRESS] [DATE] 10:00 - 11:00 Fortnightly - 10% Off" at bounding box center [397, 110] width 331 height 36
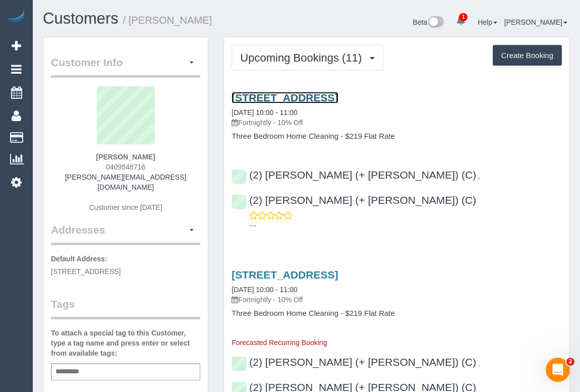
click at [338, 95] on link "[STREET_ADDRESS]" at bounding box center [285, 98] width 106 height 12
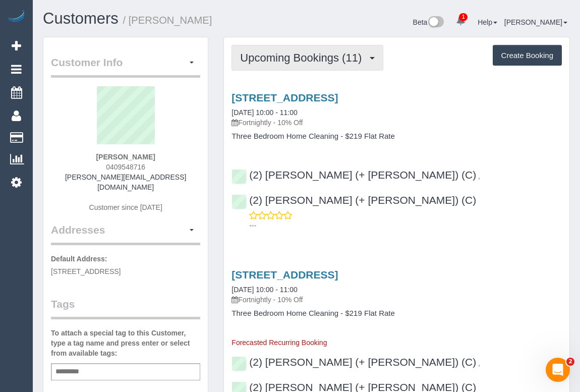
drag, startPoint x: 278, startPoint y: 58, endPoint x: 278, endPoint y: 71, distance: 12.6
click at [278, 58] on span "Upcoming Bookings (11)" at bounding box center [303, 57] width 127 height 13
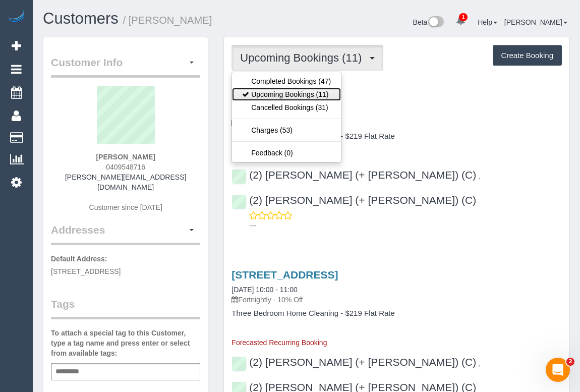
click at [290, 93] on link "Upcoming Bookings (11)" at bounding box center [286, 94] width 109 height 13
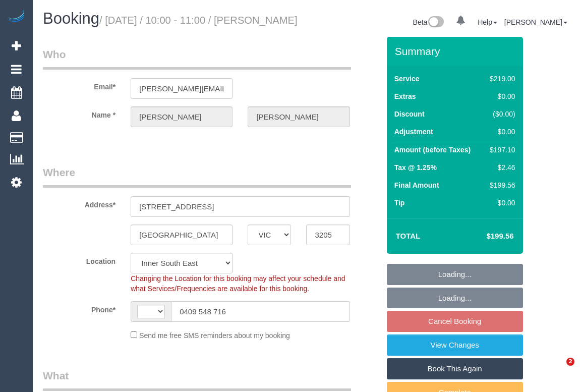
select select "VIC"
select select "object:397"
select select "string:AU"
select select "string:stripe-pm_1OuSiM2GScqysDRVD7e4PkXP"
select select "number:28"
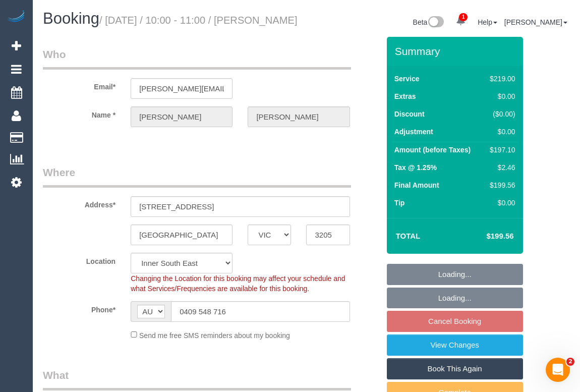
select select "number:14"
select select "number:19"
select select "number:36"
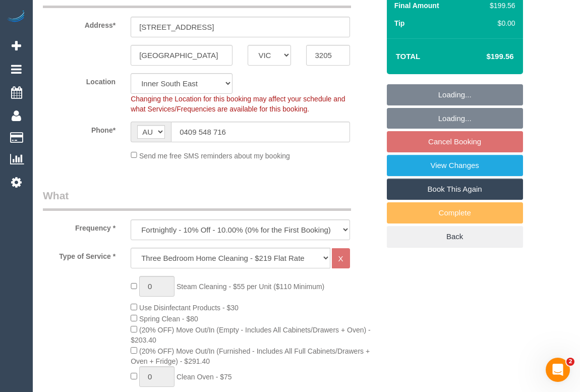
scroll to position [183, 0]
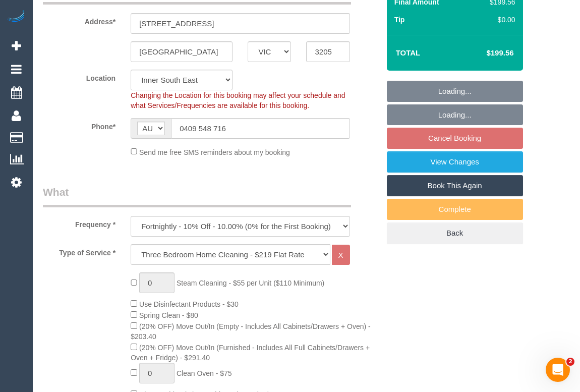
click at [449, 152] on fieldset "Loading... Loading... Cancel Booking View Changes Book This Again Complete Back" at bounding box center [455, 162] width 136 height 163
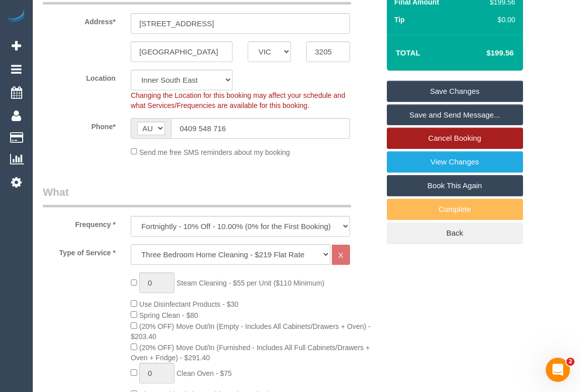
click at [412, 146] on link "Cancel Booking" at bounding box center [455, 138] width 136 height 21
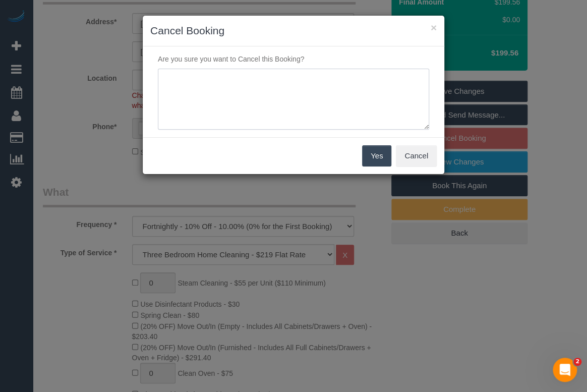
click at [212, 74] on textarea at bounding box center [293, 100] width 271 height 62
drag, startPoint x: 221, startPoint y: 82, endPoint x: 212, endPoint y: 75, distance: 11.1
click at [221, 82] on textarea at bounding box center [293, 100] width 271 height 62
paste textarea "will be out of town."
type textarea "Customer will be will be out of town.- sms - OM"
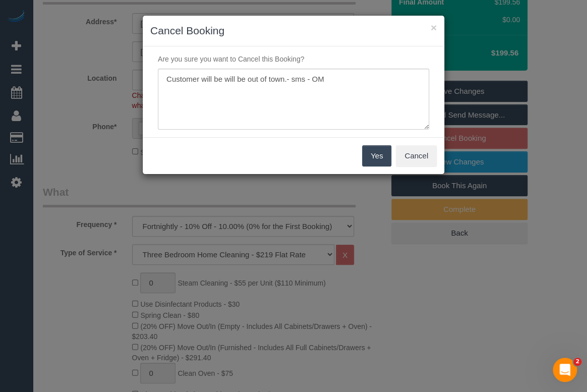
click at [378, 160] on button "Yes" at bounding box center [376, 155] width 29 height 21
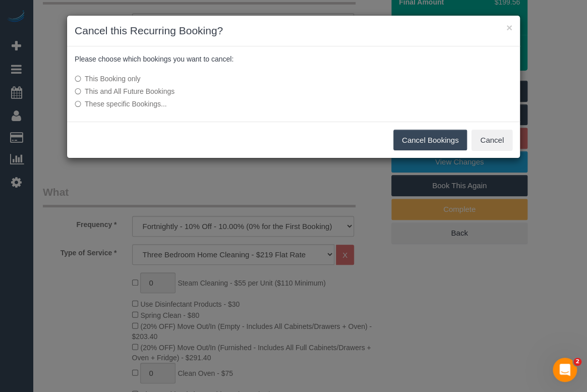
click at [429, 143] on button "Cancel Bookings" at bounding box center [431, 140] width 74 height 21
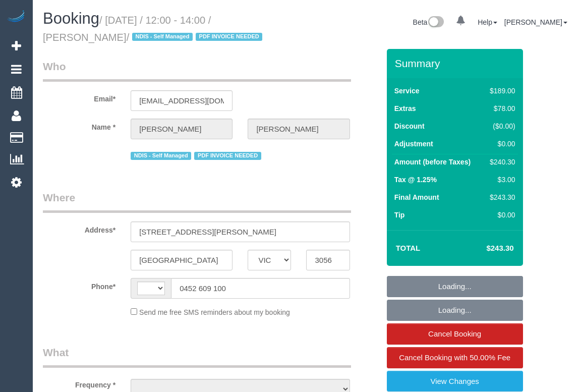
select select "VIC"
select select "number:28"
select select "number:15"
select select "number:19"
select select "number:24"
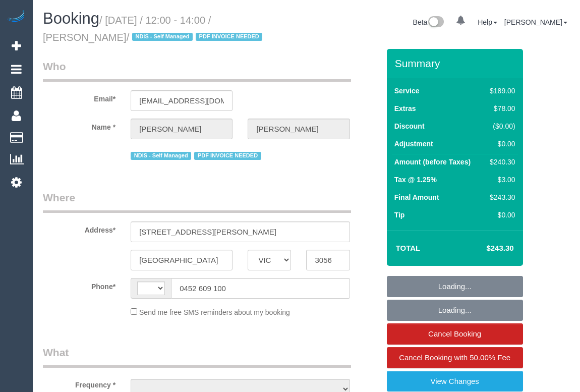
select select "number:34"
select select "number:11"
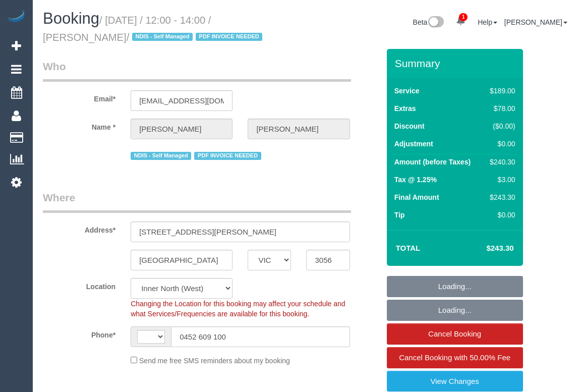
select select "string:AU"
select select "object:809"
select select "string:stripe-pm_1PpSwB2GScqysDRVwfCoP93Y"
select select "object:1713"
drag, startPoint x: 261, startPoint y: 21, endPoint x: 81, endPoint y: 39, distance: 181.0
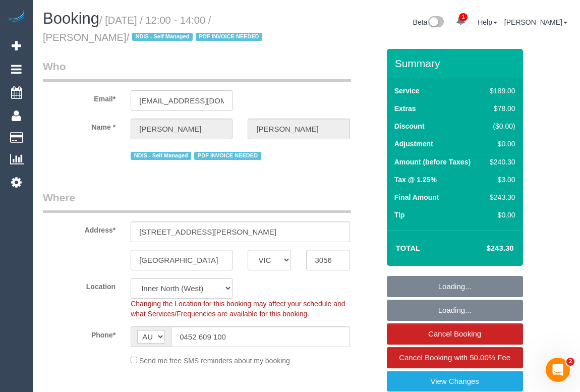
click at [81, 39] on small "/ [DATE] / 12:00 - 14:00 / [PERSON_NAME] / NDIS - Self Managed PDF INVOICE NEED…" at bounding box center [154, 29] width 223 height 28
copy small "[PERSON_NAME]"
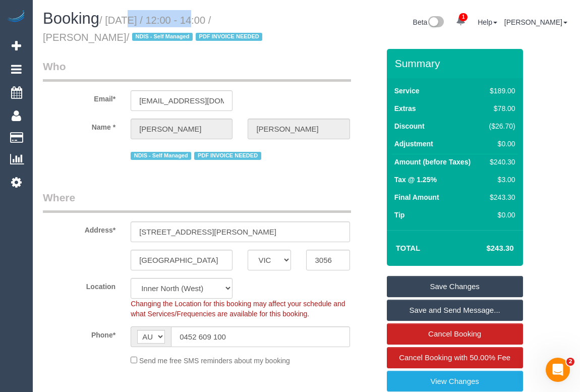
drag, startPoint x: 108, startPoint y: 19, endPoint x: 181, endPoint y: 24, distance: 72.3
click at [181, 24] on small "/ [DATE] / 12:00 - 14:00 / [PERSON_NAME] / NDIS - Self Managed PDF INVOICE NEED…" at bounding box center [154, 29] width 223 height 28
copy small "[DATE]"
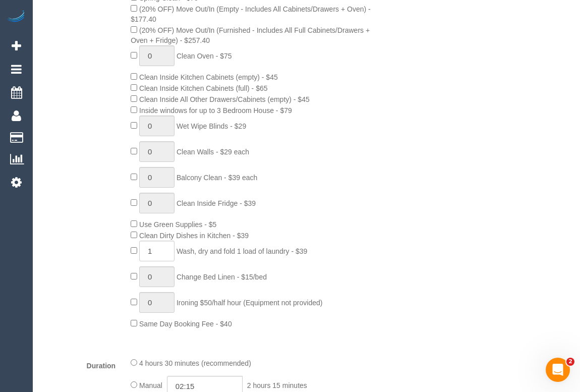
scroll to position [550, 0]
drag, startPoint x: 143, startPoint y: 236, endPoint x: 233, endPoint y: 237, distance: 89.8
click at [233, 237] on span "Clean Dirty Dishes in Kitchen - $39" at bounding box center [194, 235] width 110 height 8
copy span "Clean Dirty Dishes in Kitchen"
drag, startPoint x: 180, startPoint y: 252, endPoint x: 293, endPoint y: 253, distance: 113.0
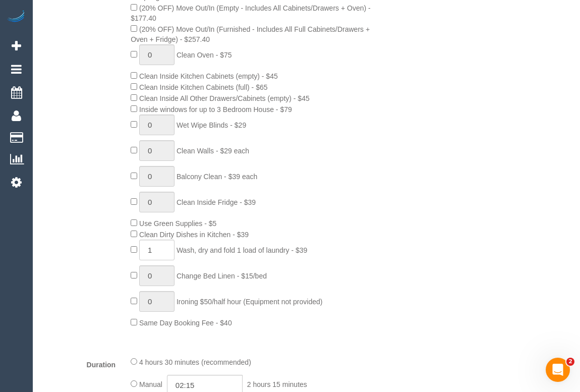
click at [293, 253] on span "Wash, dry and fold 1 load of laundry - $39" at bounding box center [242, 250] width 131 height 8
copy span "Wash, dry and fold 1 load of laundry"
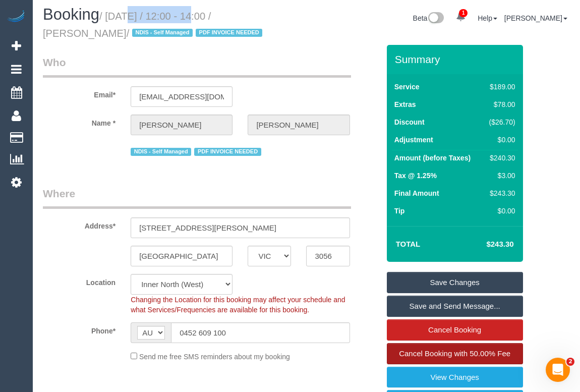
scroll to position [0, 0]
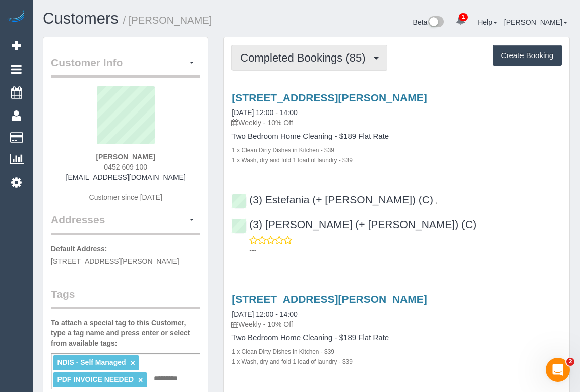
click at [271, 62] on span "Completed Bookings (85)" at bounding box center [305, 57] width 130 height 13
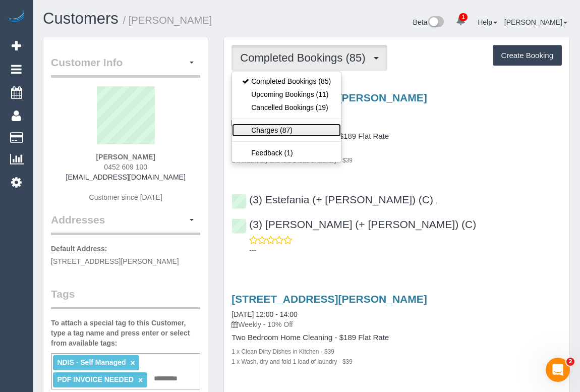
click at [267, 133] on link "Charges (87)" at bounding box center [286, 130] width 109 height 13
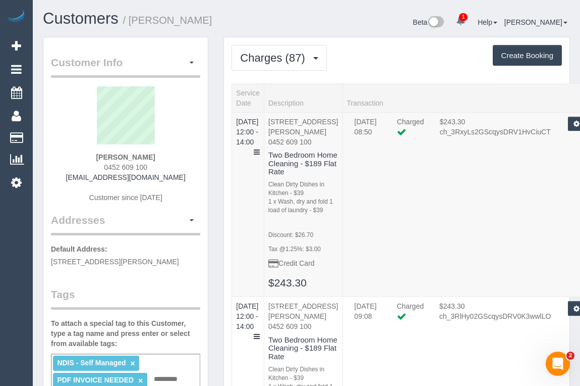
scroll to position [183, 0]
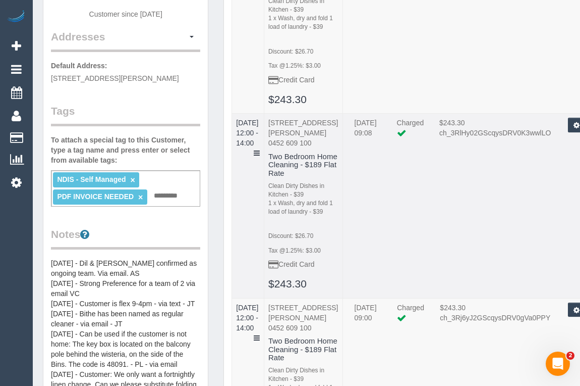
drag, startPoint x: 464, startPoint y: 283, endPoint x: 482, endPoint y: 131, distance: 153.5
click at [464, 280] on td "[DATE] 09:08 Charged $243.30 ch_3RlHy02GScqysDRV0K3wwlLO Refund Send Invoice Re…" at bounding box center [473, 206] width 261 height 185
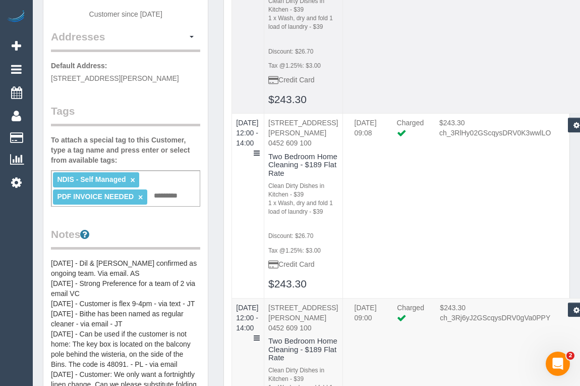
click at [484, 100] on td "[DATE] 08:50 Charged $243.30 ch_3RxyLs2GScqysDRV1HvCiuCT Refund Send Invoice Re…" at bounding box center [473, 21] width 261 height 185
